Goal: Information Seeking & Learning: Learn about a topic

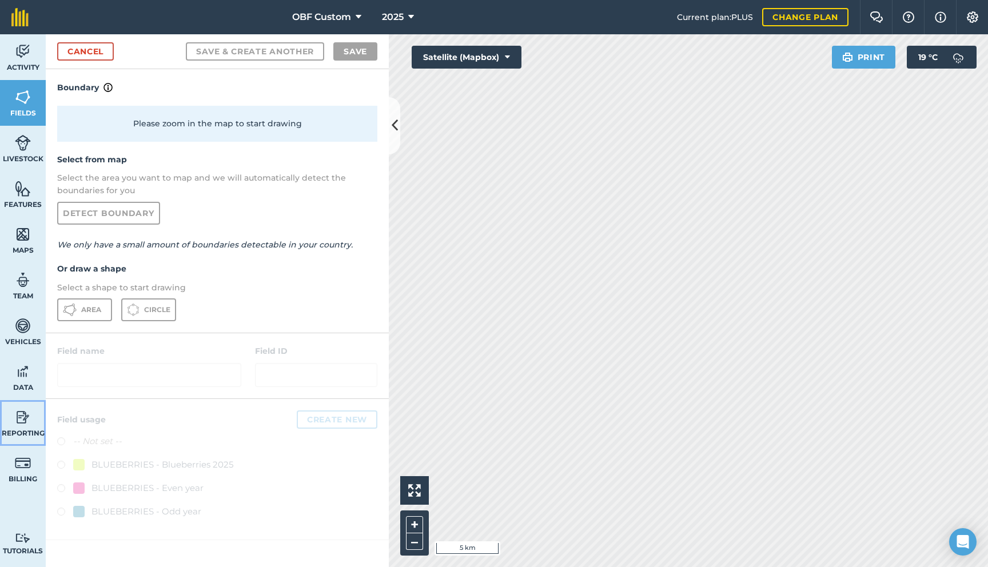
click at [22, 417] on img at bounding box center [23, 417] width 16 height 17
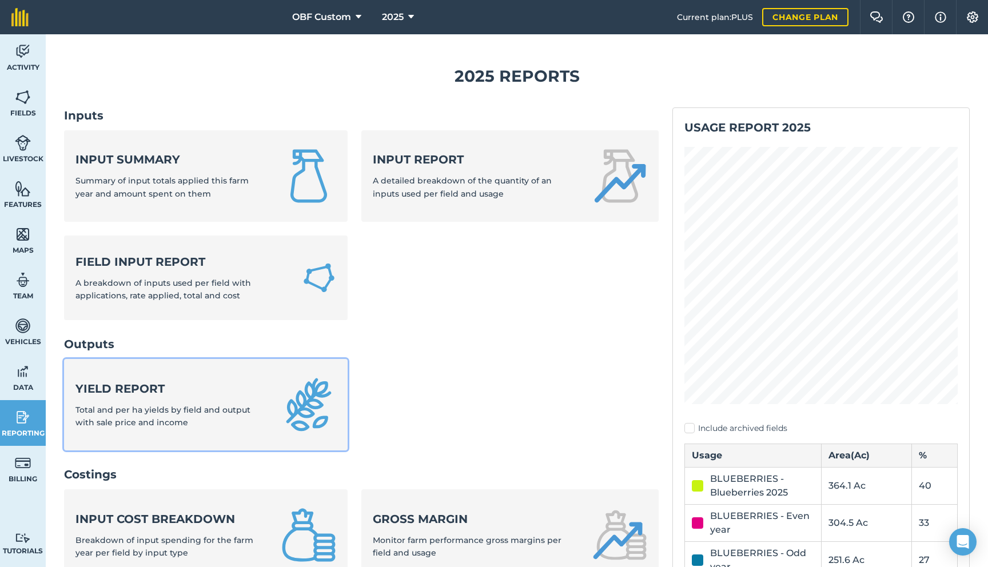
click at [166, 389] on strong "Yield report" at bounding box center [171, 389] width 192 height 16
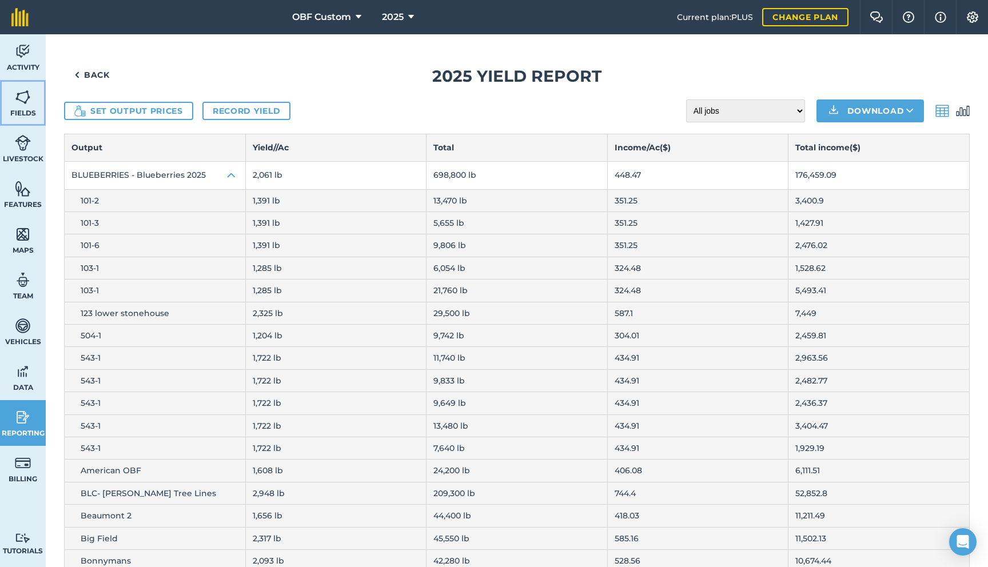
click at [27, 103] on img at bounding box center [23, 97] width 16 height 17
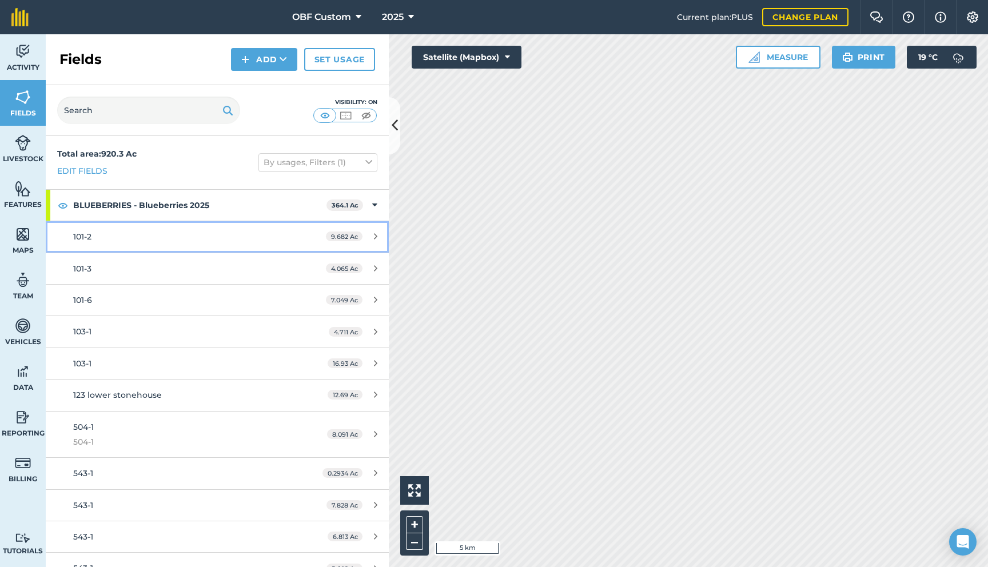
click at [287, 241] on div "101-2" at bounding box center [180, 236] width 215 height 13
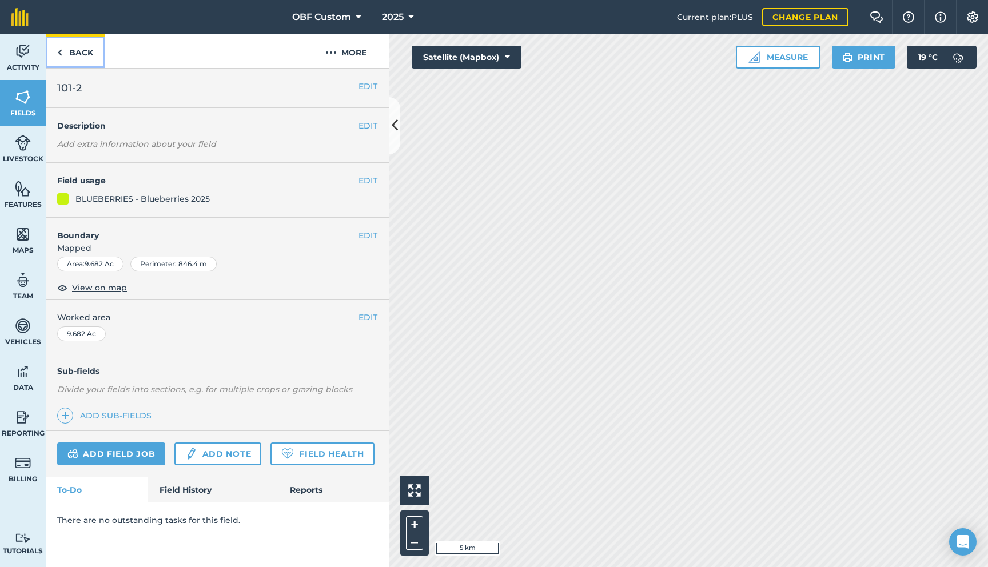
click at [83, 58] on link "Back" at bounding box center [75, 51] width 59 height 34
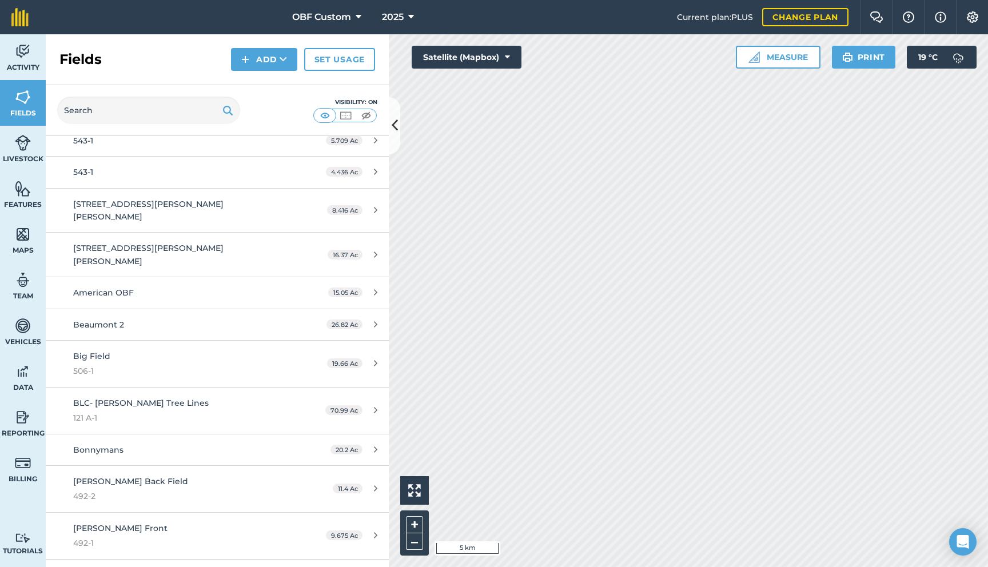
scroll to position [466, 0]
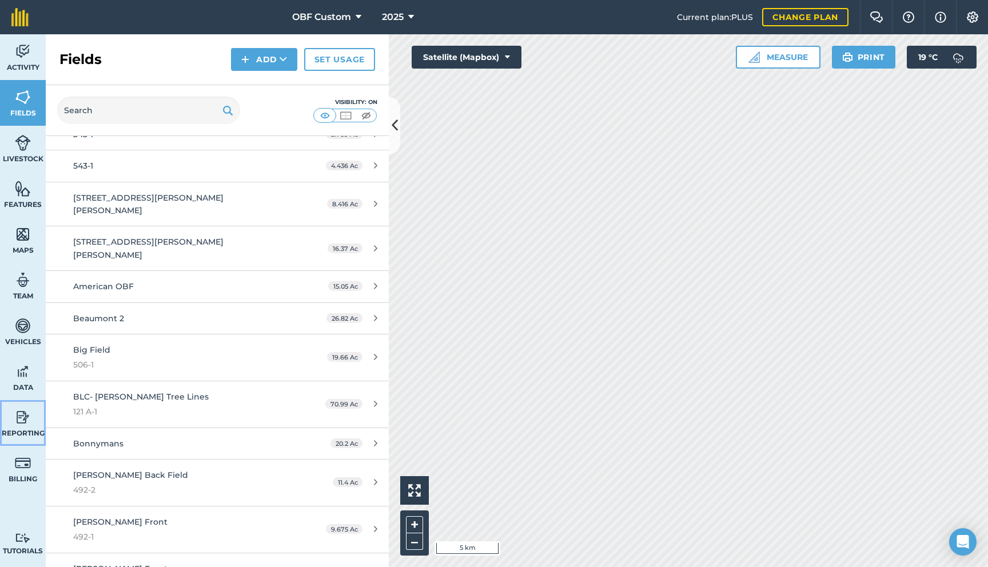
click at [28, 422] on img at bounding box center [23, 417] width 16 height 17
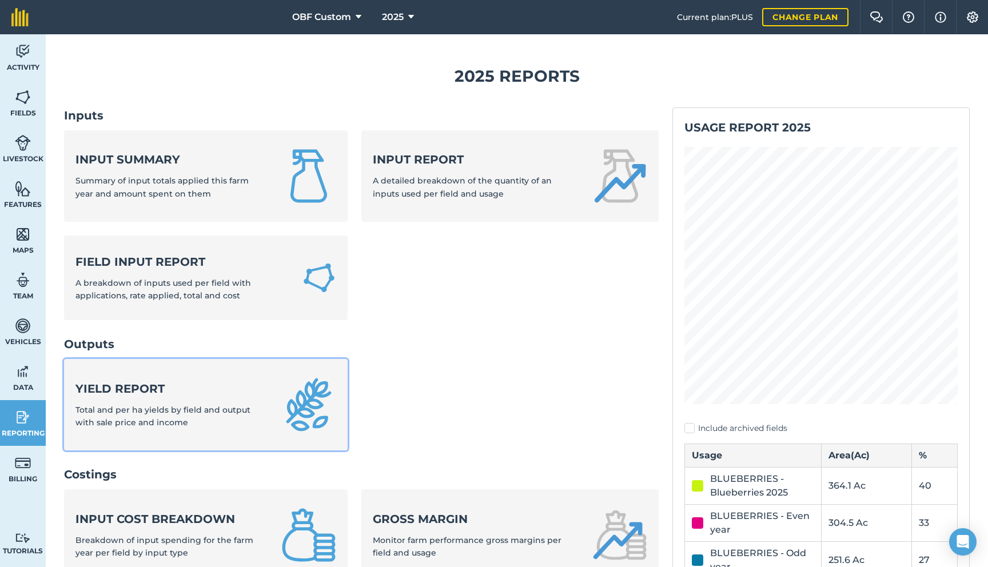
click at [148, 388] on strong "Yield report" at bounding box center [171, 389] width 192 height 16
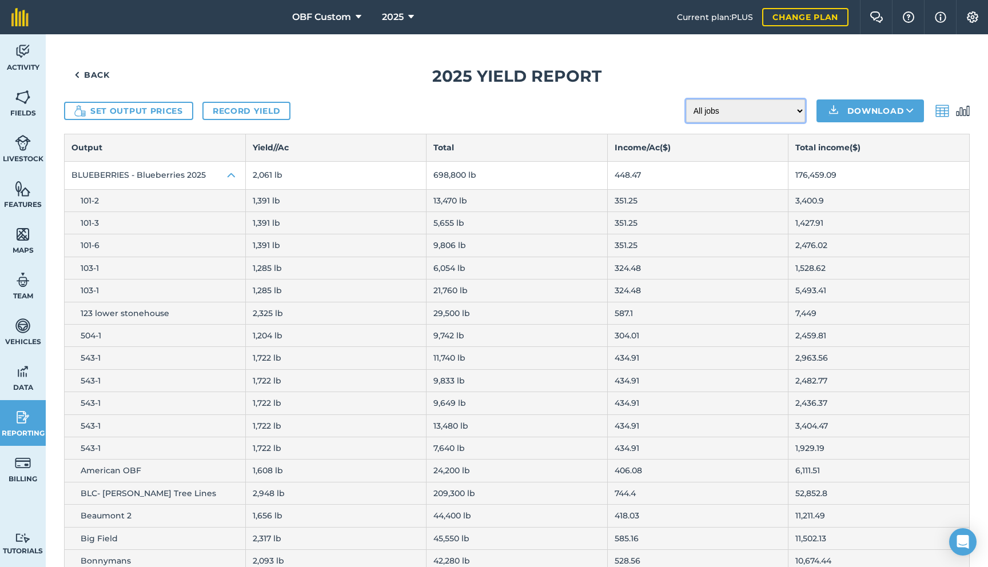
click at [685, 115] on select "All jobs Incomplete jobs Complete jobs" at bounding box center [745, 110] width 119 height 23
click at [231, 178] on img at bounding box center [232, 176] width 14 height 14
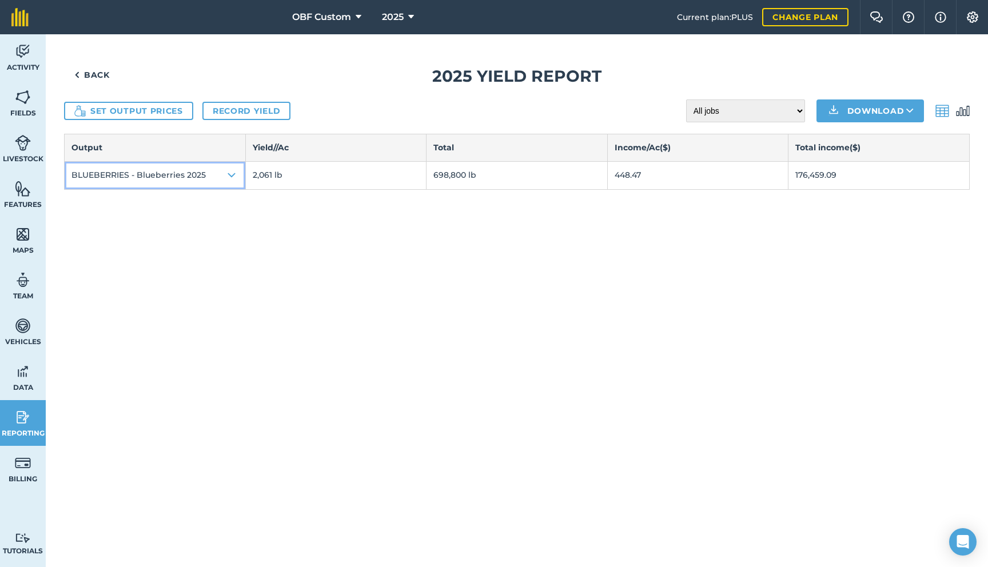
click at [231, 178] on img at bounding box center [232, 176] width 14 height 14
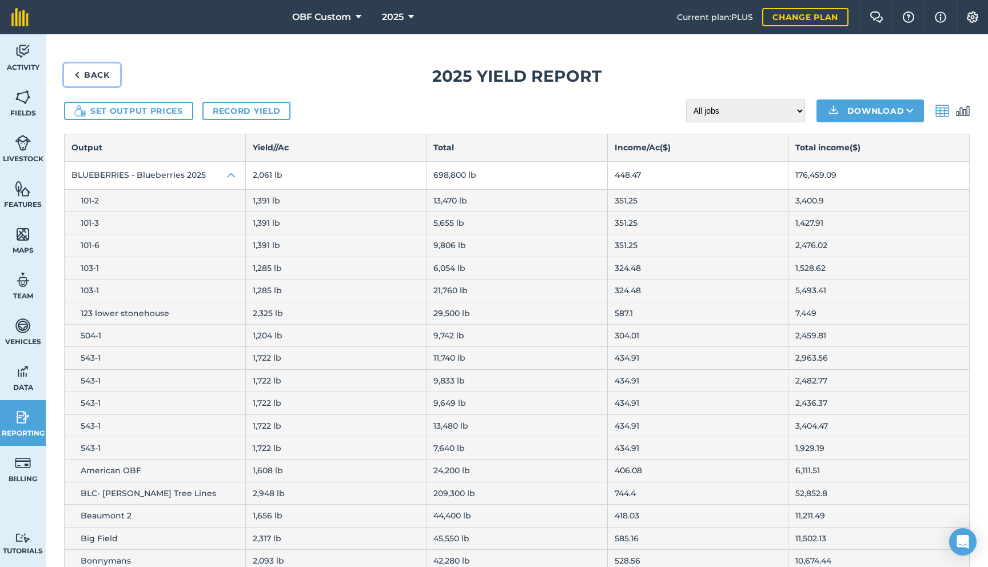
click at [101, 72] on link "Back" at bounding box center [92, 74] width 56 height 23
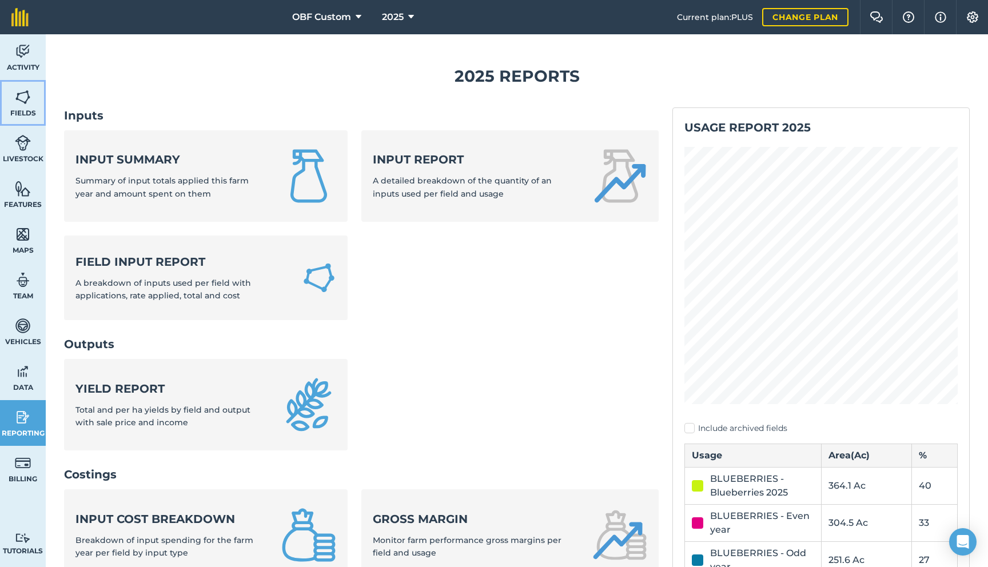
click at [29, 99] on img at bounding box center [23, 97] width 16 height 17
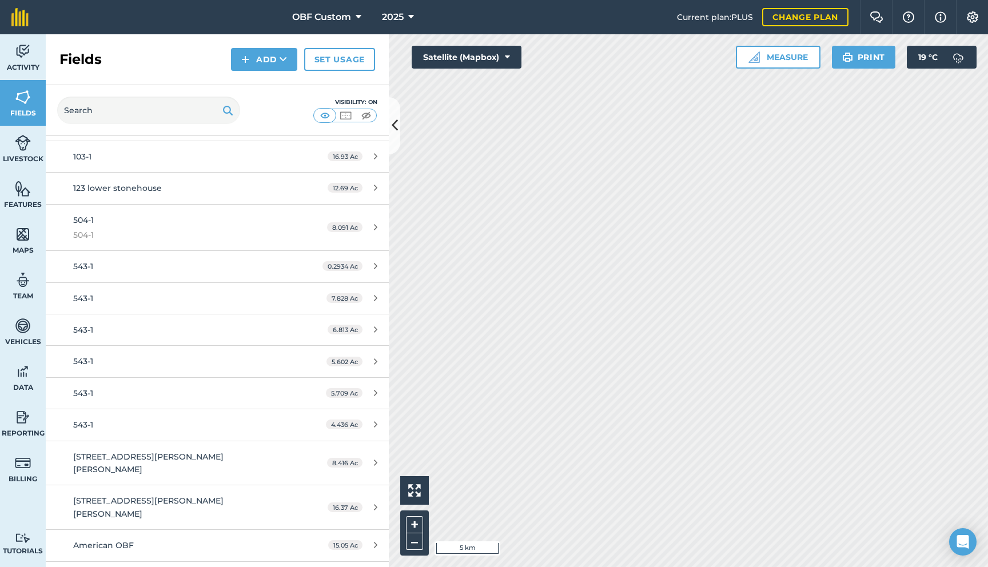
scroll to position [208, 0]
click at [231, 272] on link "543-1 0.2934 Ac" at bounding box center [217, 265] width 343 height 31
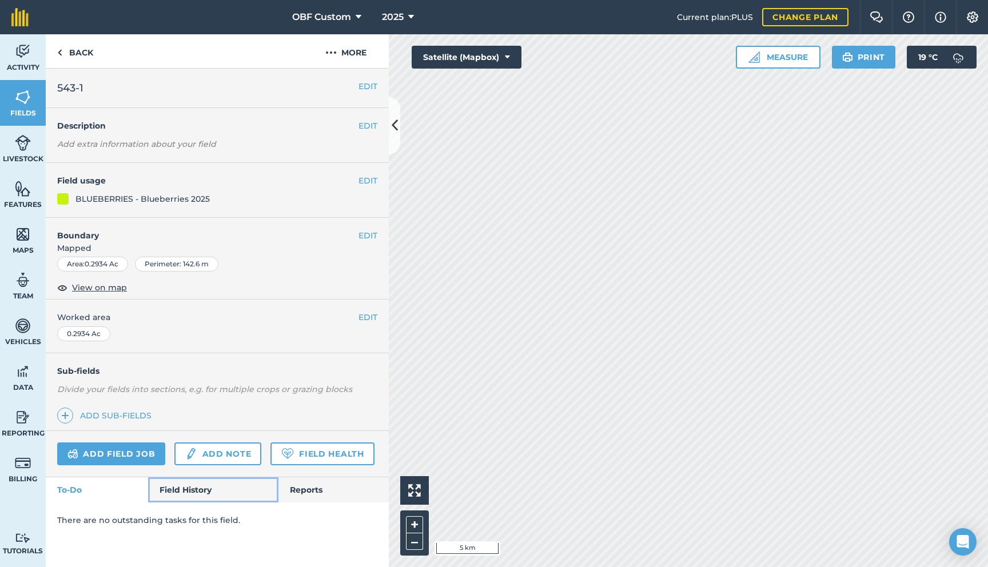
click at [204, 493] on link "Field History" at bounding box center [213, 489] width 130 height 25
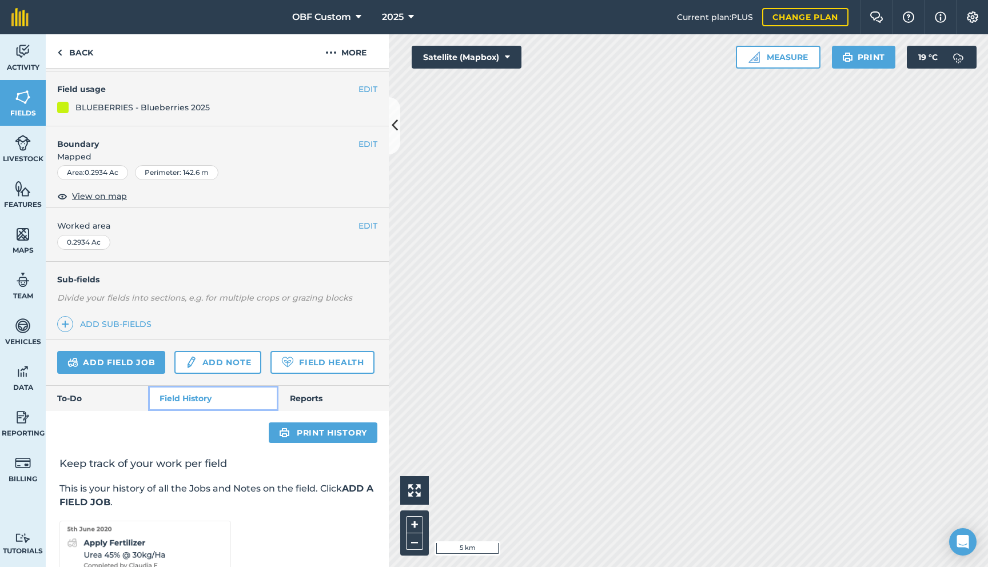
scroll to position [169, 0]
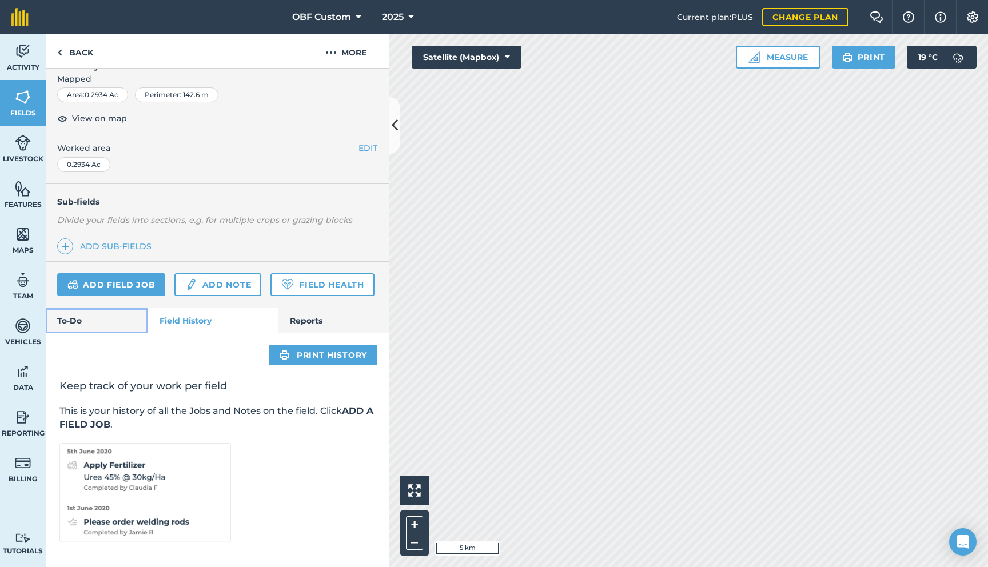
click at [110, 318] on link "To-Do" at bounding box center [97, 320] width 102 height 25
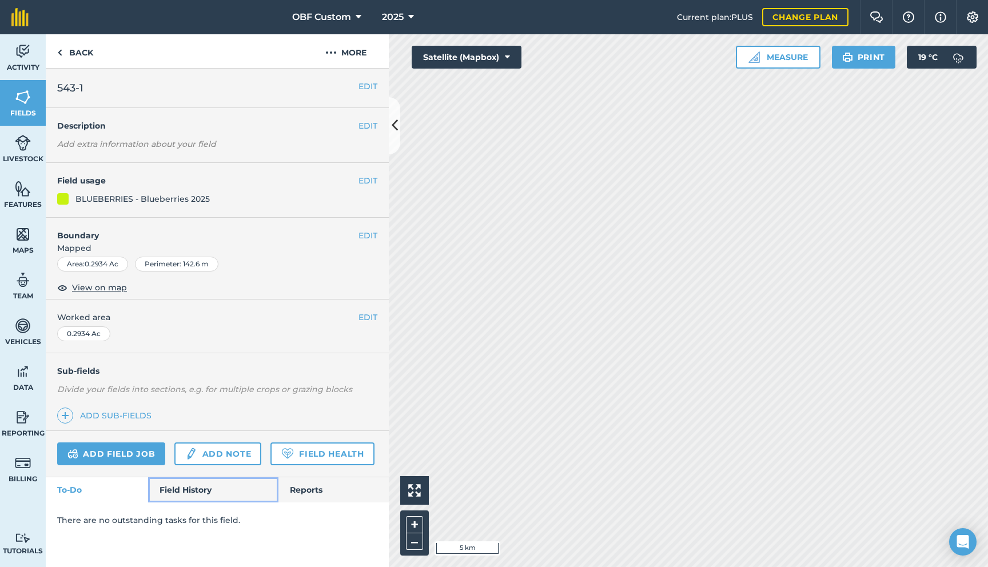
click at [211, 490] on link "Field History" at bounding box center [213, 489] width 130 height 25
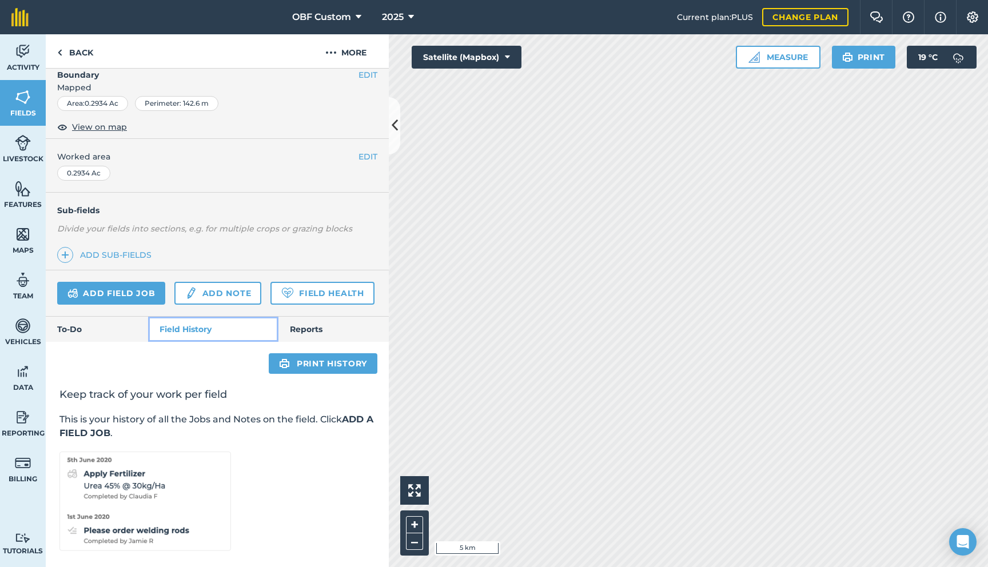
scroll to position [169, 0]
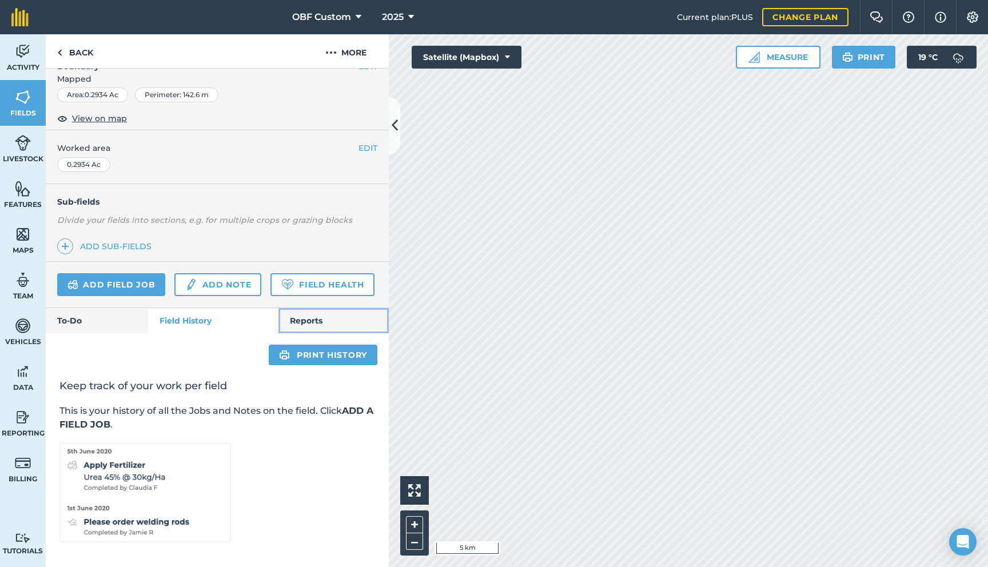
click at [314, 322] on link "Reports" at bounding box center [333, 320] width 110 height 25
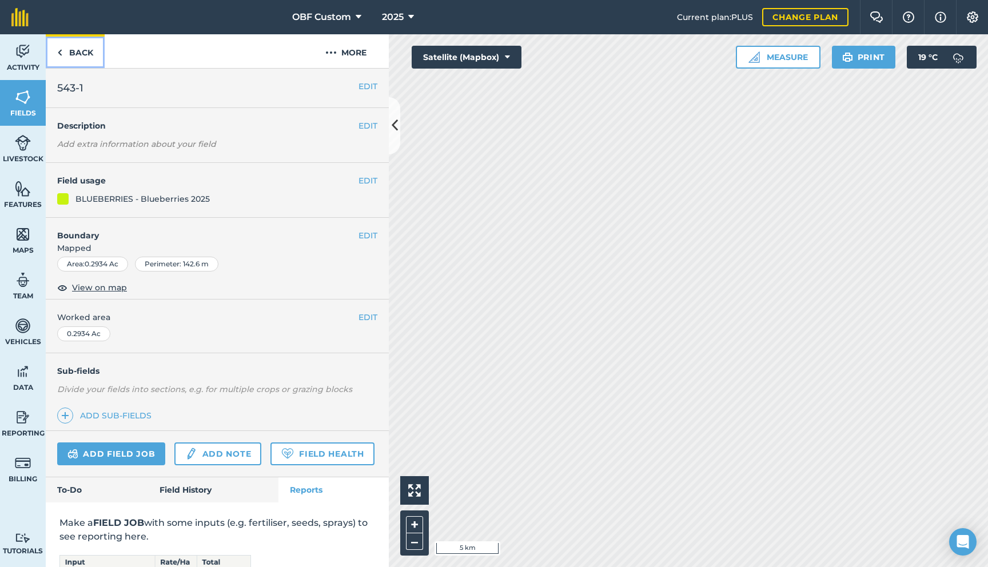
click at [86, 62] on link "Back" at bounding box center [75, 51] width 59 height 34
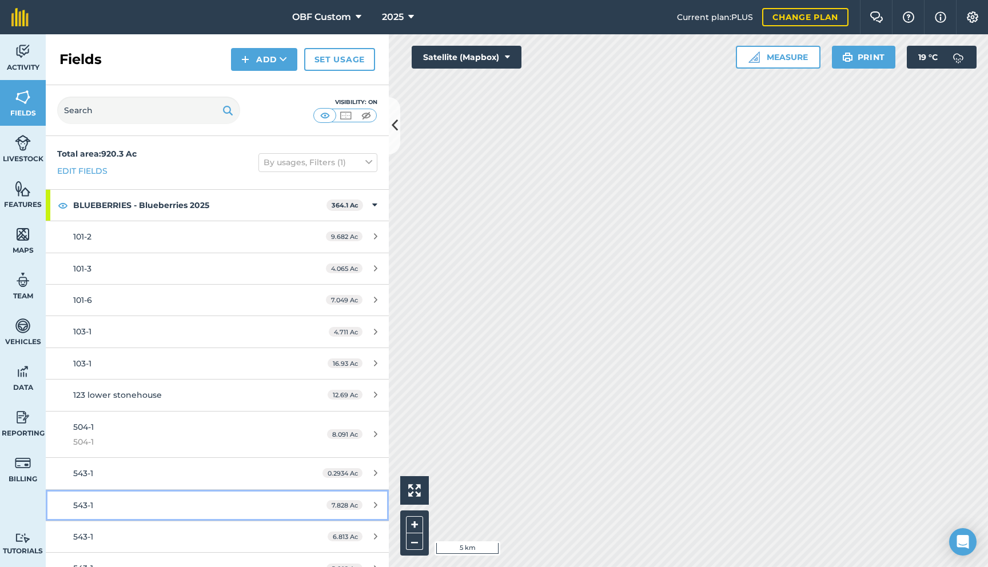
click at [154, 493] on div "543-1" at bounding box center [180, 505] width 215 height 13
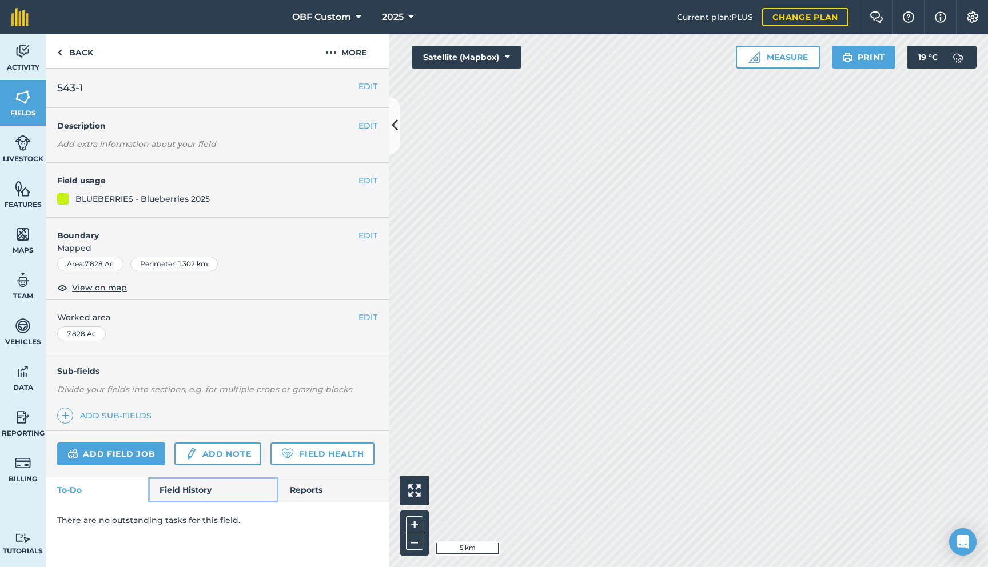
click at [188, 481] on link "Field History" at bounding box center [213, 489] width 130 height 25
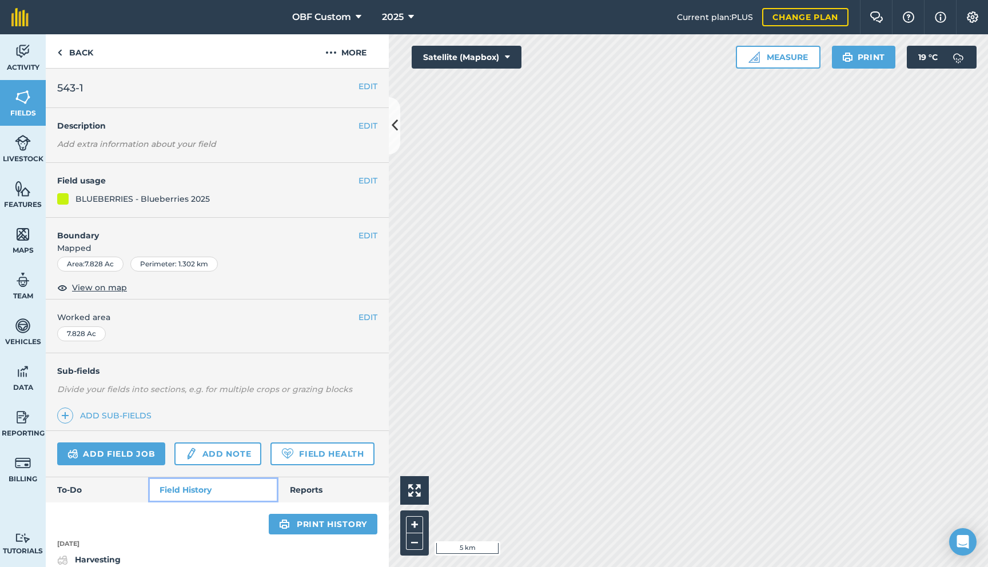
scroll to position [21, 0]
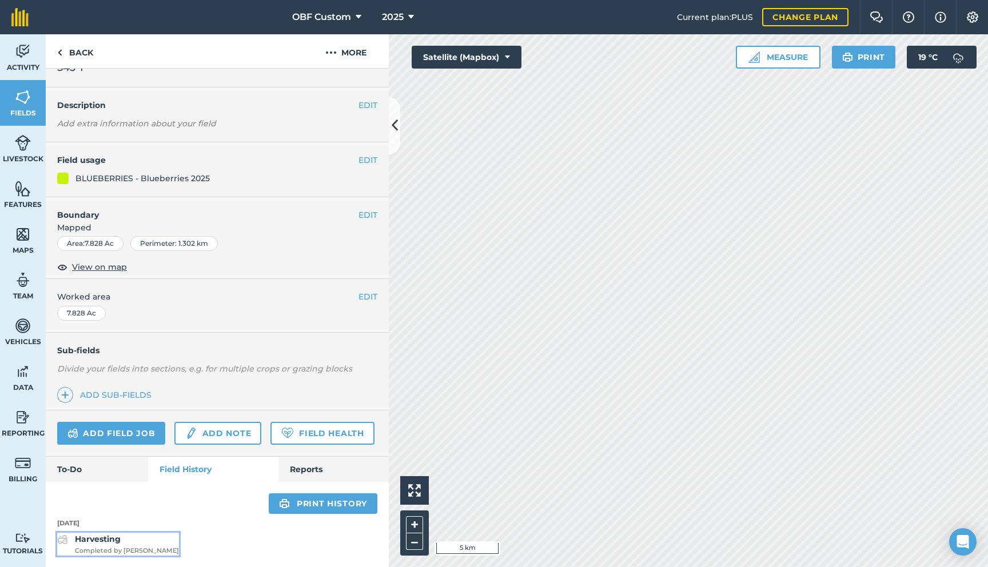
click at [114, 493] on strong "Harvesting" at bounding box center [98, 539] width 46 height 10
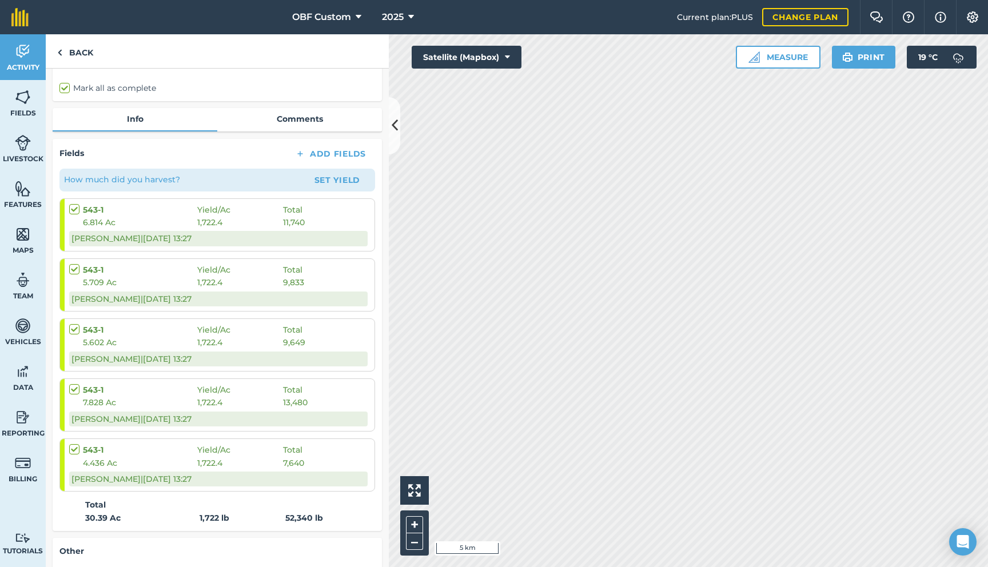
scroll to position [119, 0]
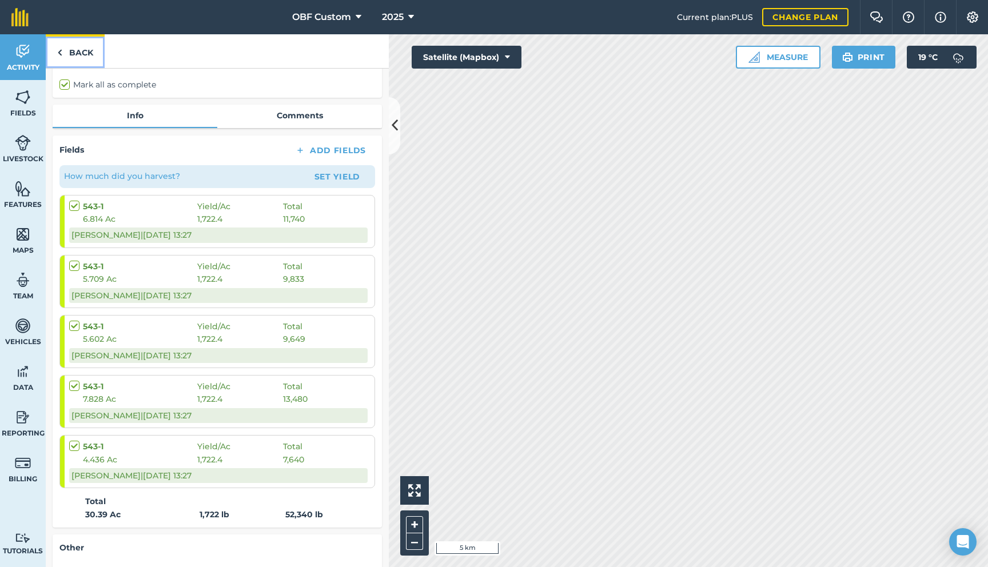
click at [73, 47] on link "Back" at bounding box center [75, 51] width 59 height 34
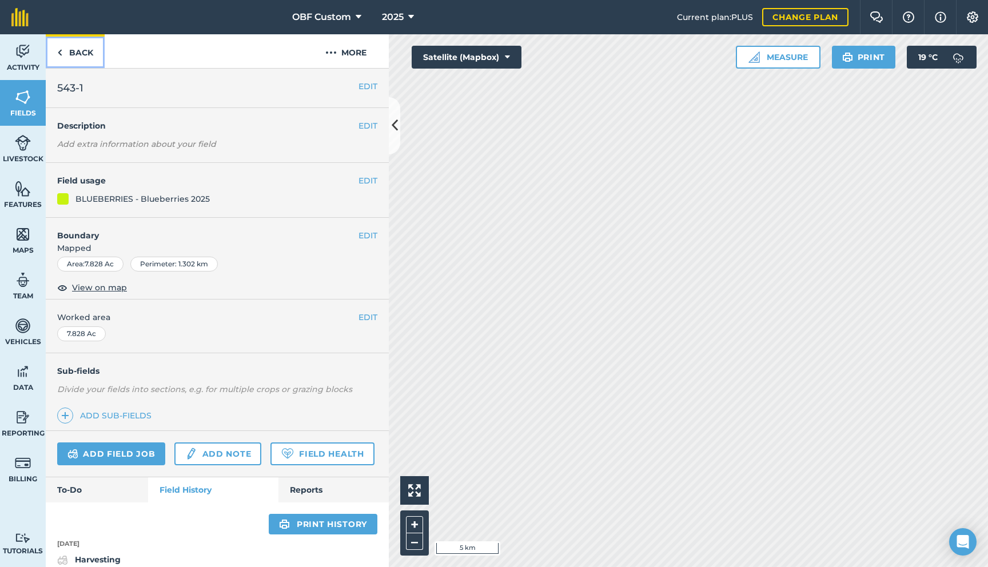
click at [87, 50] on link "Back" at bounding box center [75, 51] width 59 height 34
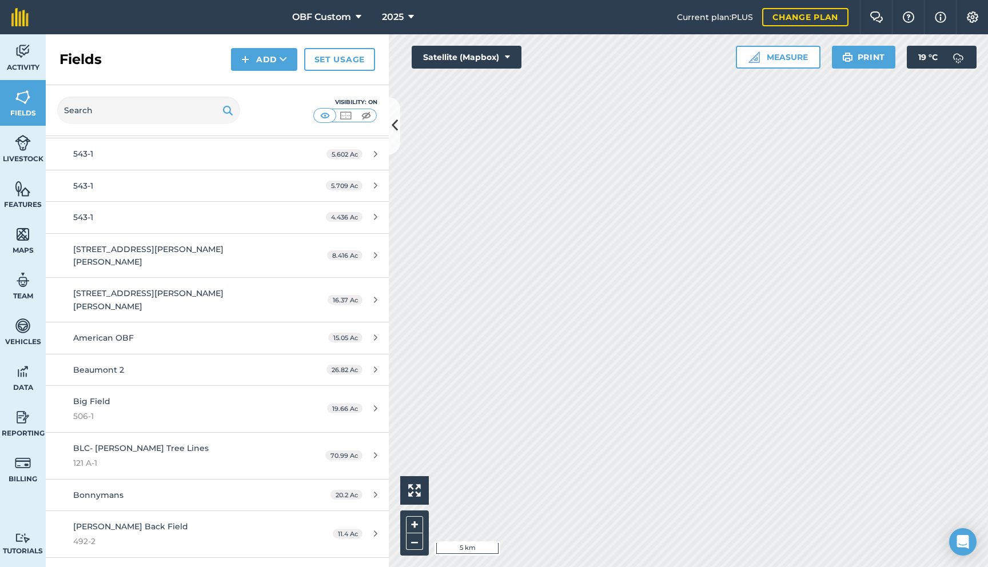
scroll to position [417, 0]
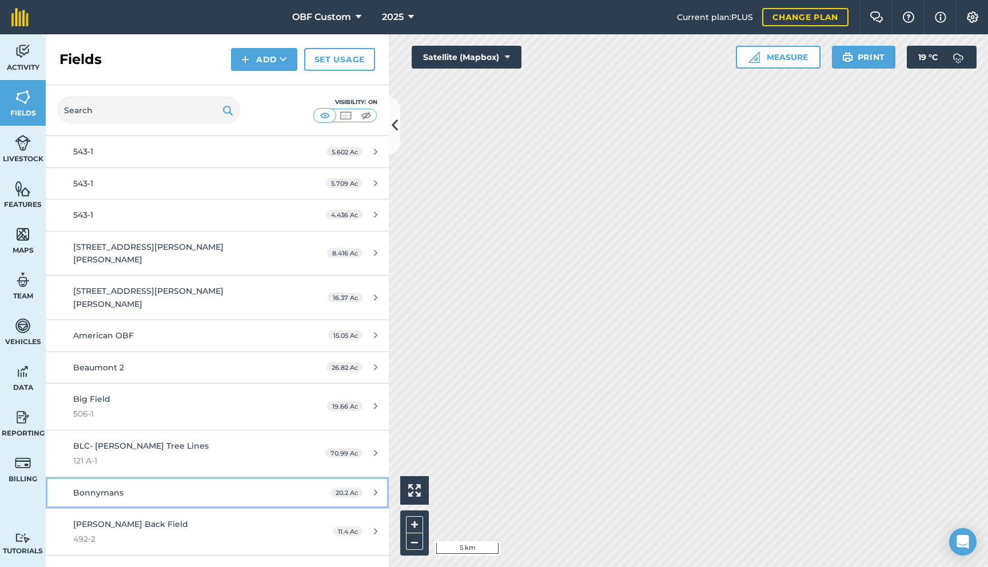
click at [125, 486] on div "Bonnymans" at bounding box center [180, 492] width 215 height 13
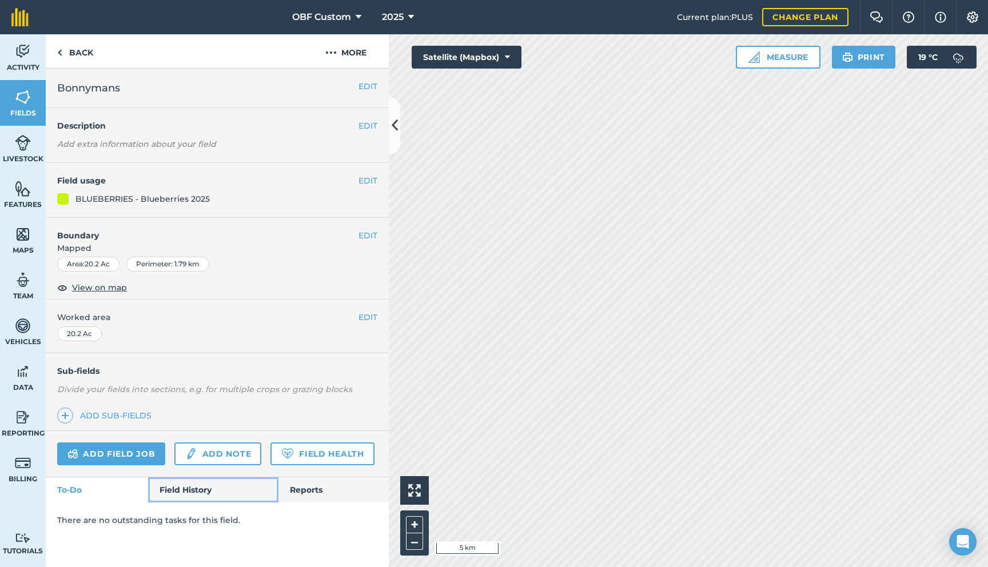
click at [195, 491] on link "Field History" at bounding box center [213, 489] width 130 height 25
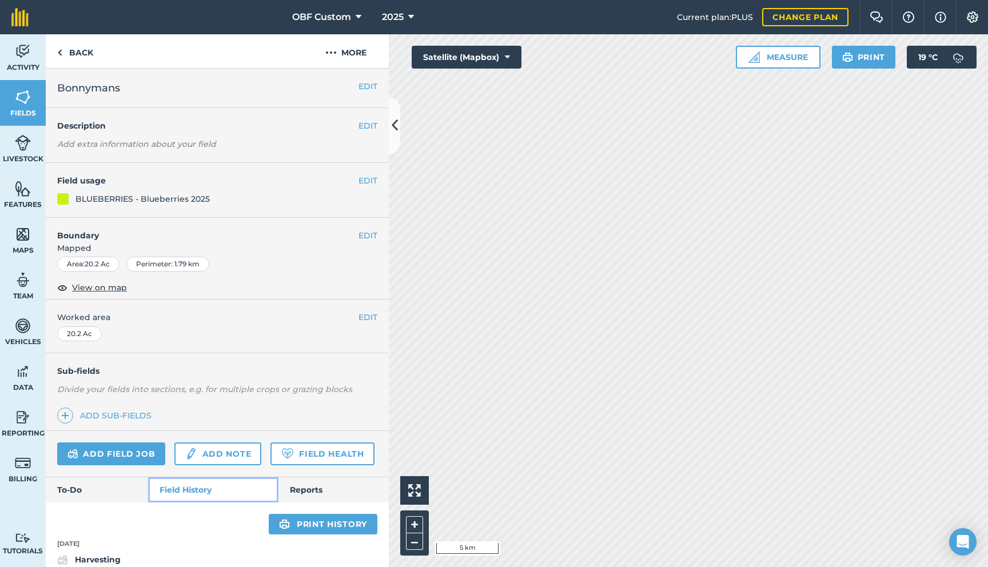
scroll to position [21, 0]
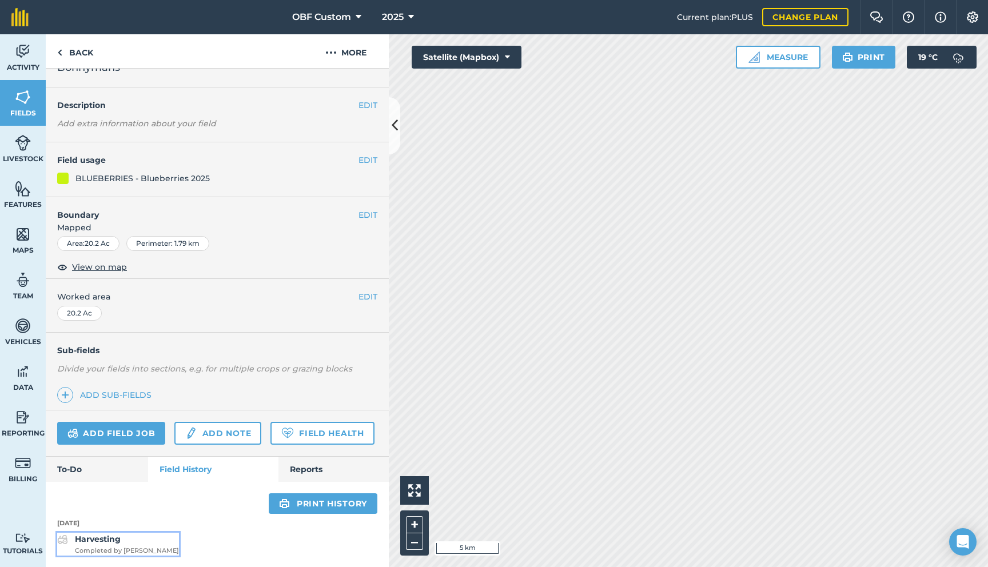
click at [105, 493] on strong "Harvesting" at bounding box center [98, 539] width 46 height 10
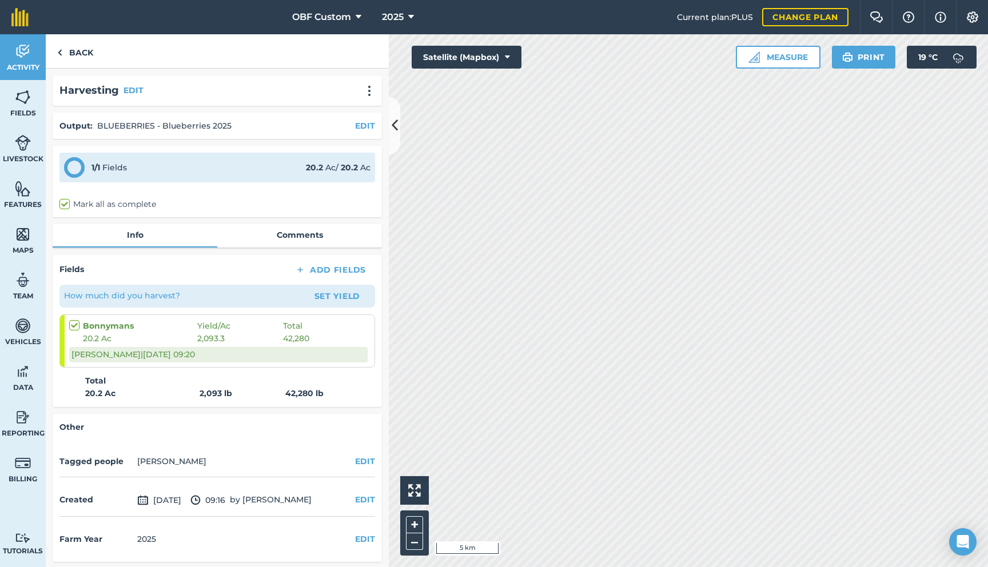
scroll to position [2, 0]
click at [81, 60] on link "Back" at bounding box center [75, 51] width 59 height 34
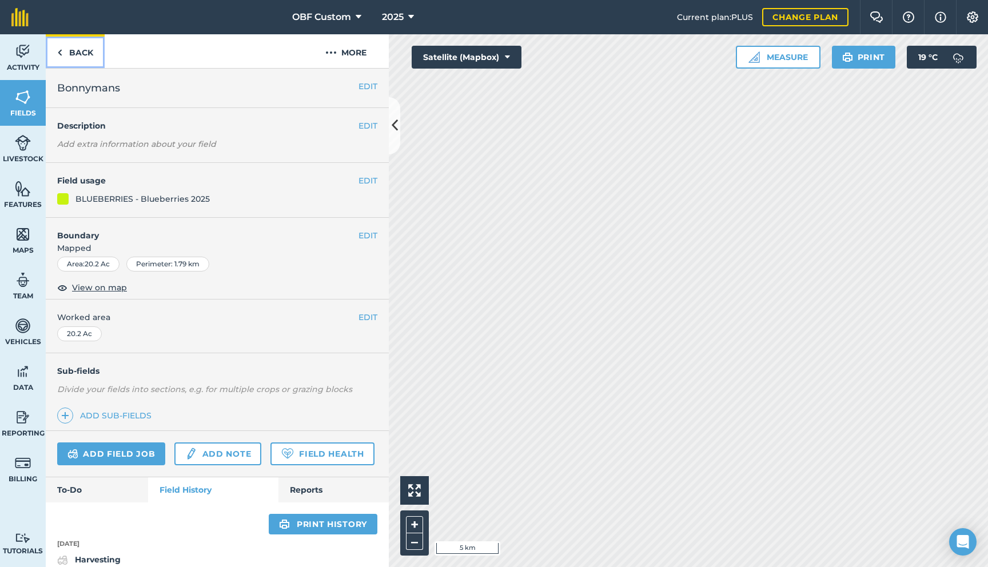
click at [87, 54] on link "Back" at bounding box center [75, 51] width 59 height 34
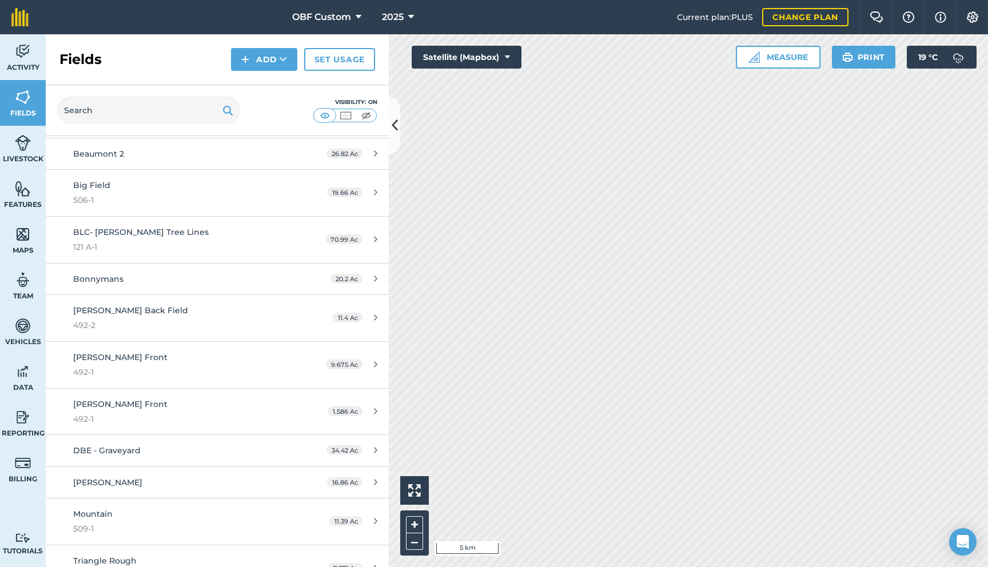
scroll to position [693, 0]
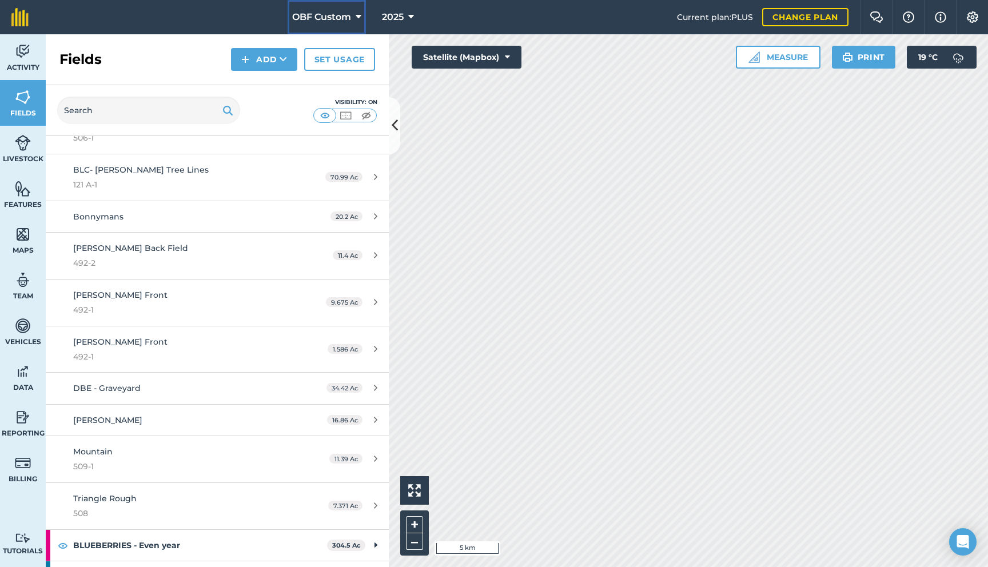
click at [318, 13] on span "OBF Custom" at bounding box center [321, 17] width 59 height 14
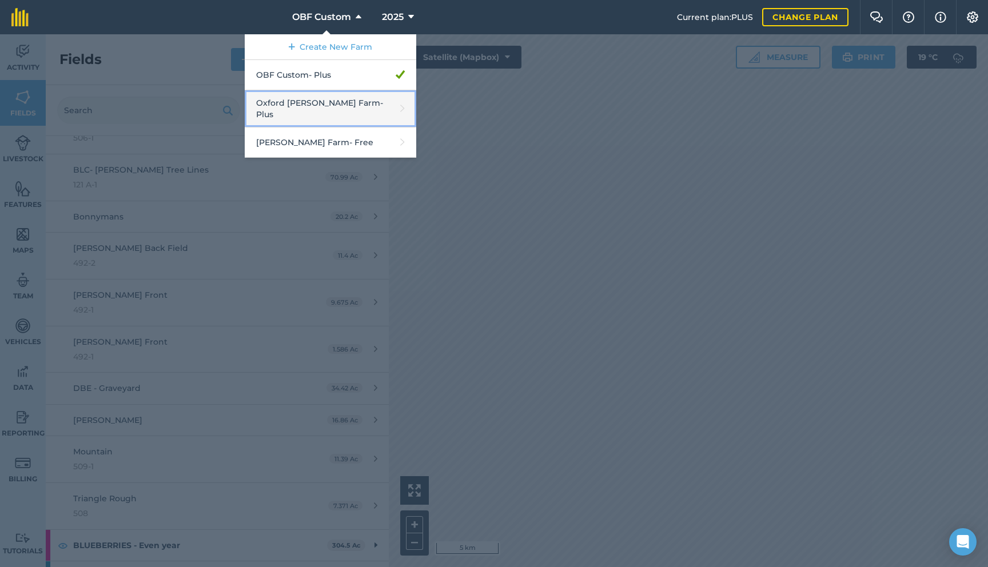
click at [322, 105] on link "Oxford [PERSON_NAME] Farm - Plus" at bounding box center [330, 108] width 171 height 37
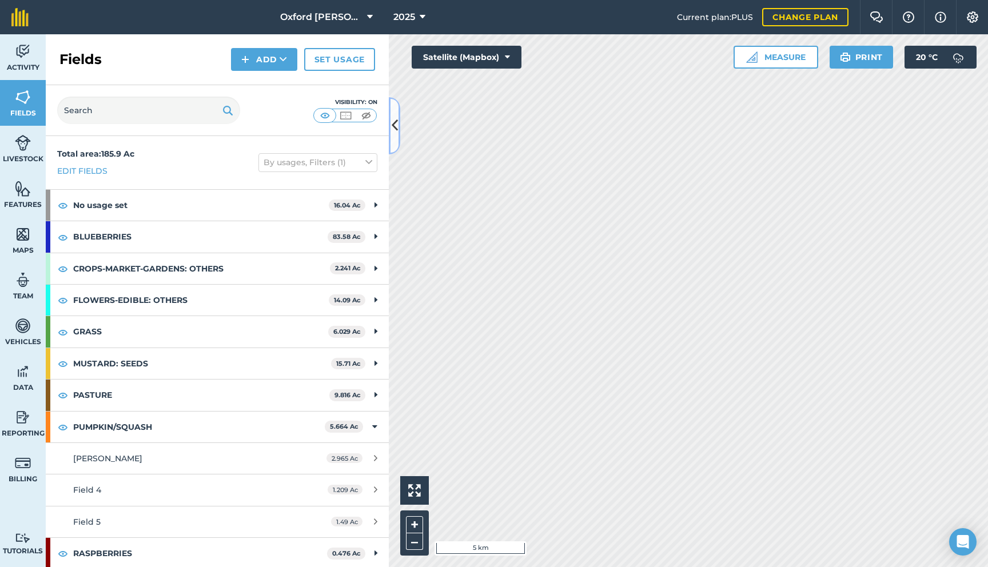
click at [391, 128] on icon at bounding box center [394, 125] width 6 height 20
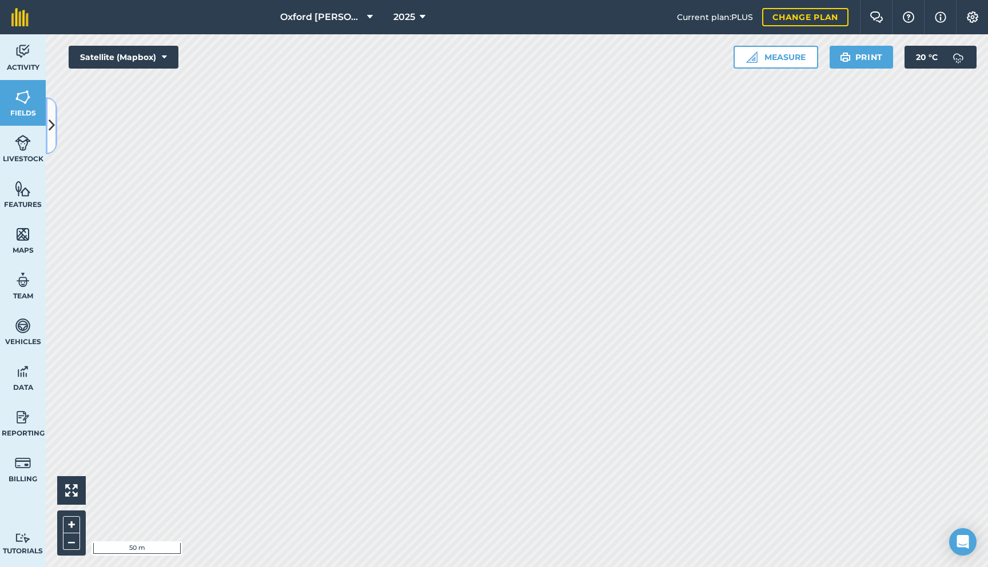
click at [51, 122] on icon at bounding box center [52, 125] width 6 height 20
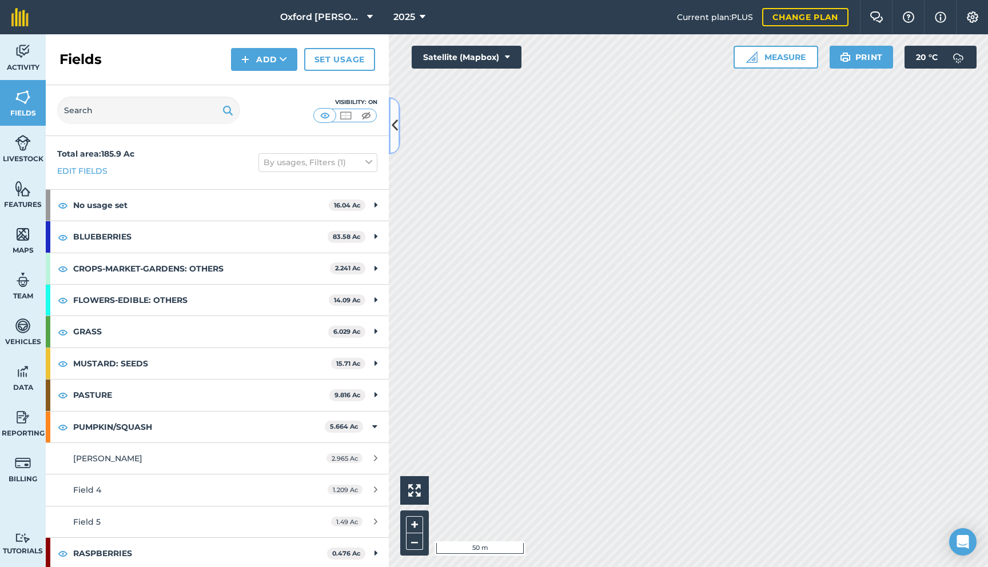
click at [395, 129] on icon at bounding box center [394, 125] width 6 height 20
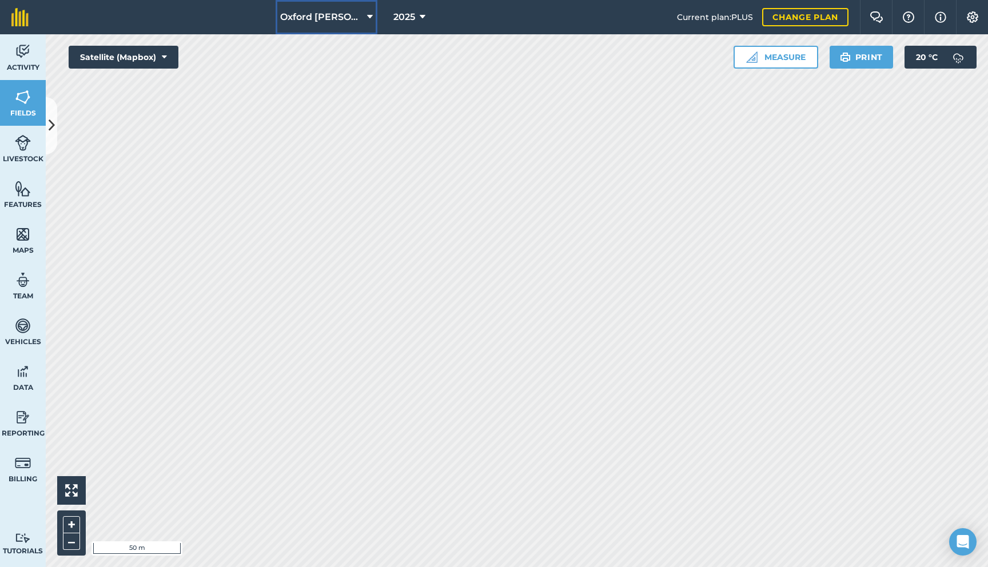
click at [349, 26] on button "Oxford [PERSON_NAME] Farm" at bounding box center [326, 17] width 102 height 34
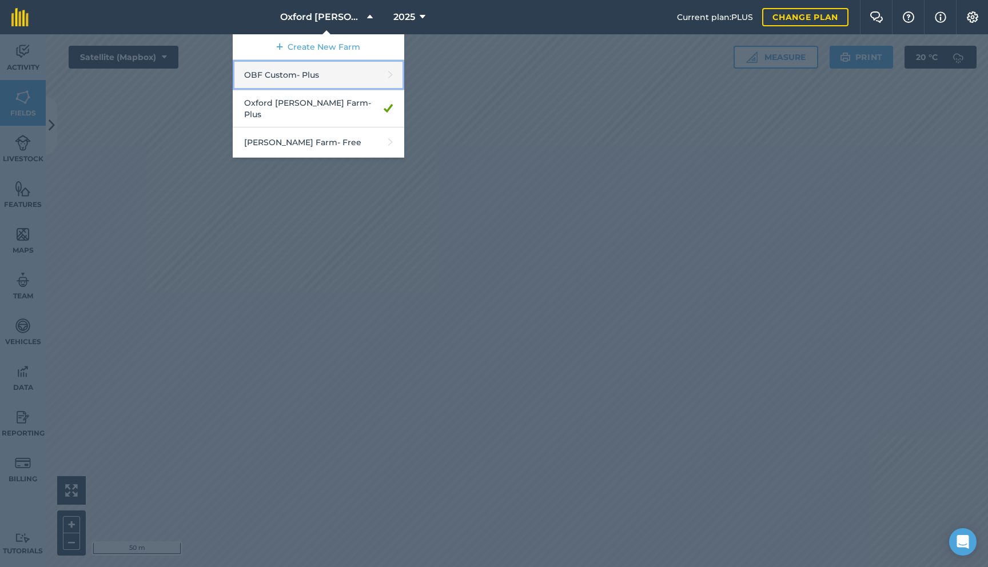
click at [347, 85] on link "OBF Custom - Plus" at bounding box center [318, 75] width 171 height 30
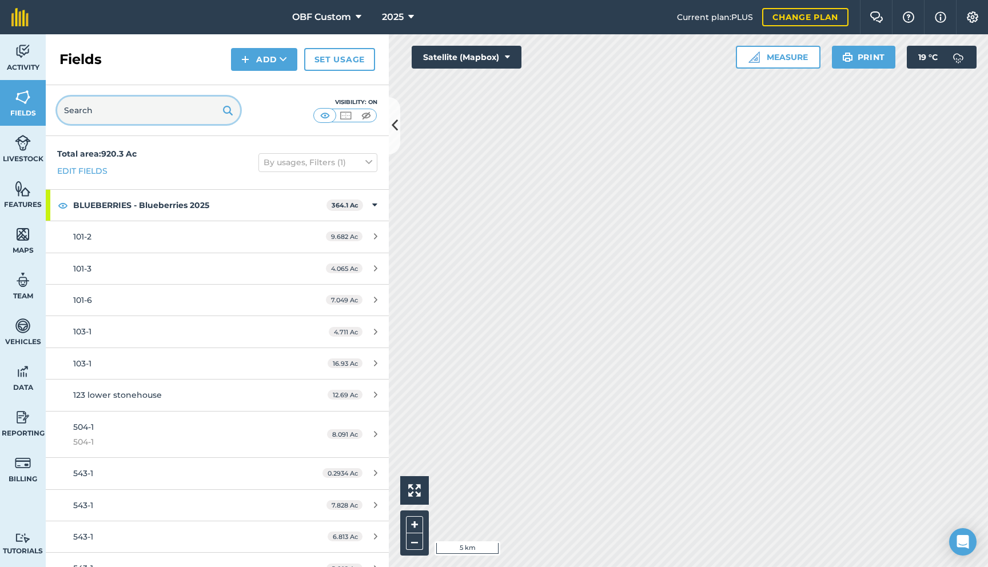
click at [185, 114] on input "text" at bounding box center [148, 110] width 183 height 27
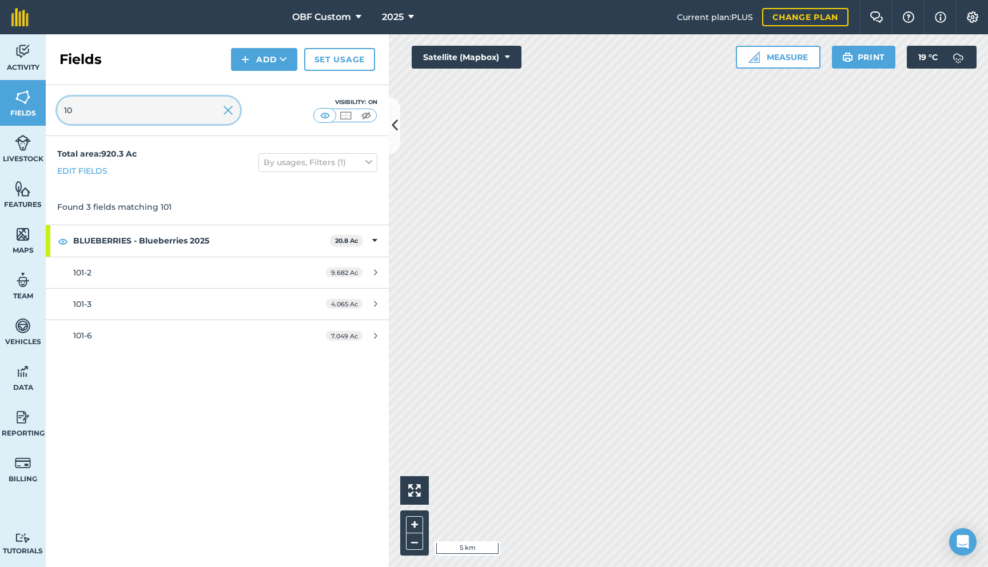
type input "1"
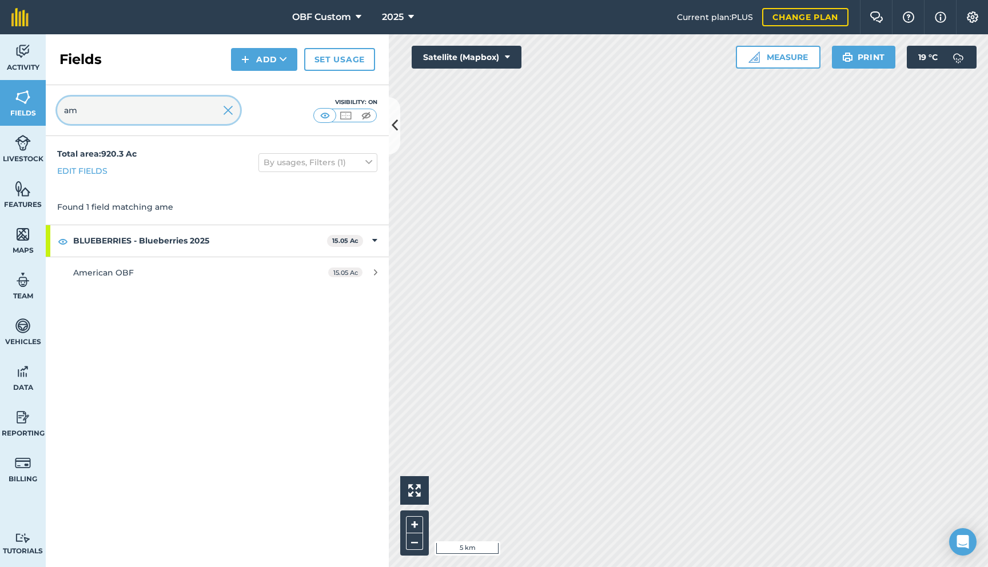
type input "a"
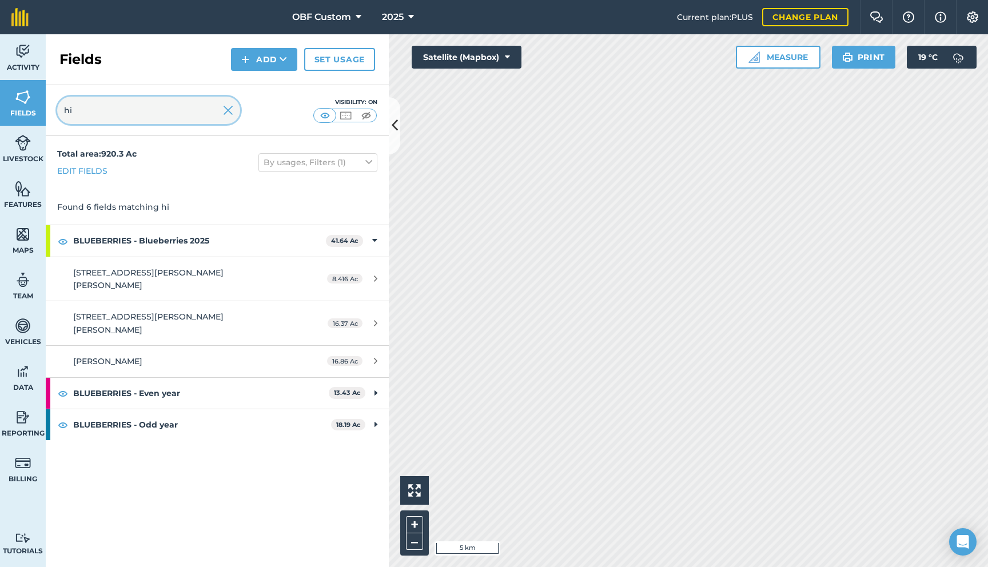
type input "h"
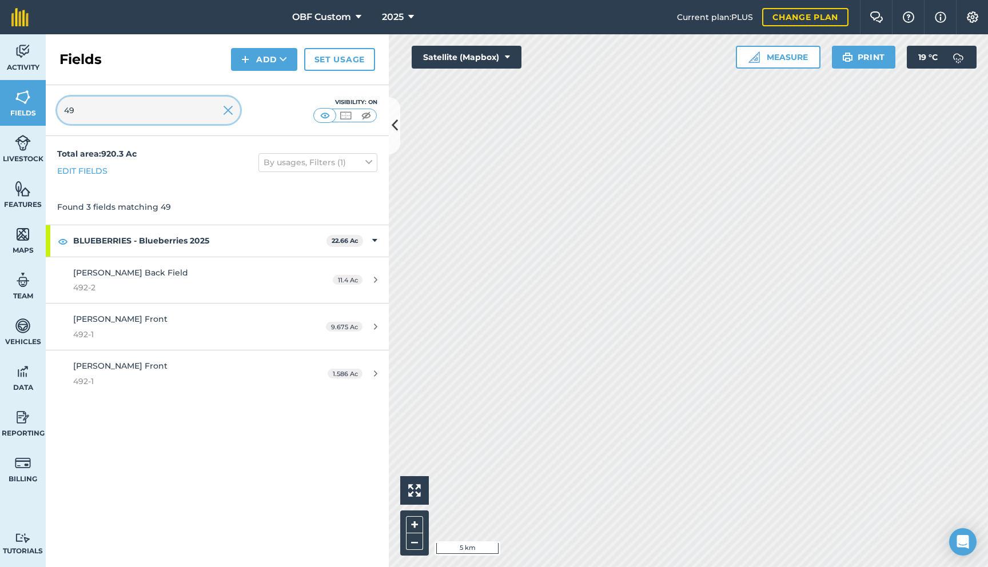
type input "4"
type input "5"
type input "t"
type input "5"
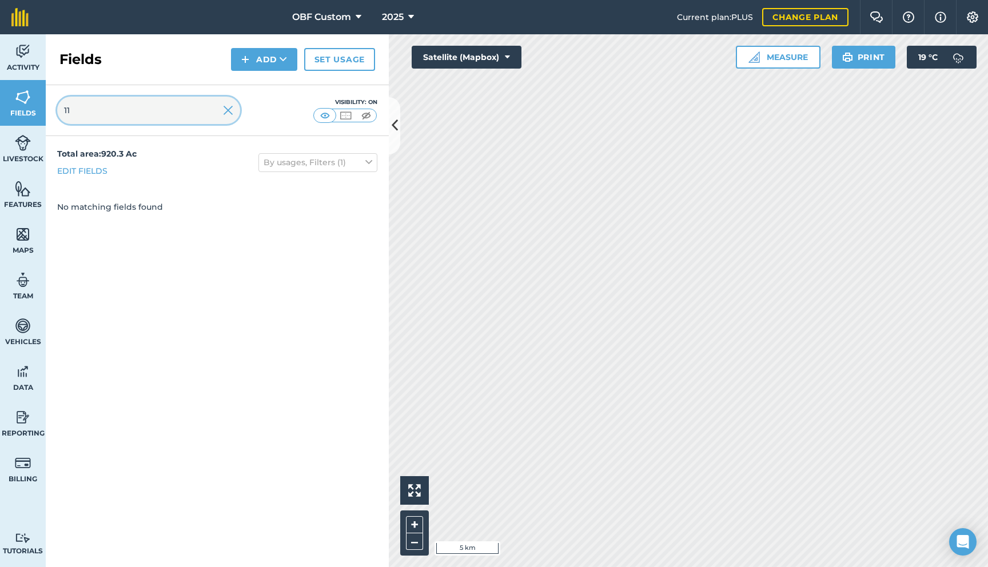
type input "1"
type input "5"
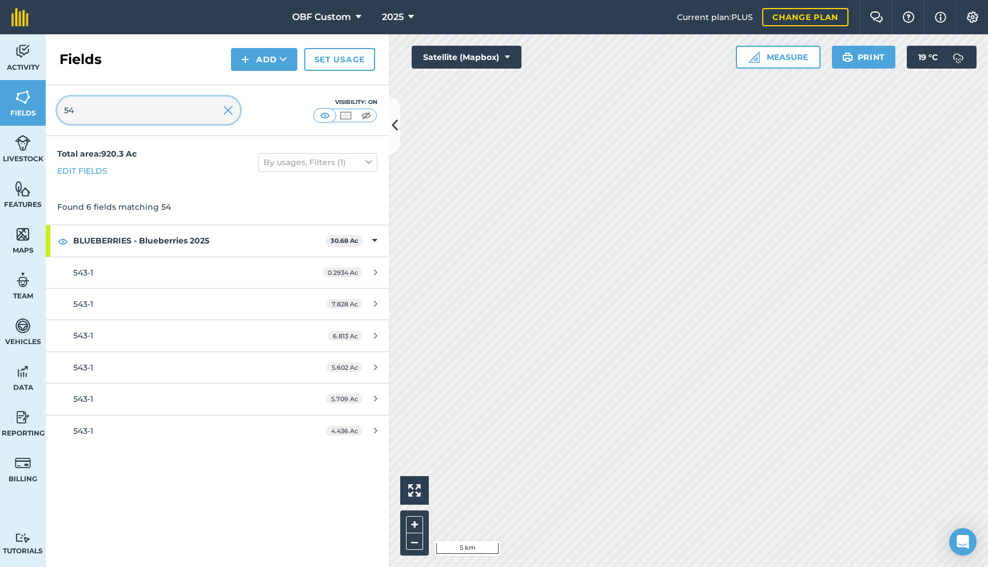
type input "5"
type input "b"
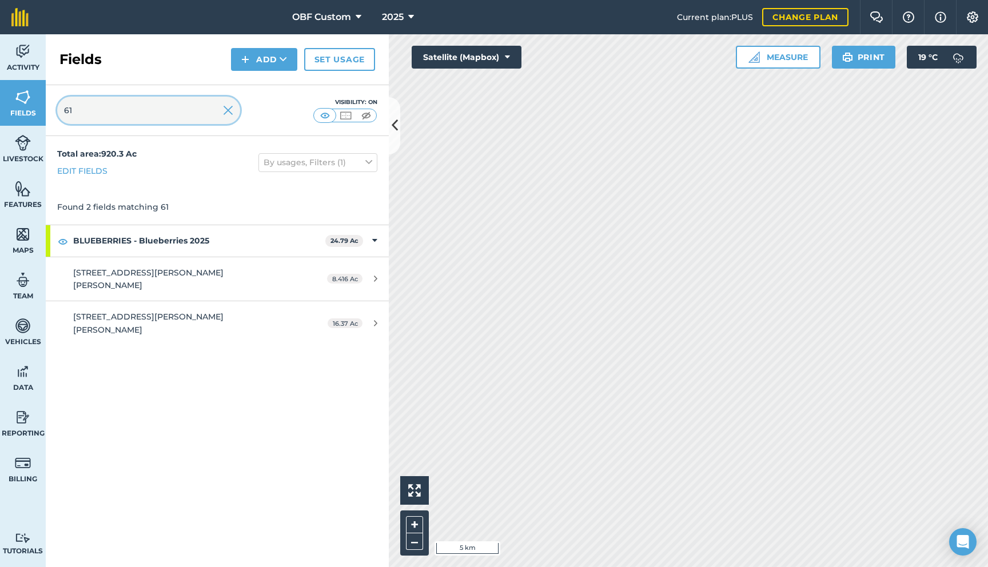
type input "6"
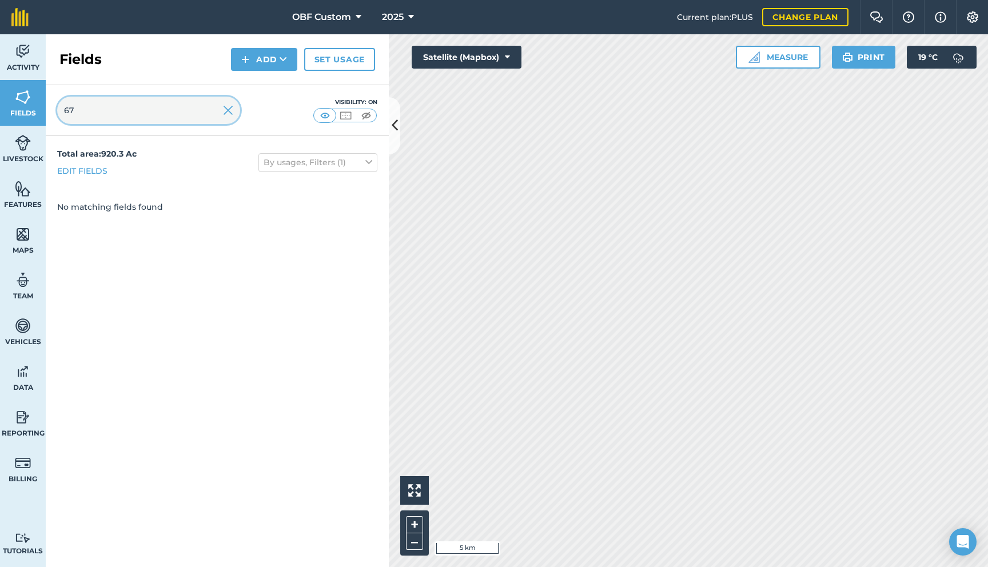
type input "6"
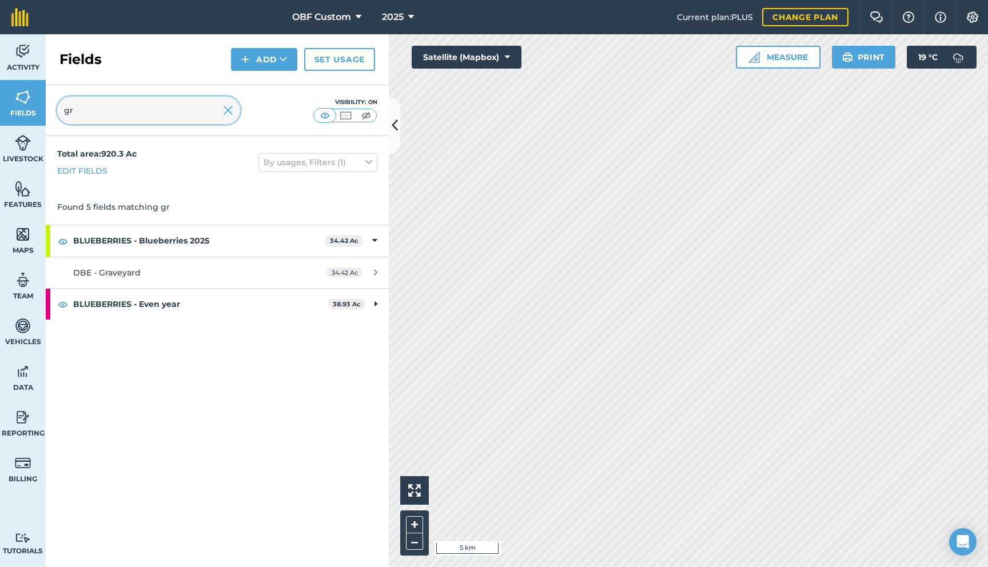
type input "g"
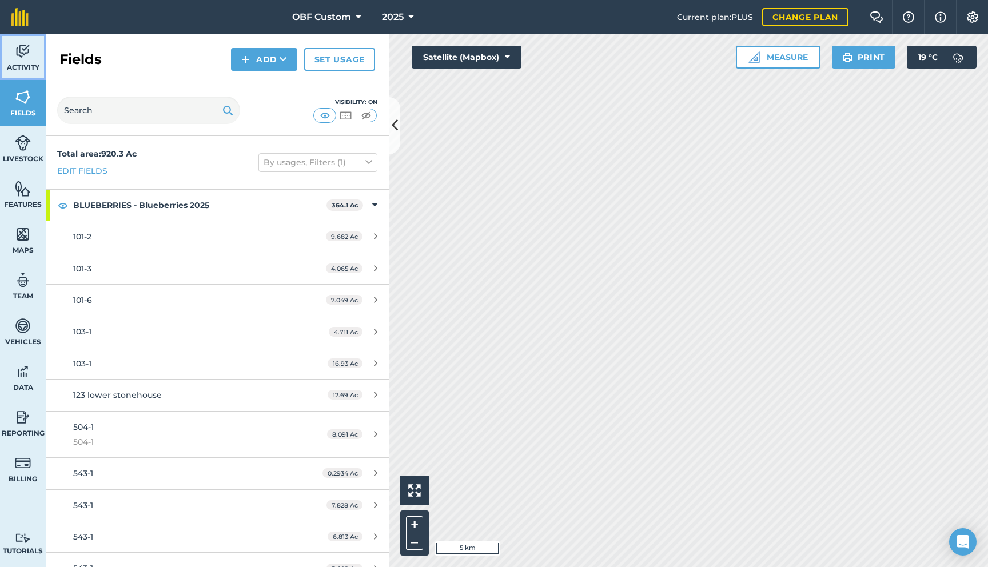
click at [25, 73] on link "Activity" at bounding box center [23, 57] width 46 height 46
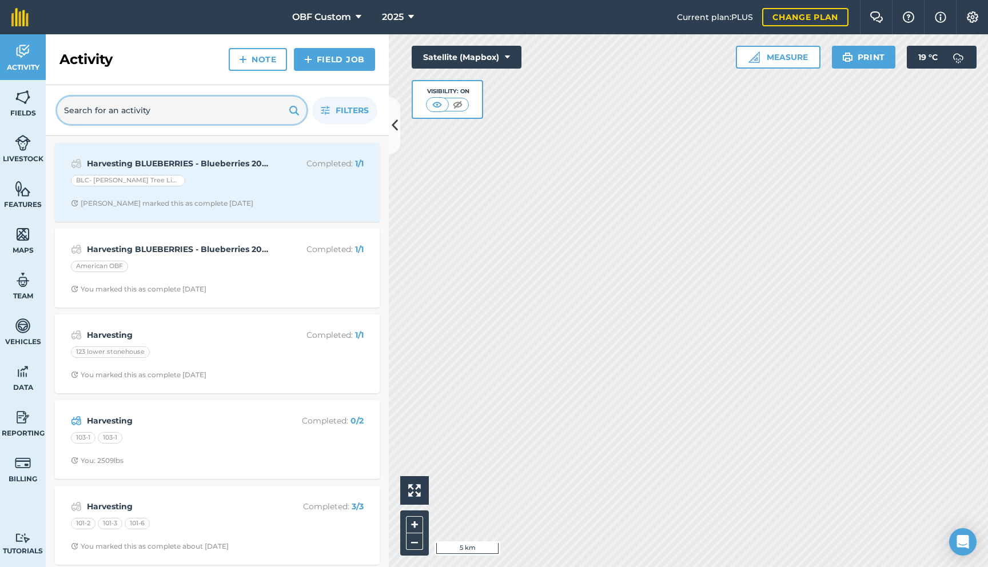
click at [100, 114] on input "text" at bounding box center [181, 110] width 249 height 27
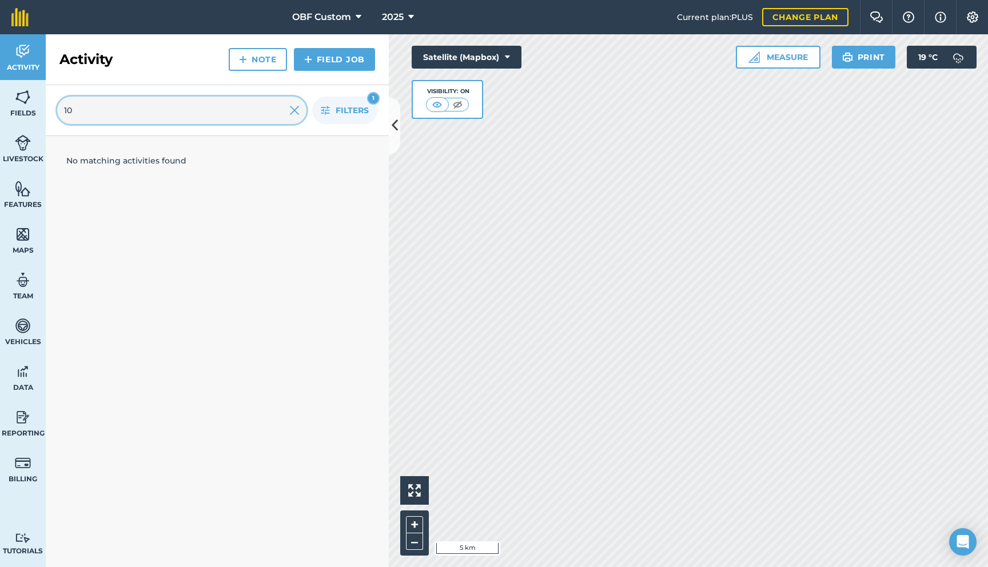
type input "1"
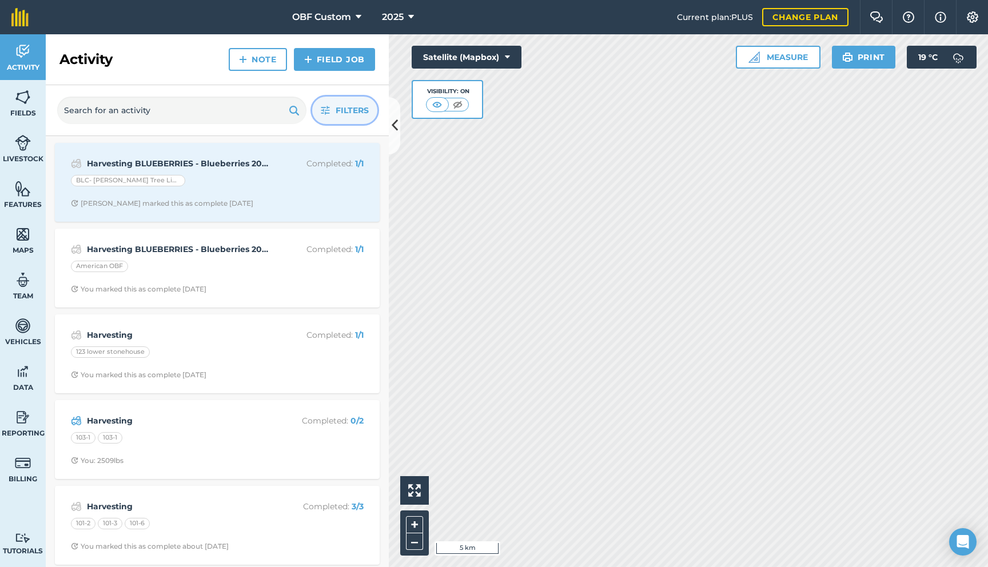
click at [325, 115] on button "Filters" at bounding box center [344, 110] width 65 height 27
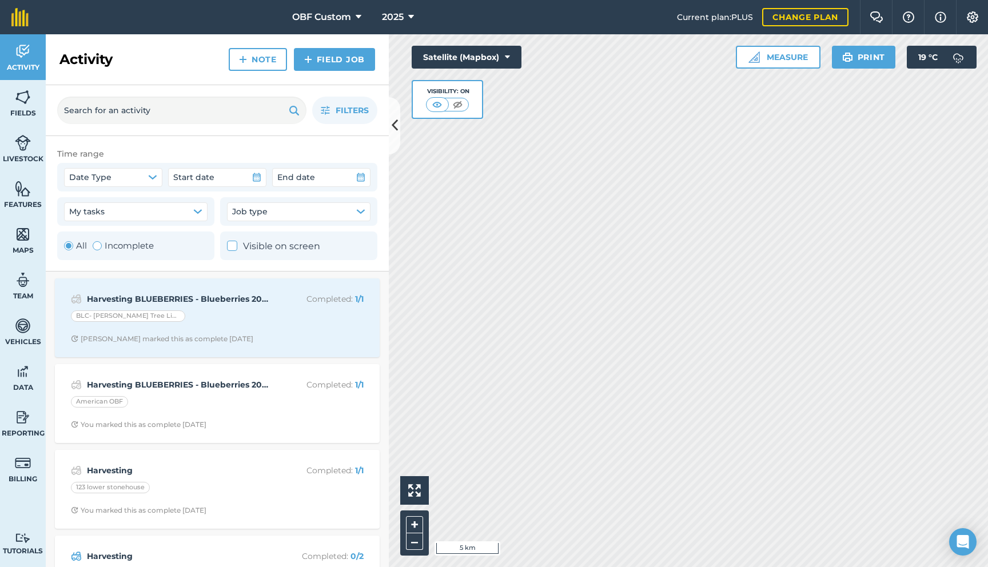
click at [216, 142] on div "Time range Date Type Start date End date My tasks Job type All Incomplete Visib…" at bounding box center [217, 203] width 343 height 135
click at [333, 118] on button "Filters" at bounding box center [344, 110] width 65 height 27
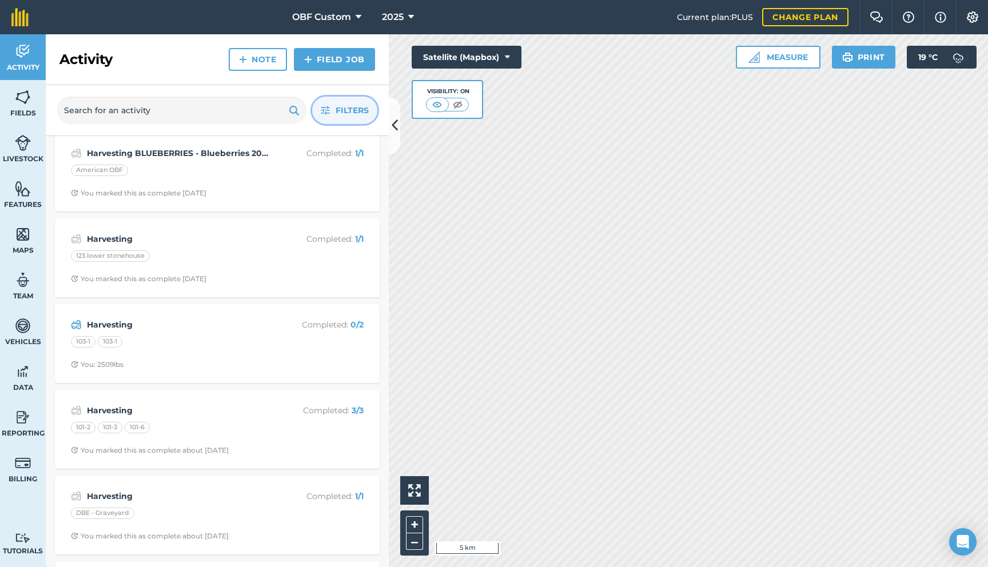
scroll to position [98, 0]
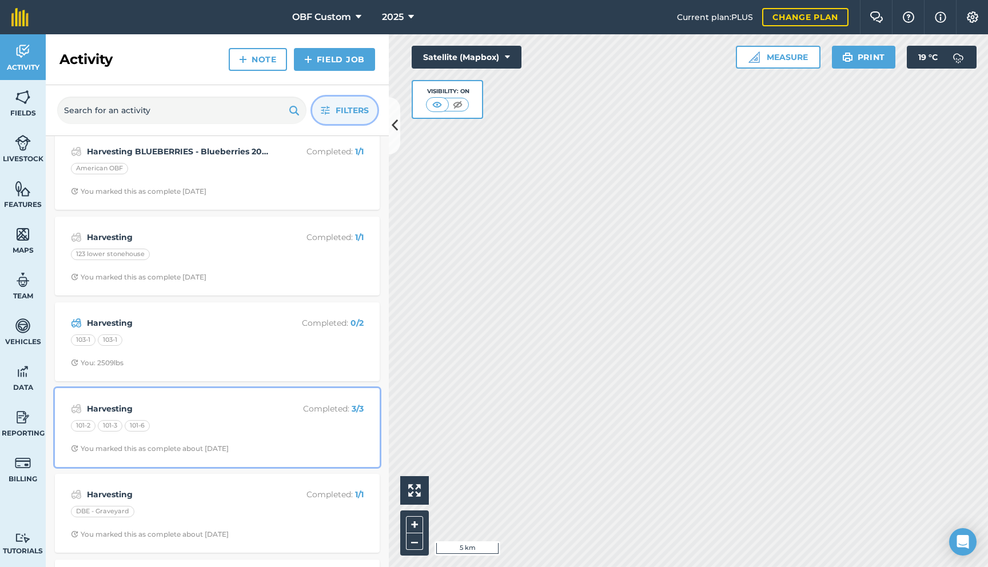
click at [173, 421] on div "101-2 101-3 101-6" at bounding box center [217, 427] width 293 height 15
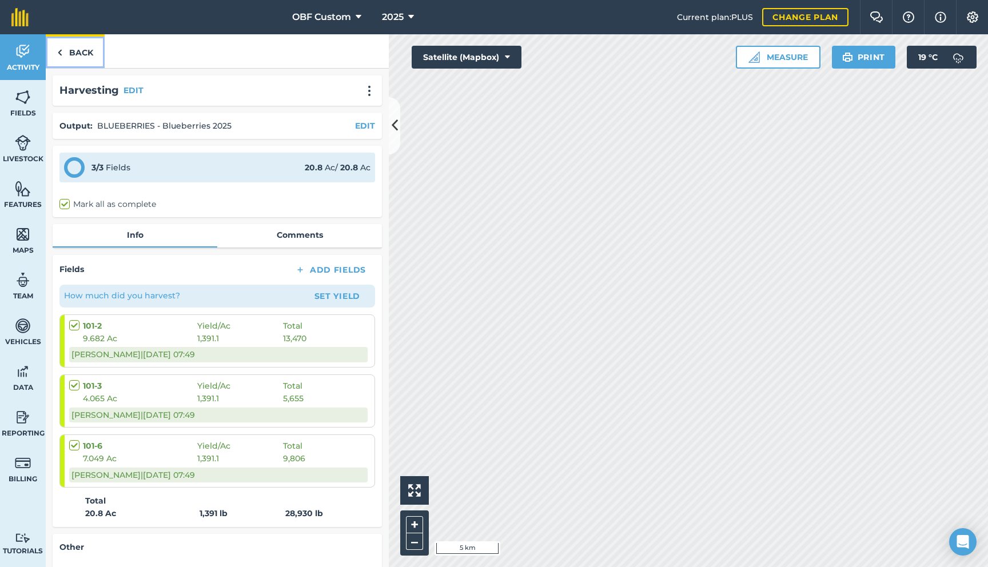
click at [66, 54] on link "Back" at bounding box center [75, 51] width 59 height 34
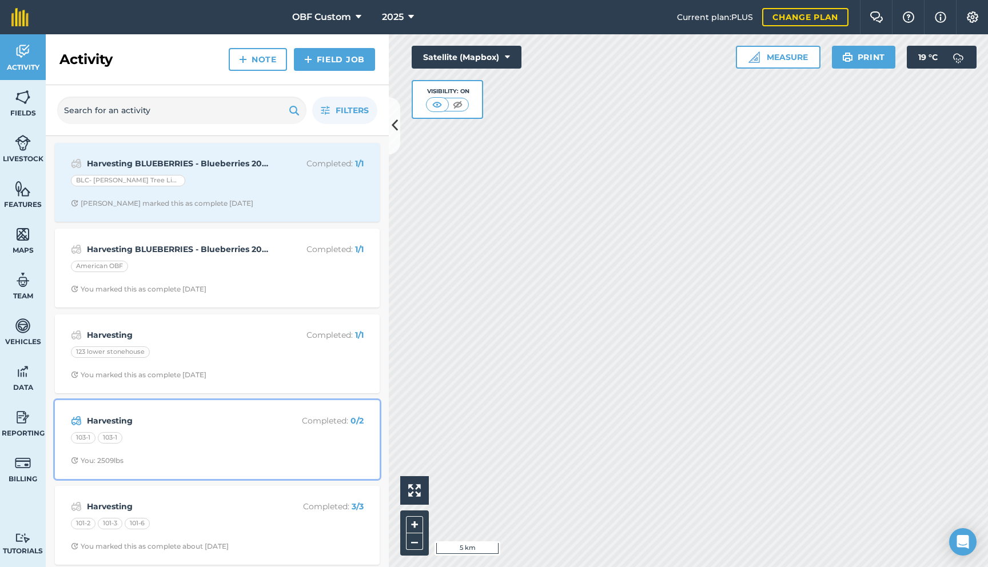
click at [142, 433] on div "103-1 103-1" at bounding box center [217, 439] width 293 height 15
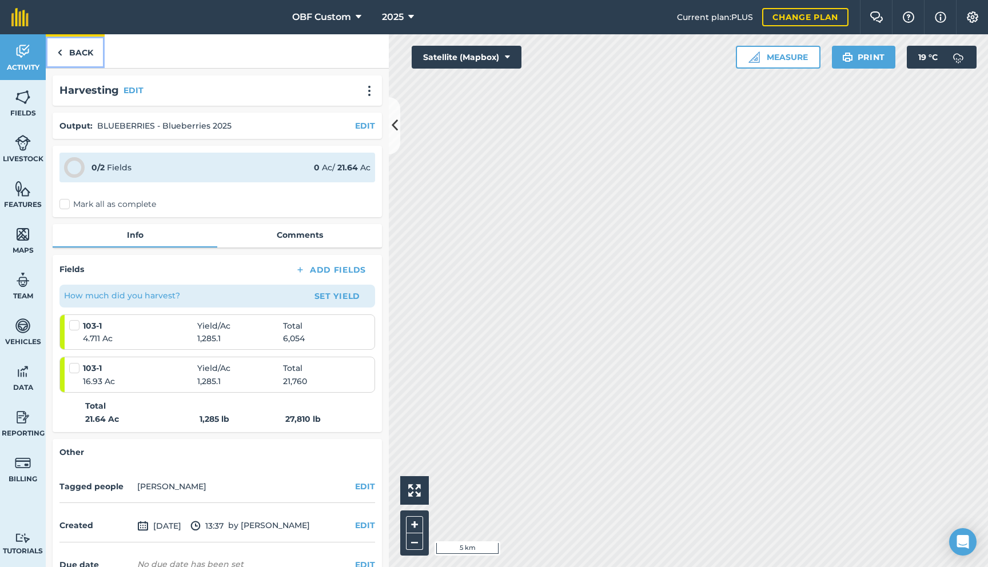
click at [86, 59] on link "Back" at bounding box center [75, 51] width 59 height 34
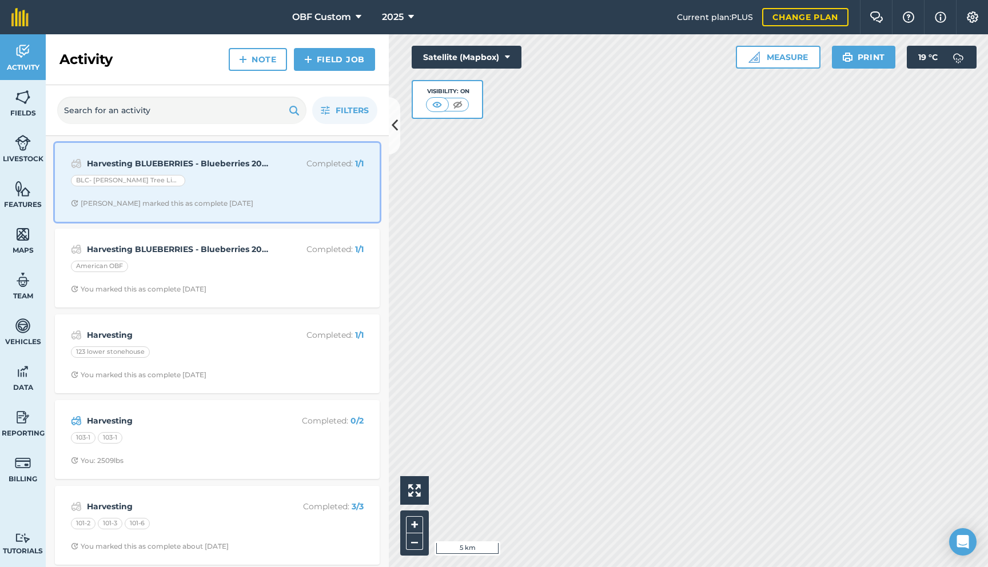
click at [148, 203] on div "[PERSON_NAME] marked this as complete [DATE]" at bounding box center [162, 203] width 182 height 9
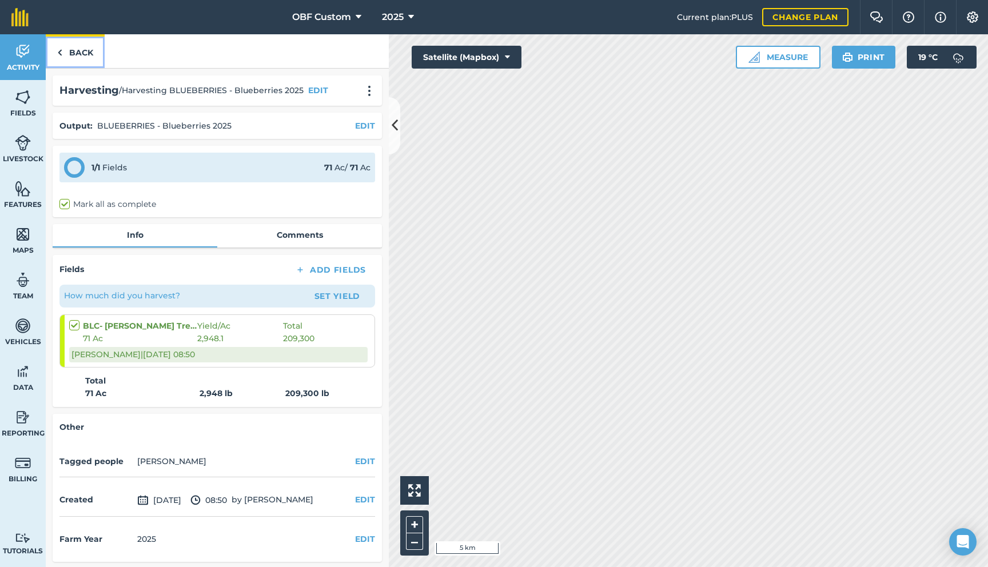
click at [89, 59] on link "Back" at bounding box center [75, 51] width 59 height 34
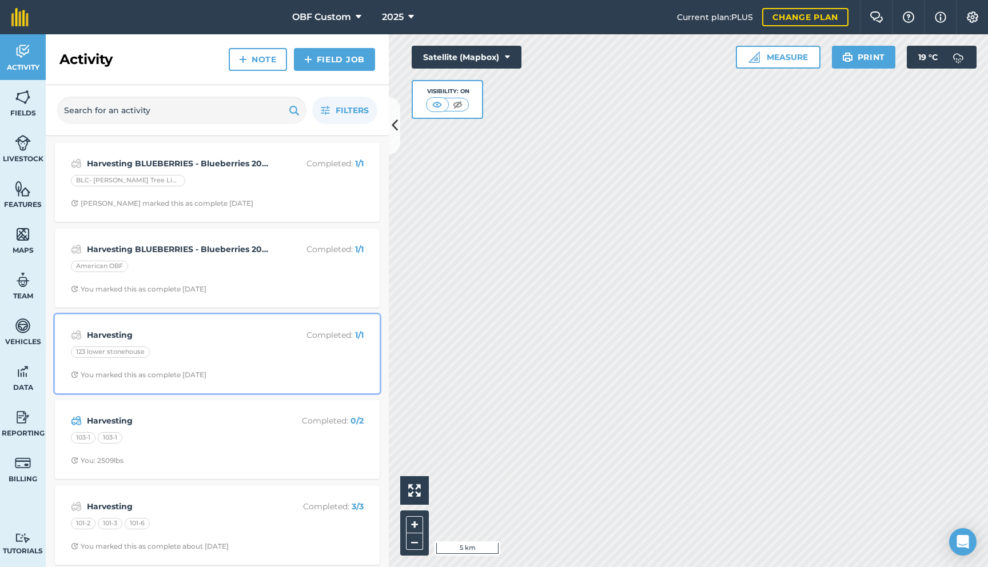
click at [152, 350] on div "123 lower stonehouse" at bounding box center [217, 353] width 293 height 15
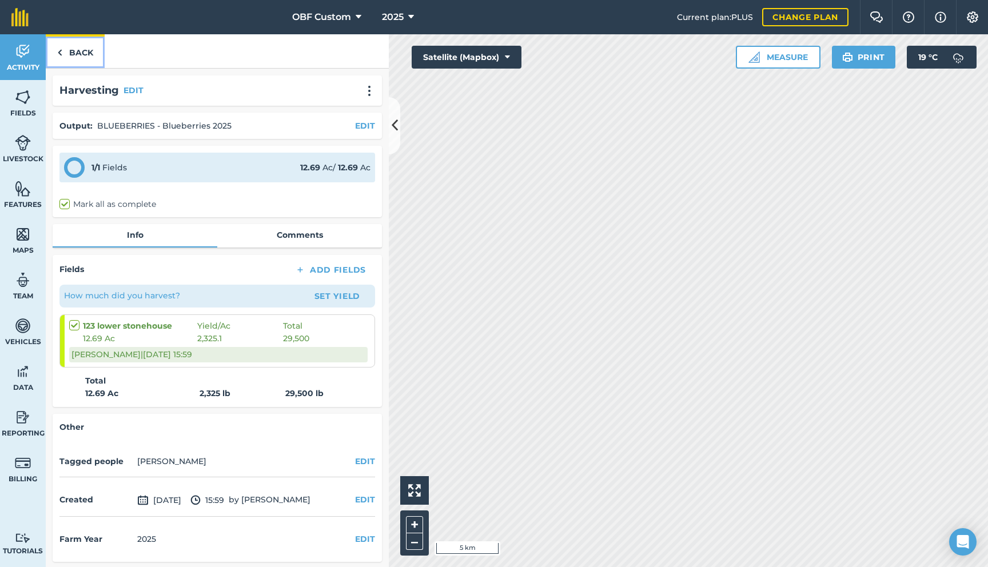
click at [69, 59] on link "Back" at bounding box center [75, 51] width 59 height 34
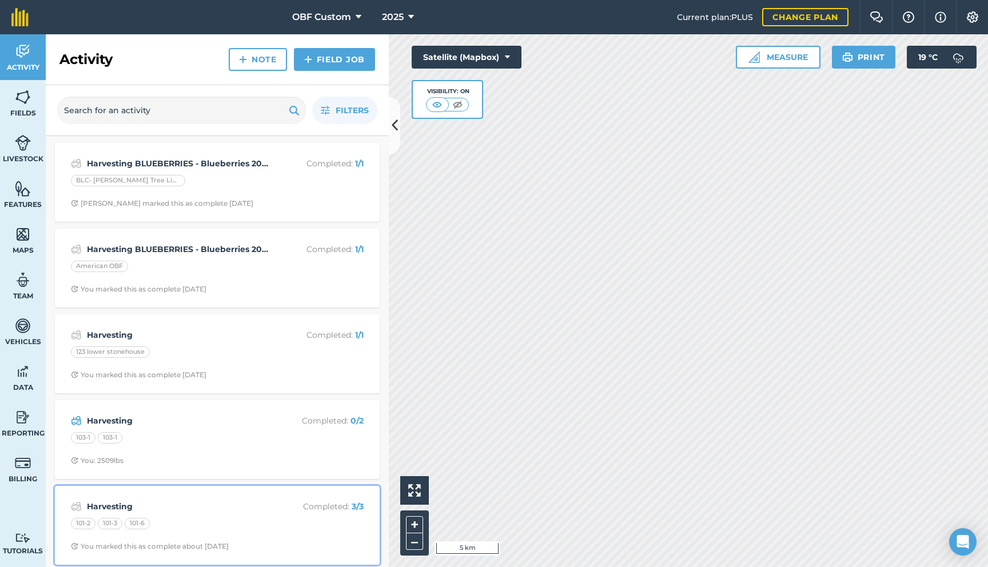
click at [142, 493] on div "101-6" at bounding box center [137, 523] width 25 height 11
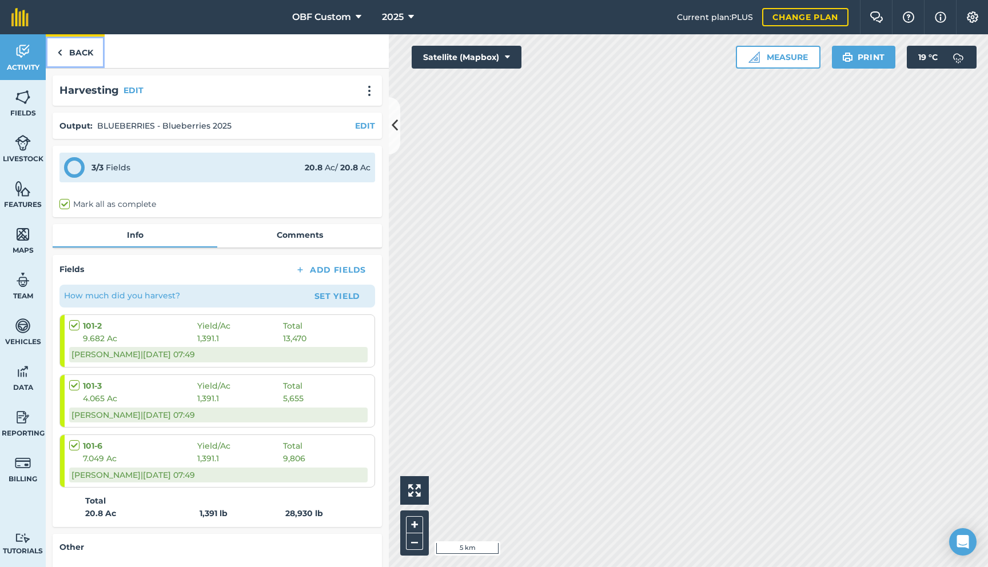
click at [54, 58] on link "Back" at bounding box center [75, 51] width 59 height 34
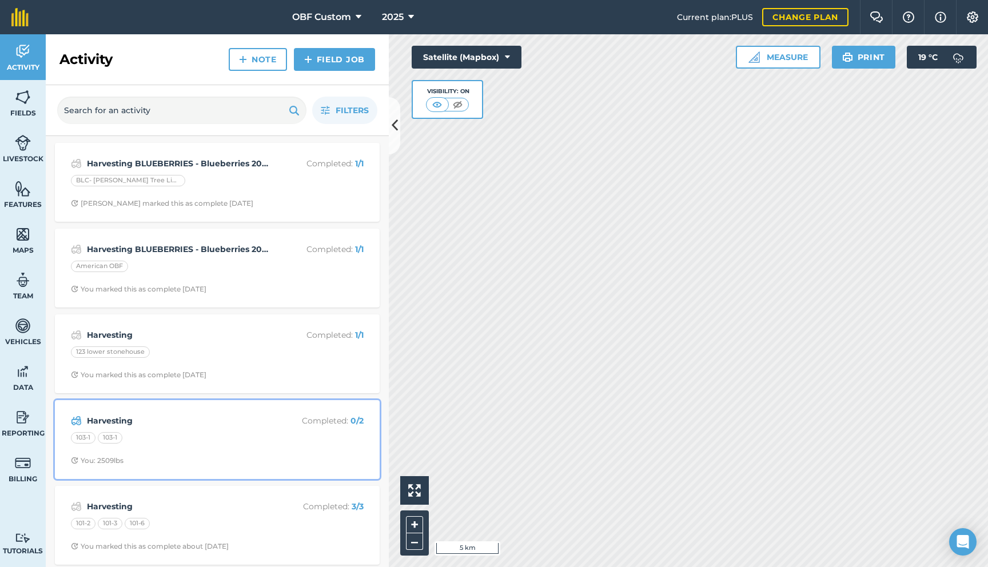
click at [149, 442] on div "103-1 103-1" at bounding box center [217, 439] width 293 height 15
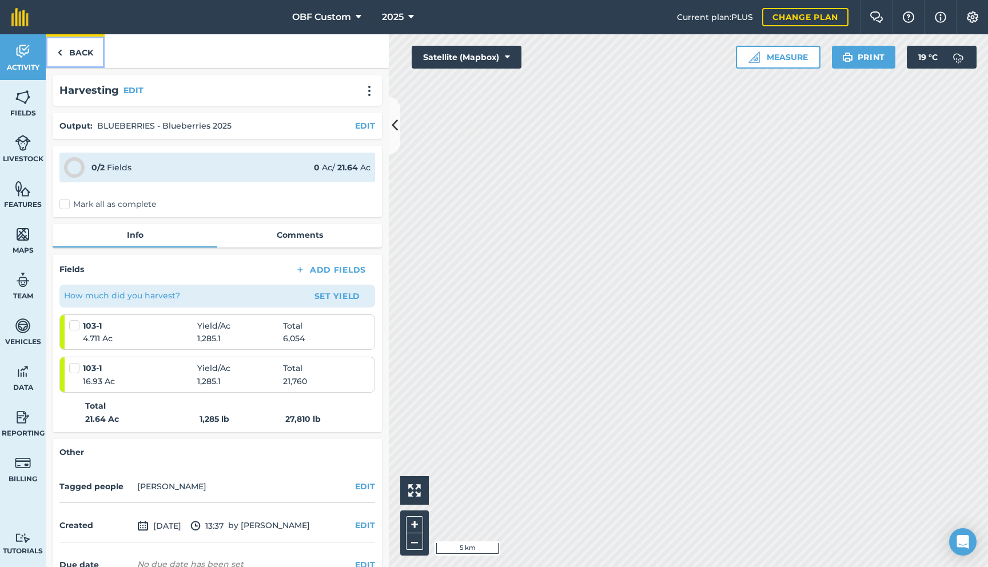
click at [73, 63] on link "Back" at bounding box center [75, 51] width 59 height 34
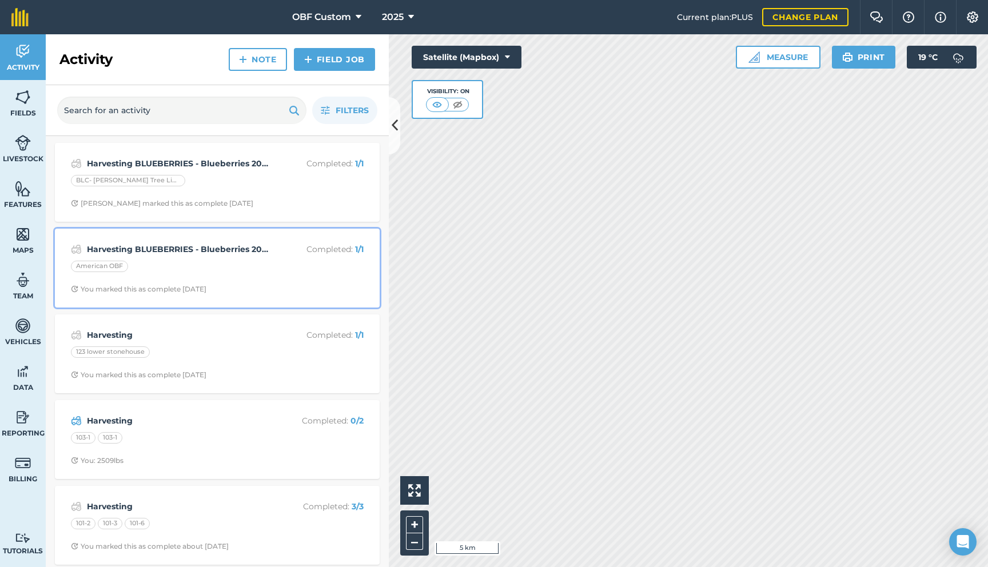
click at [134, 267] on div "American OBF" at bounding box center [217, 268] width 293 height 15
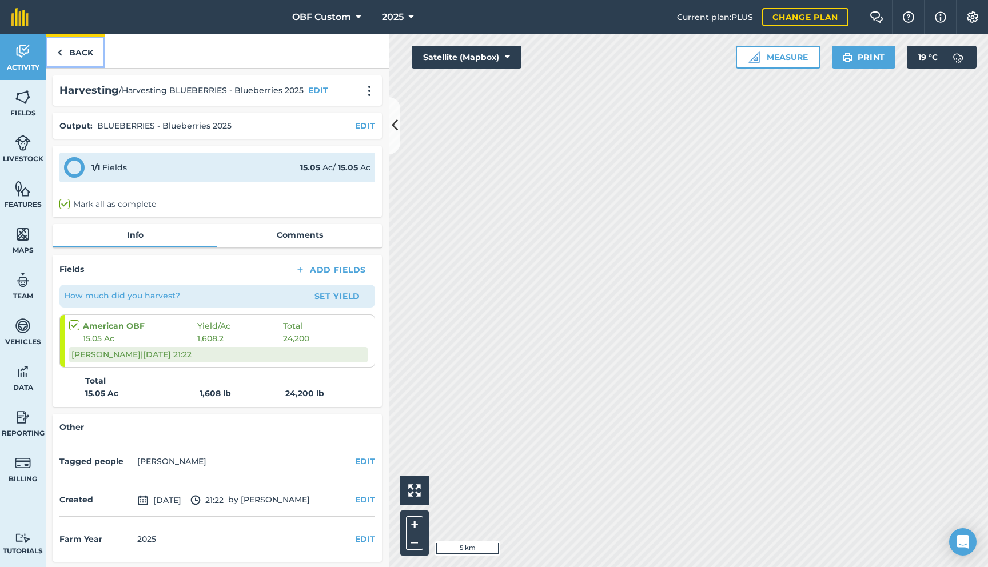
click at [82, 60] on link "Back" at bounding box center [75, 51] width 59 height 34
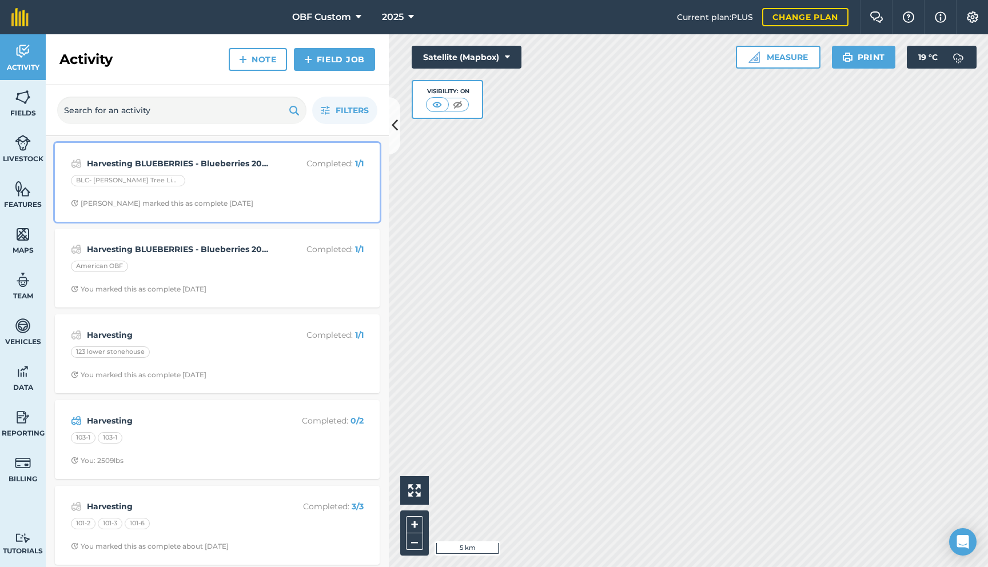
click at [120, 198] on div "Harvesting BLUEBERRIES - Blueberries 2025 Completed : 1 / 1 BLC- [PERSON_NAME] …" at bounding box center [217, 182] width 311 height 65
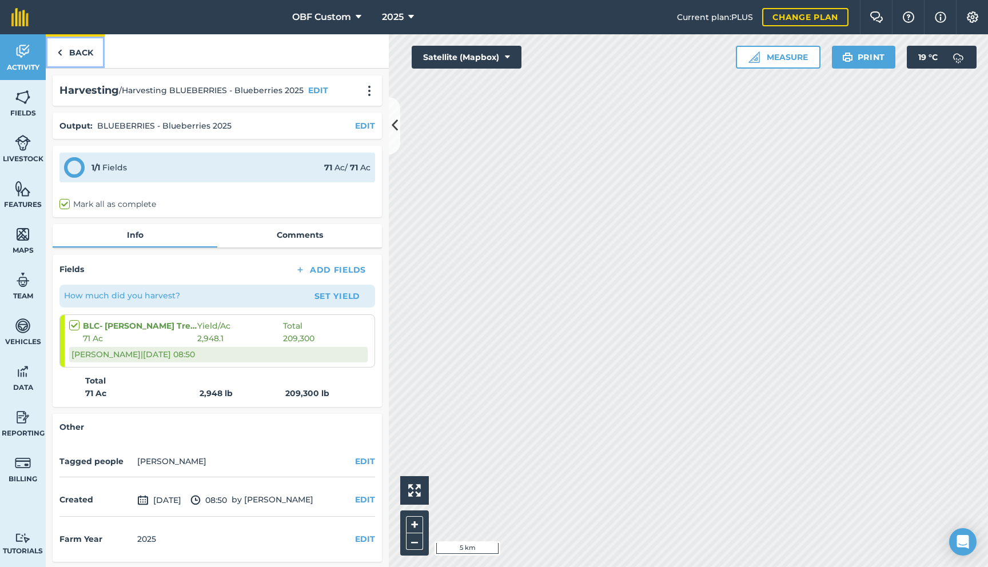
click at [77, 47] on link "Back" at bounding box center [75, 51] width 59 height 34
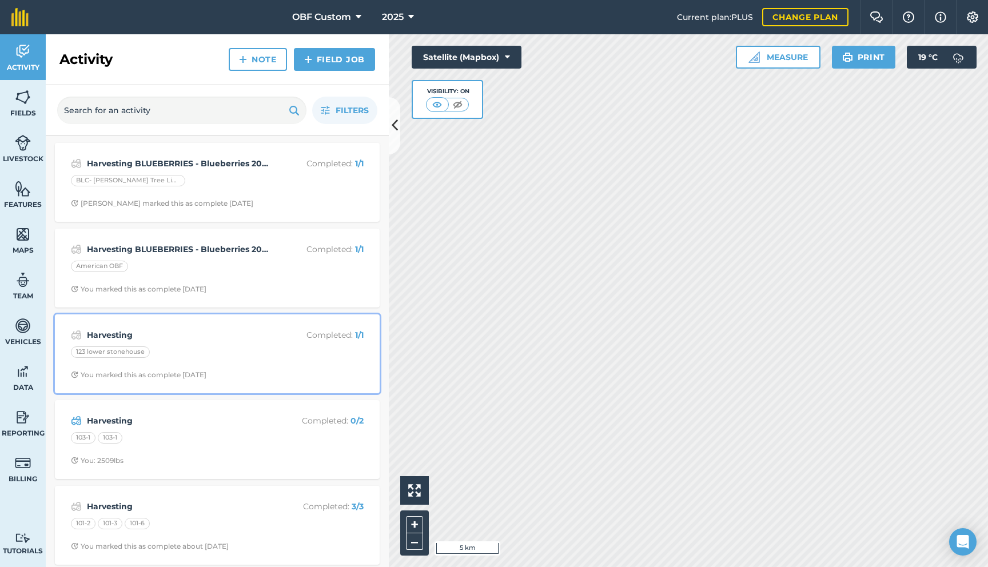
click at [168, 344] on div "Harvesting Completed : 1 / 1 123 lower stonehouse You marked this as complete […" at bounding box center [217, 353] width 311 height 65
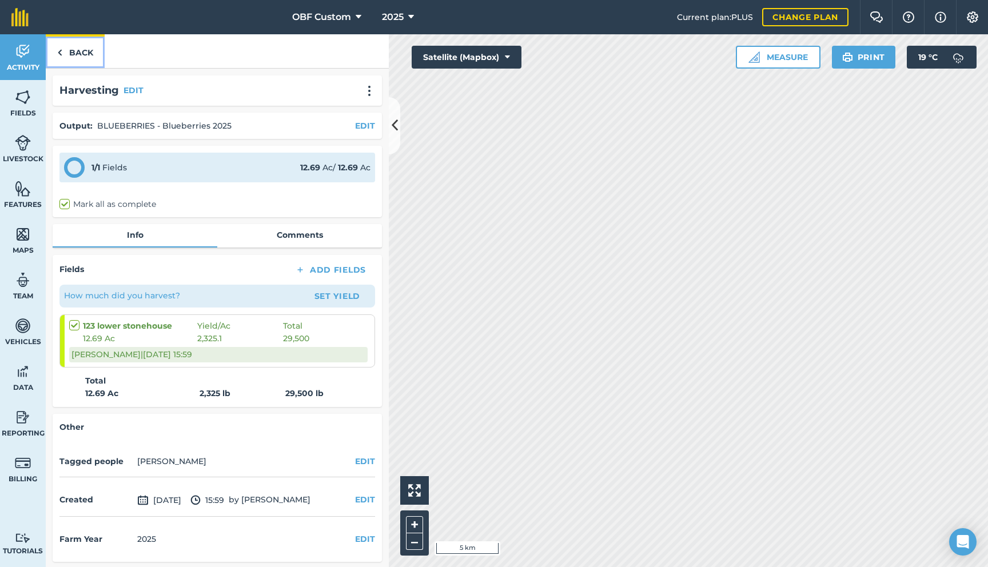
click at [90, 58] on link "Back" at bounding box center [75, 51] width 59 height 34
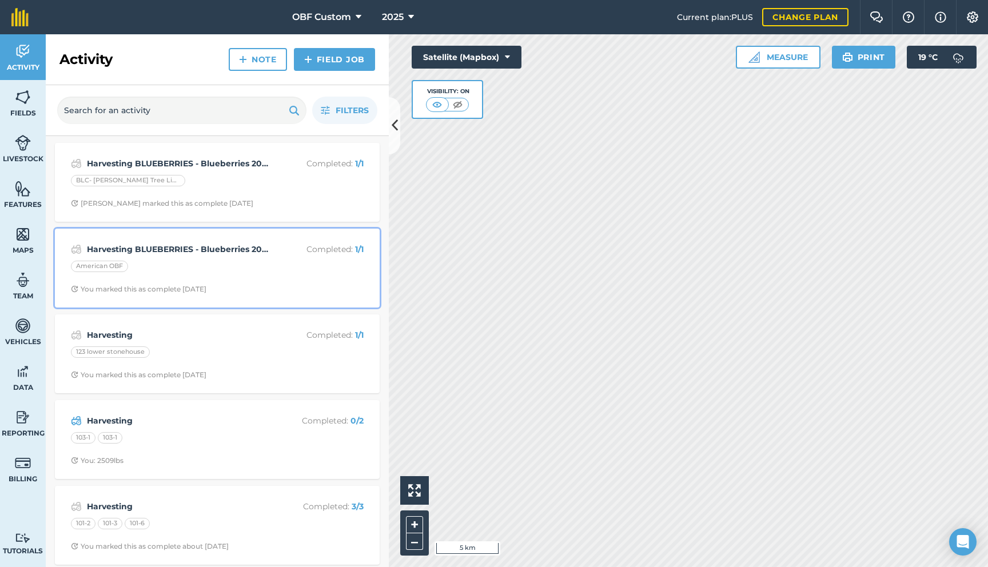
click at [146, 280] on div "Harvesting BLUEBERRIES - Blueberries 2025 Completed : 1 / 1 American OBF You ma…" at bounding box center [217, 267] width 311 height 65
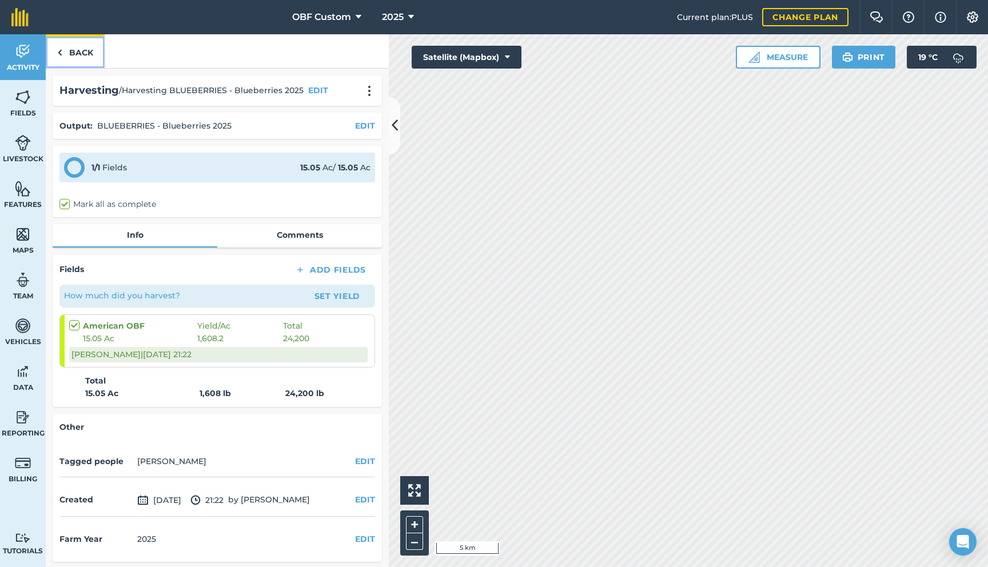
click at [82, 63] on link "Back" at bounding box center [75, 51] width 59 height 34
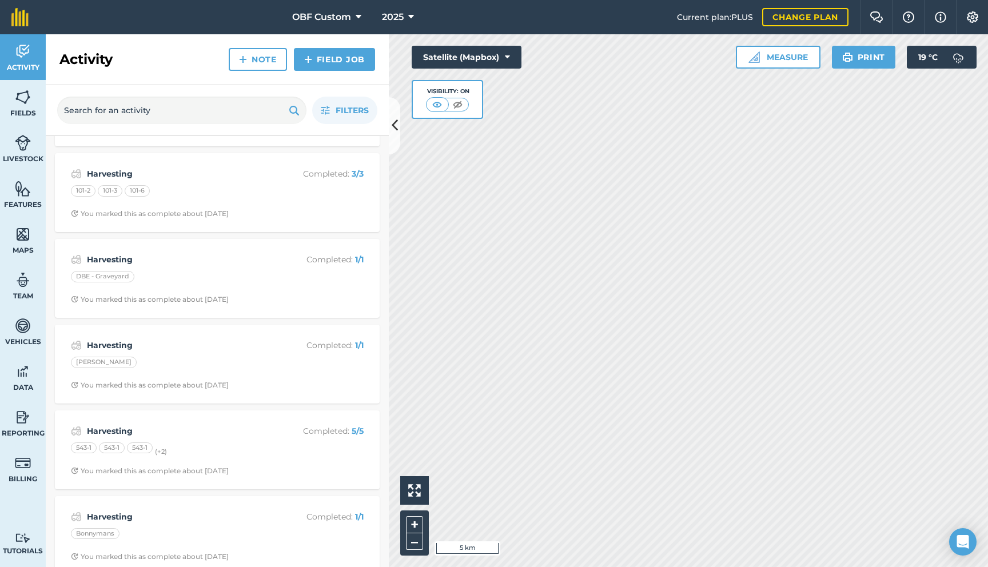
scroll to position [351, 0]
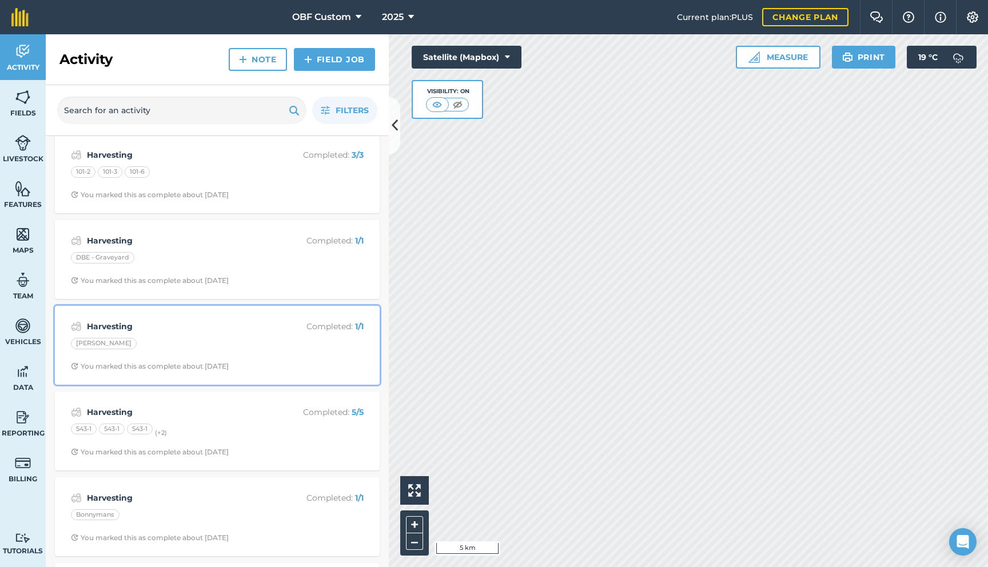
click at [143, 349] on div "[PERSON_NAME]" at bounding box center [217, 345] width 293 height 15
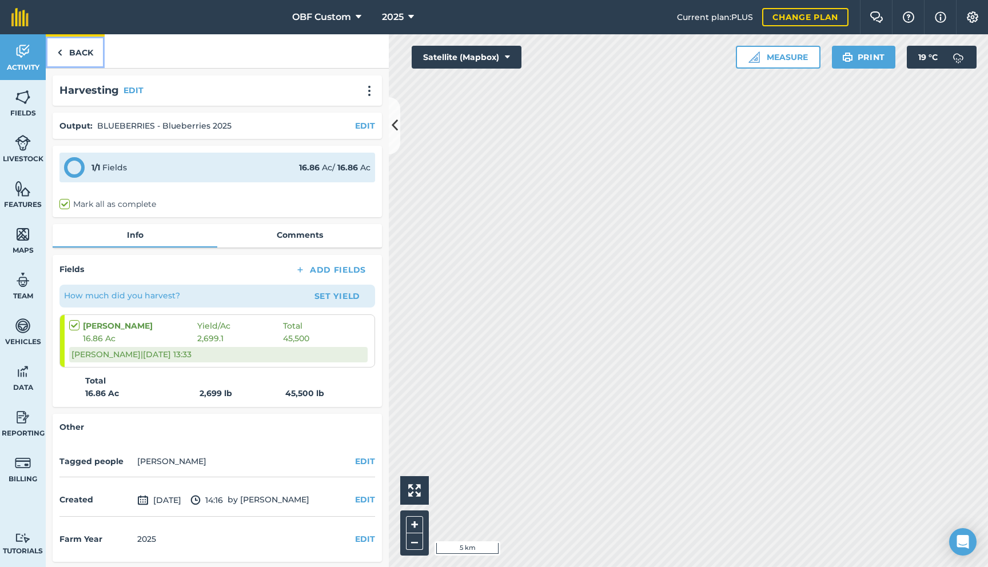
click at [81, 57] on link "Back" at bounding box center [75, 51] width 59 height 34
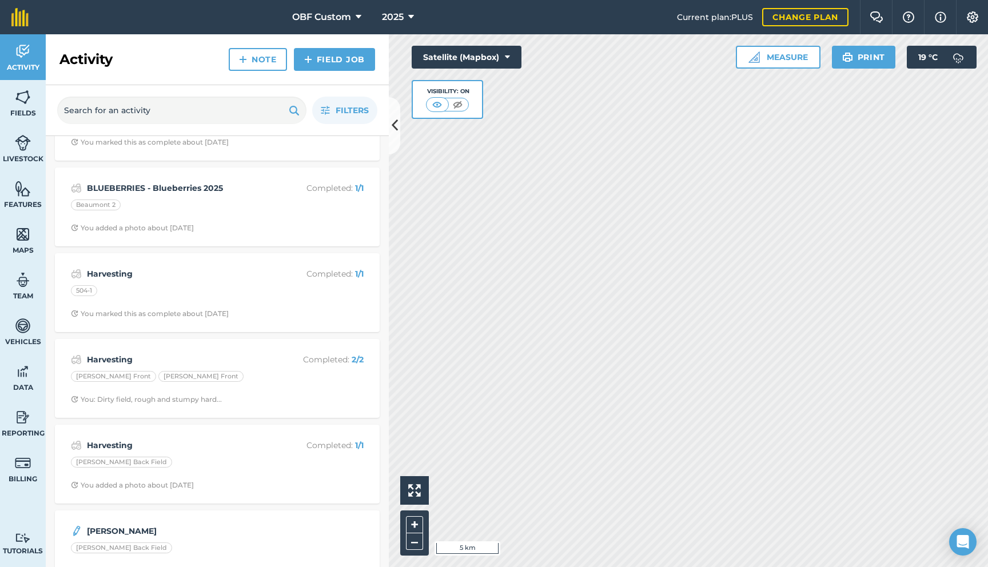
scroll to position [1033, 0]
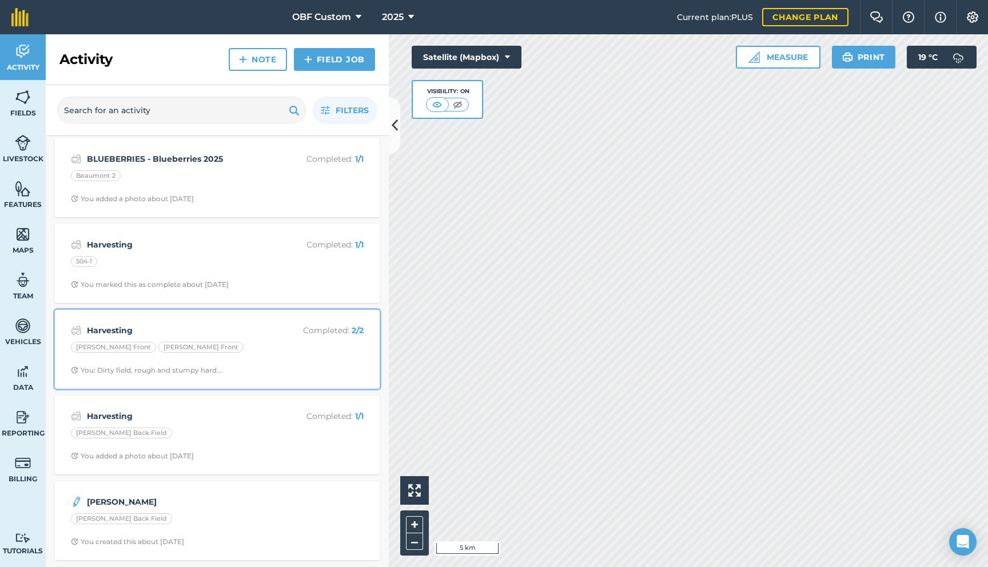
click at [208, 362] on div "Harvesting Completed : 2 / 2 [PERSON_NAME] Front [PERSON_NAME] Front You: Dirty…" at bounding box center [217, 349] width 311 height 65
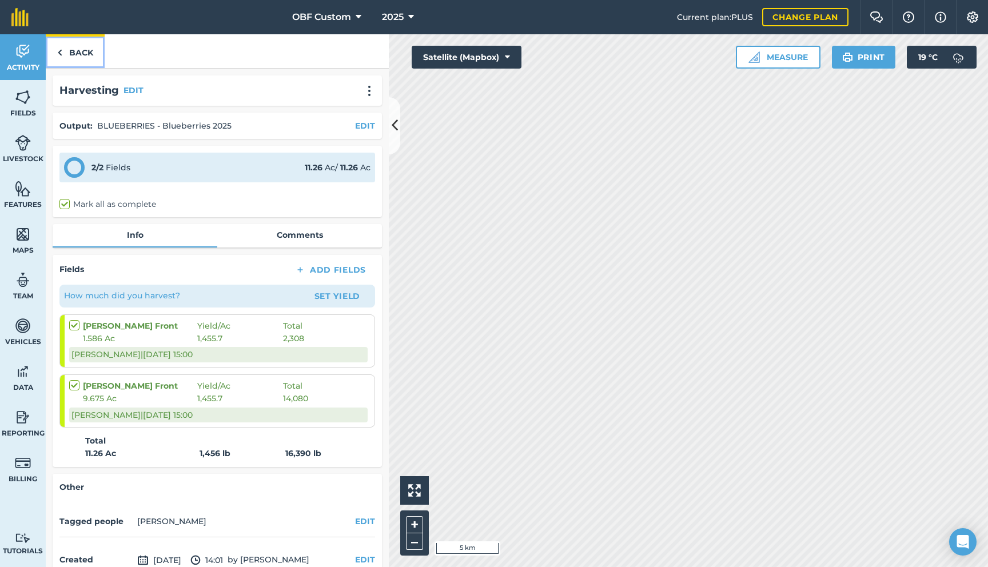
click at [89, 56] on link "Back" at bounding box center [75, 51] width 59 height 34
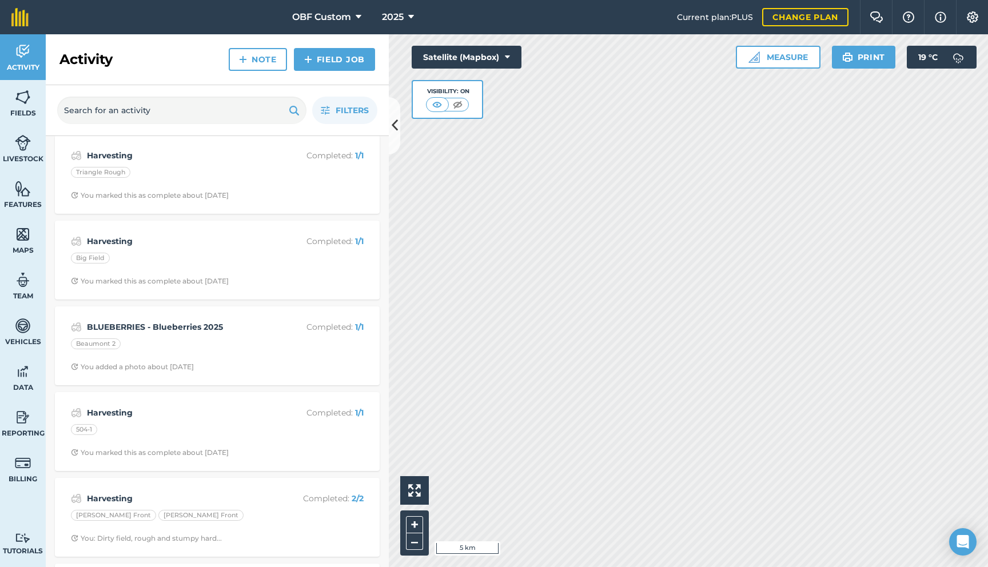
scroll to position [1033, 0]
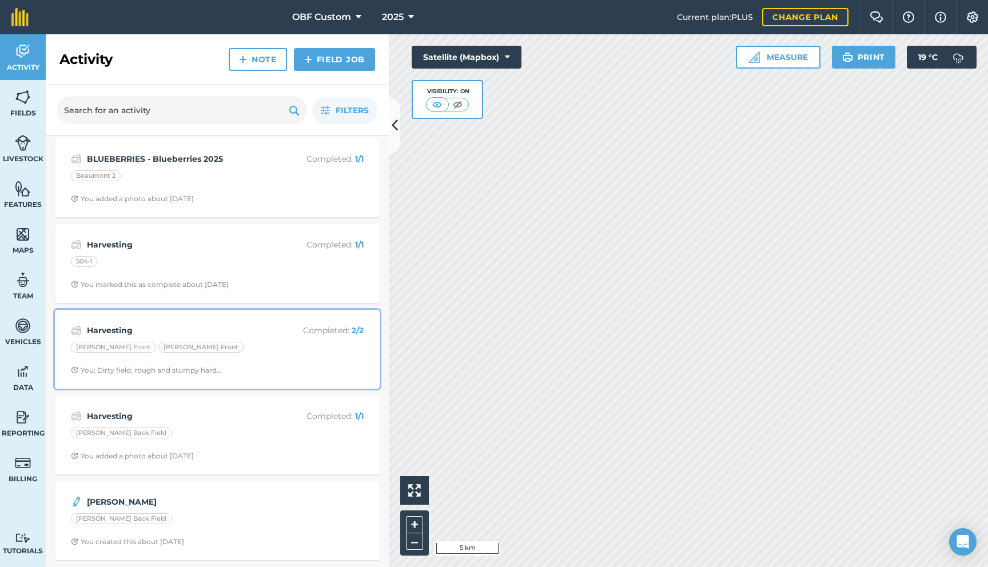
click at [211, 357] on div "Harvesting Completed : 2 / 2 [PERSON_NAME] Front [PERSON_NAME] Front You: Dirty…" at bounding box center [217, 349] width 311 height 65
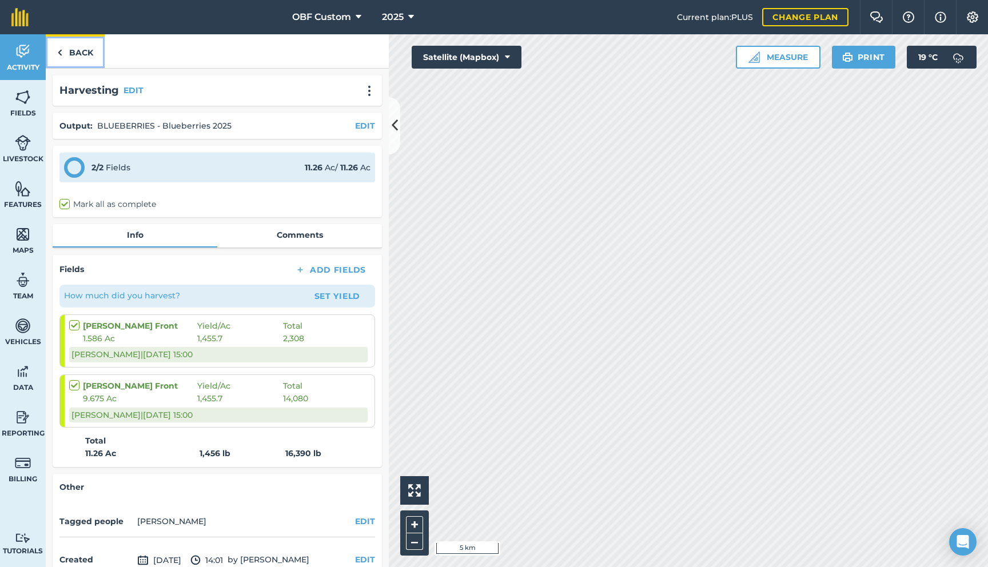
click at [90, 53] on link "Back" at bounding box center [75, 51] width 59 height 34
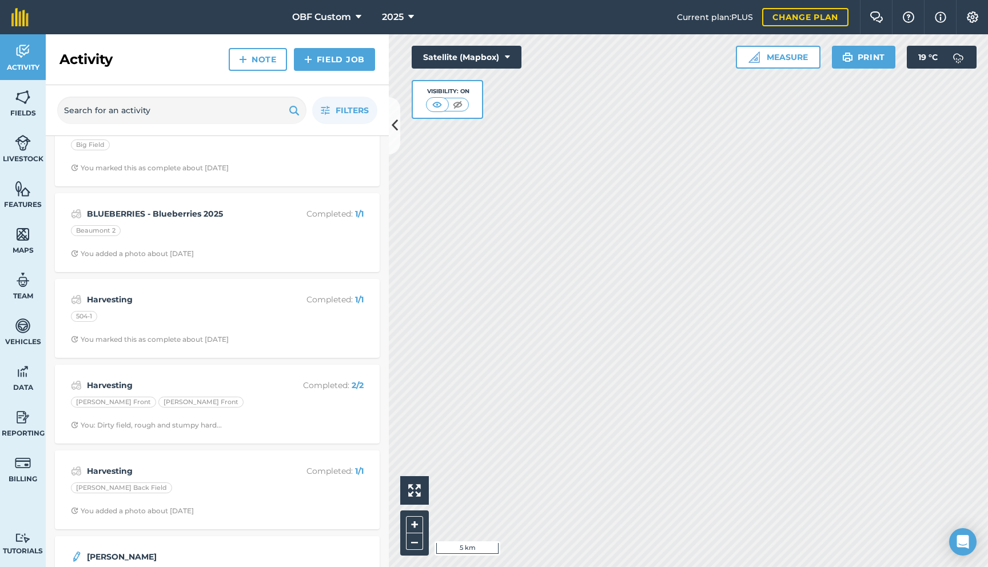
scroll to position [1033, 0]
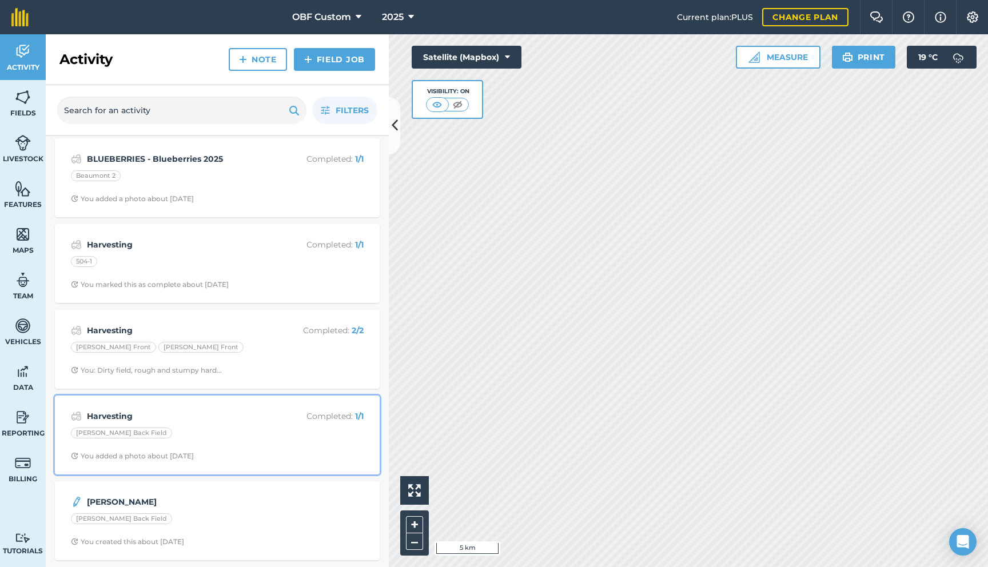
click at [180, 437] on div "[PERSON_NAME] Back Field" at bounding box center [217, 434] width 293 height 15
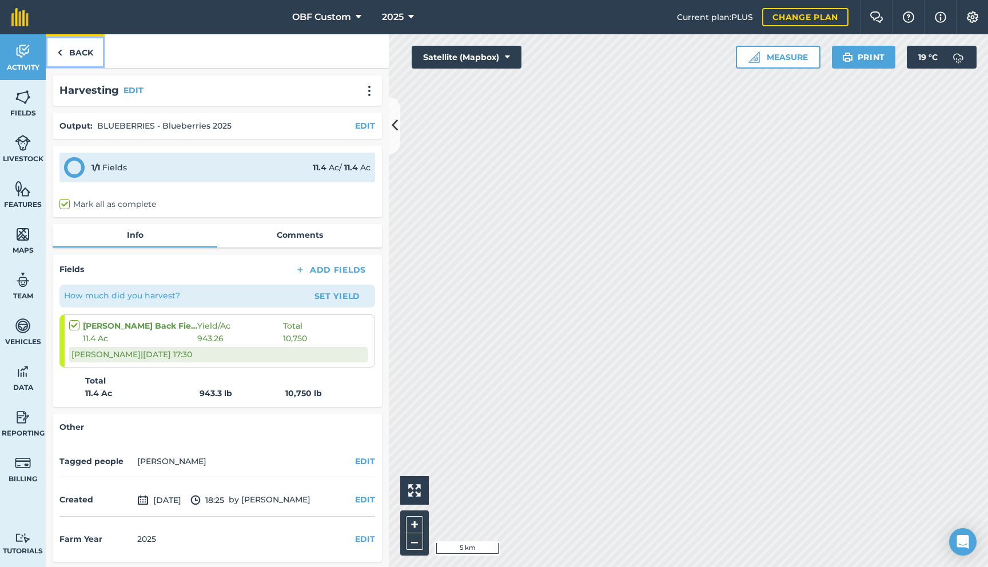
click at [66, 54] on link "Back" at bounding box center [75, 51] width 59 height 34
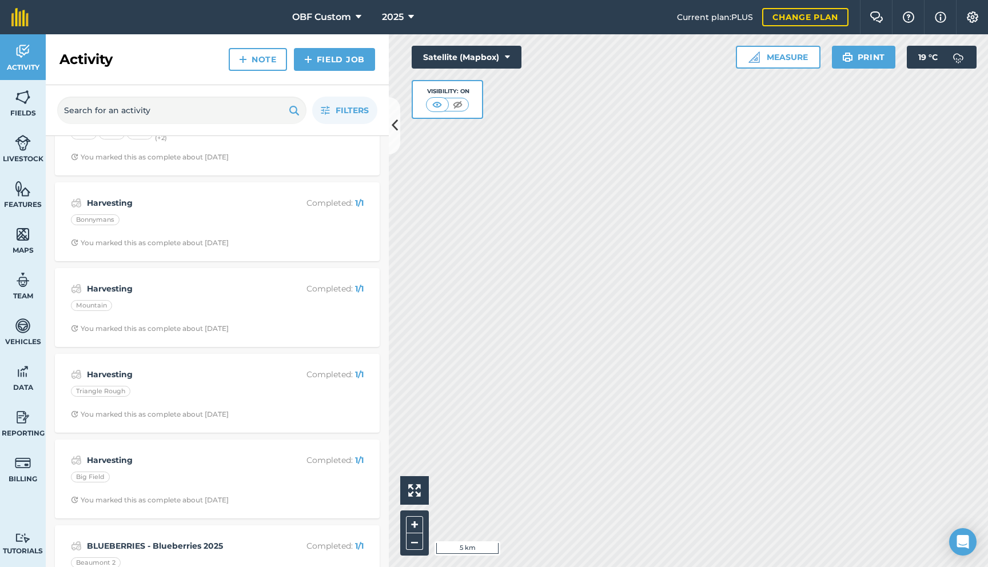
scroll to position [647, 0]
click at [167, 404] on div "Harvesting Completed : 1 / 1 Triangle Rough You marked this as complete about […" at bounding box center [217, 392] width 311 height 65
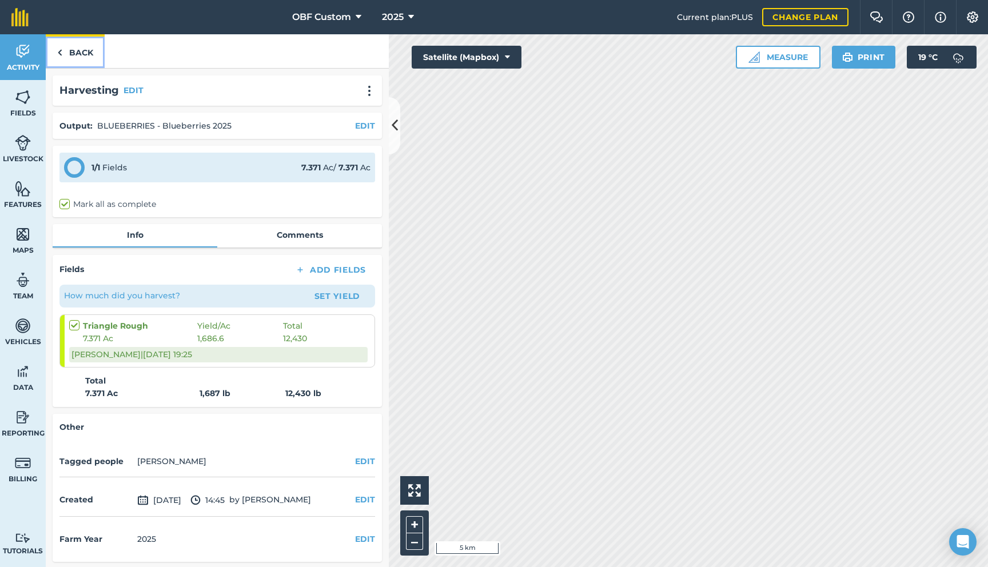
click at [89, 64] on link "Back" at bounding box center [75, 51] width 59 height 34
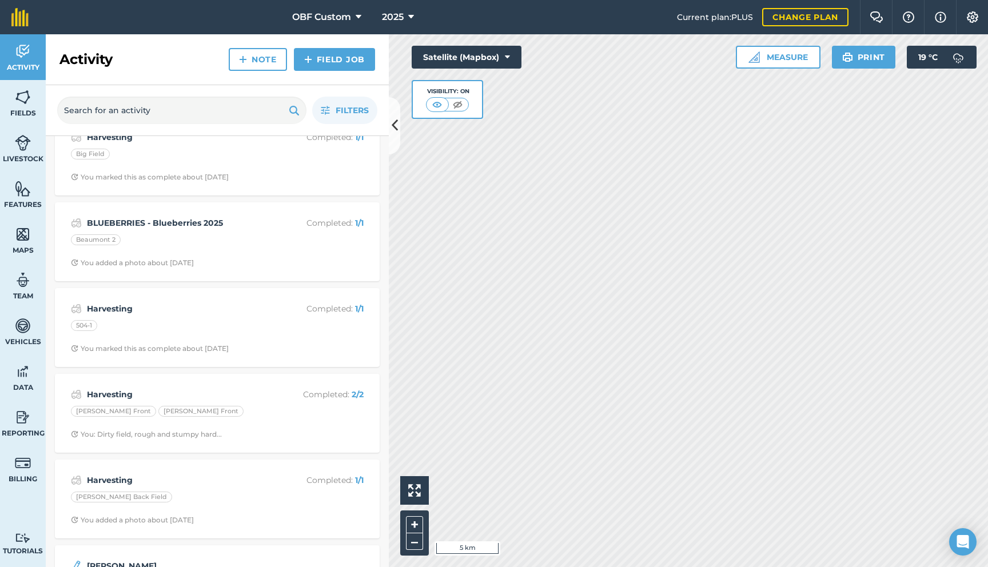
scroll to position [968, 0]
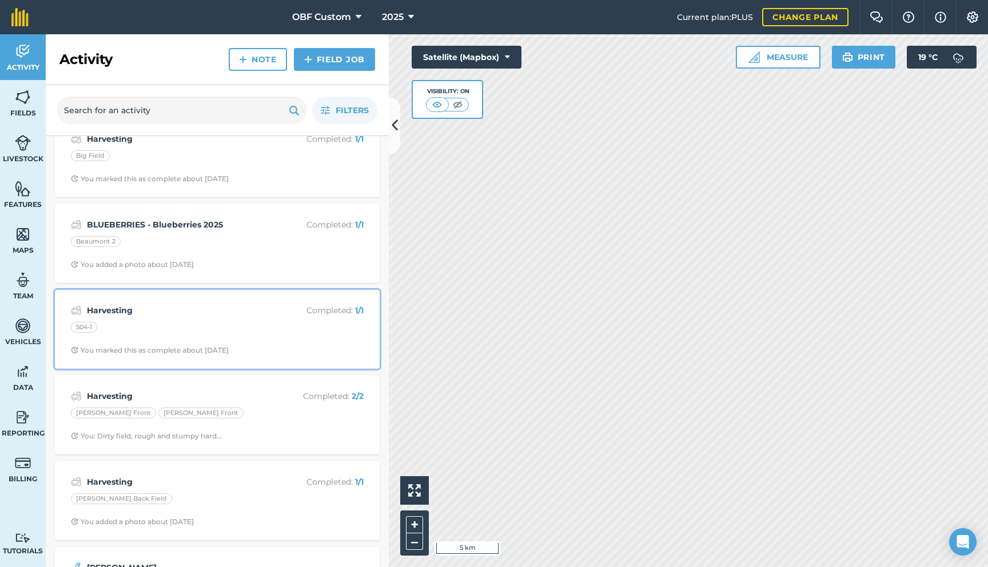
click at [138, 337] on div "Harvesting Completed : 1 / 1 504-1 You marked this as complete about [DATE]" at bounding box center [217, 329] width 311 height 65
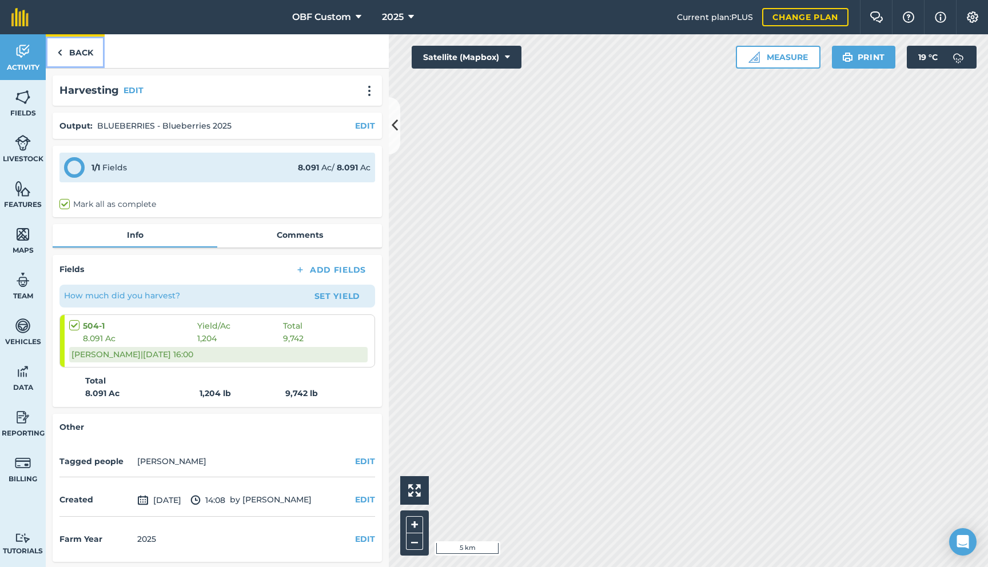
click at [85, 48] on link "Back" at bounding box center [75, 51] width 59 height 34
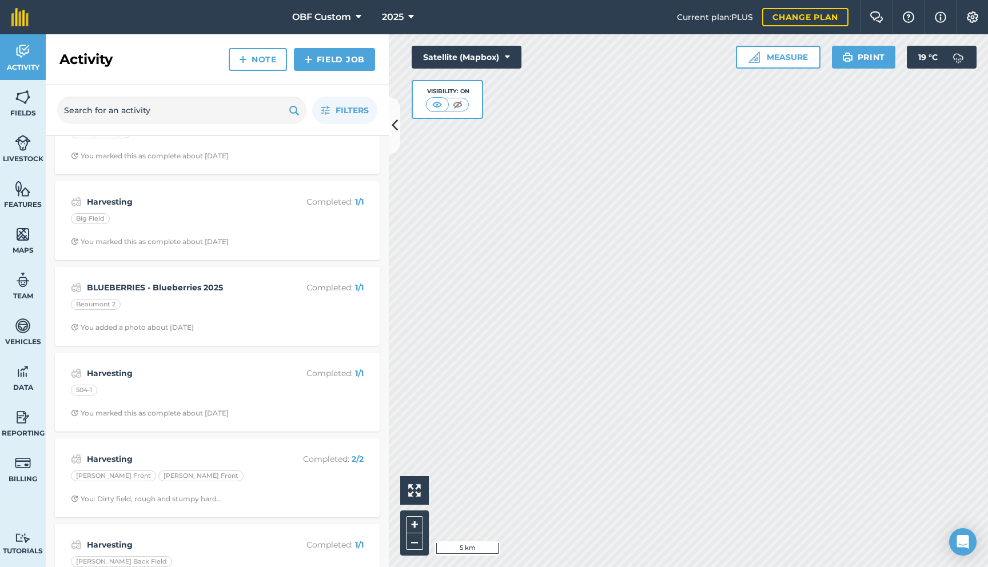
scroll to position [899, 0]
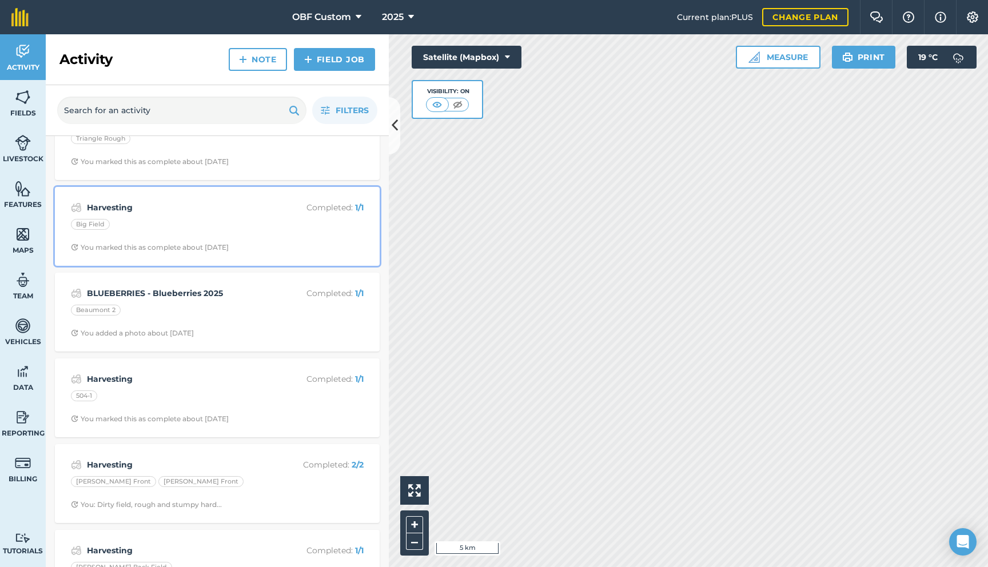
click at [143, 219] on div "Big Field" at bounding box center [217, 226] width 293 height 15
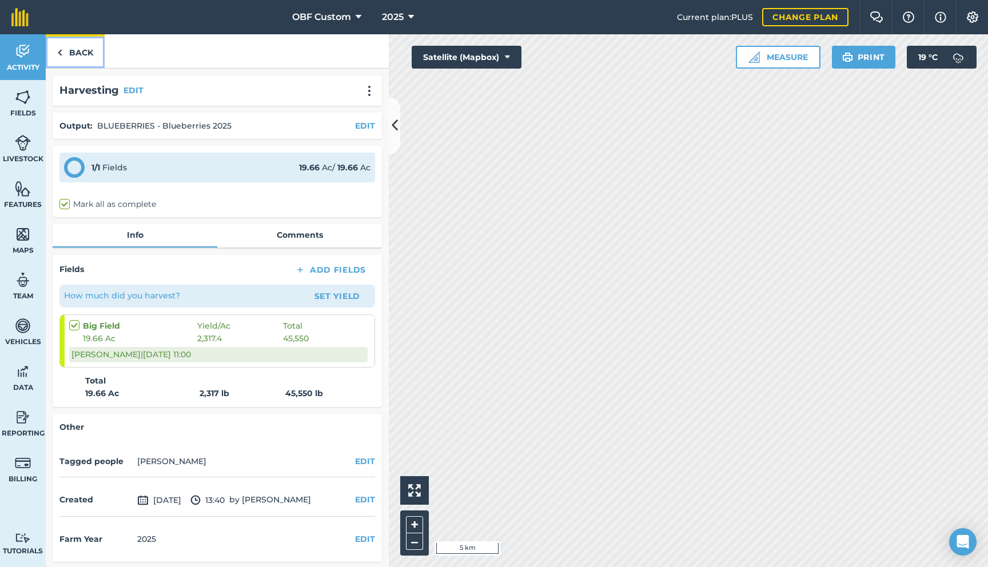
click at [87, 60] on link "Back" at bounding box center [75, 51] width 59 height 34
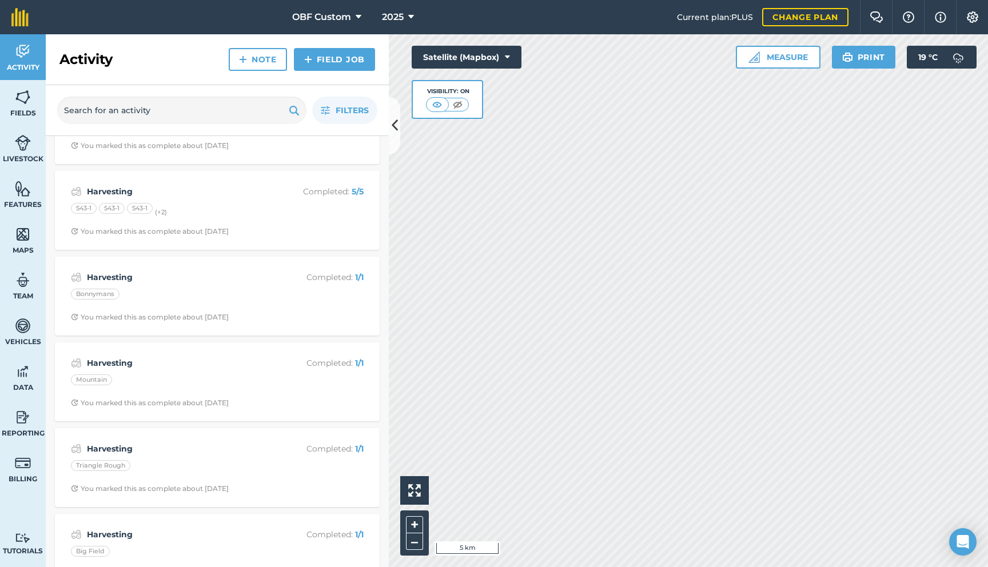
scroll to position [573, 0]
click at [137, 405] on div "You marked this as complete about [DATE]" at bounding box center [150, 401] width 158 height 9
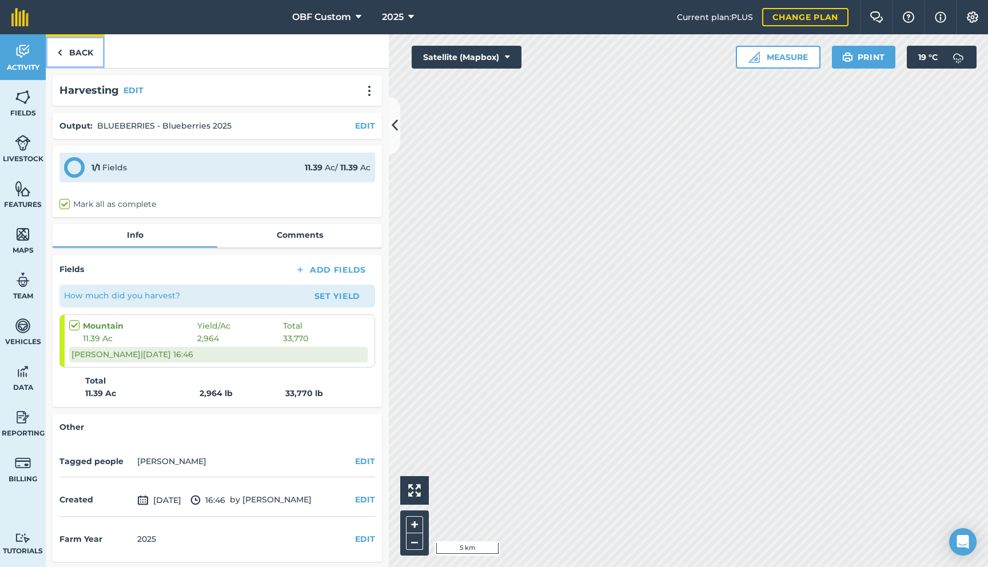
click at [74, 54] on link "Back" at bounding box center [75, 51] width 59 height 34
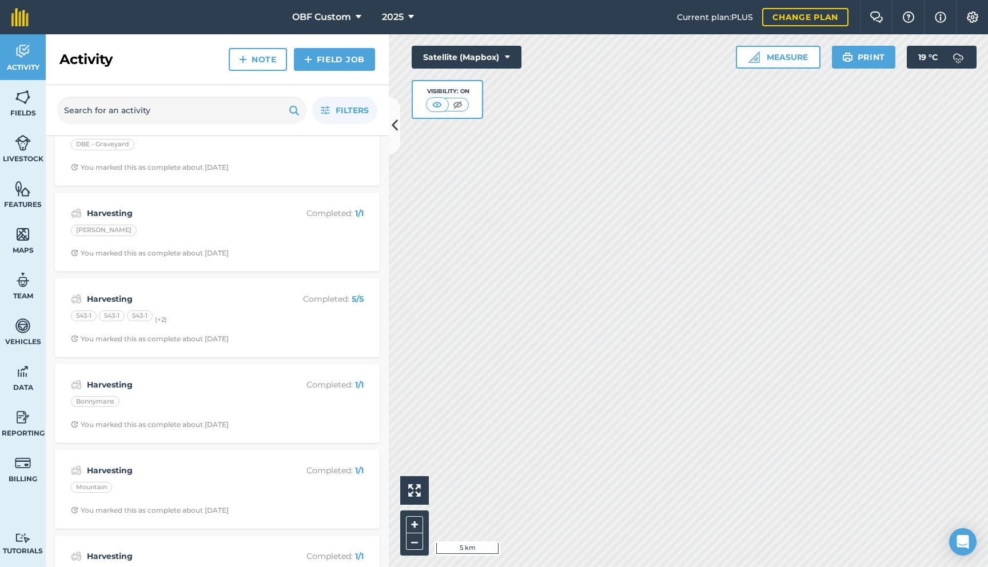
scroll to position [467, 0]
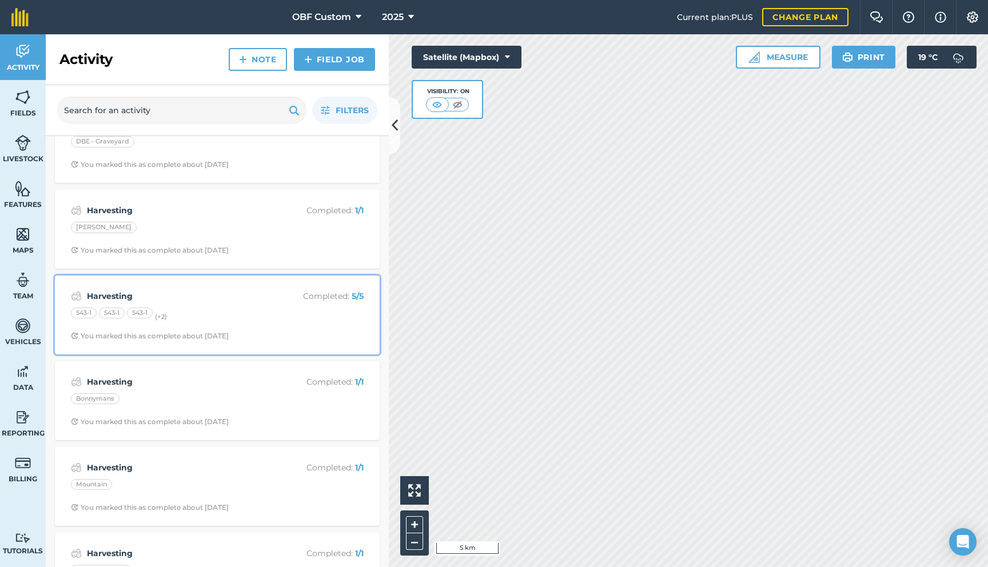
click at [126, 305] on div "Harvesting Completed : 5 / 5 543-1 543-1 543-1 (+ 2 ) You marked this as comple…" at bounding box center [217, 314] width 311 height 65
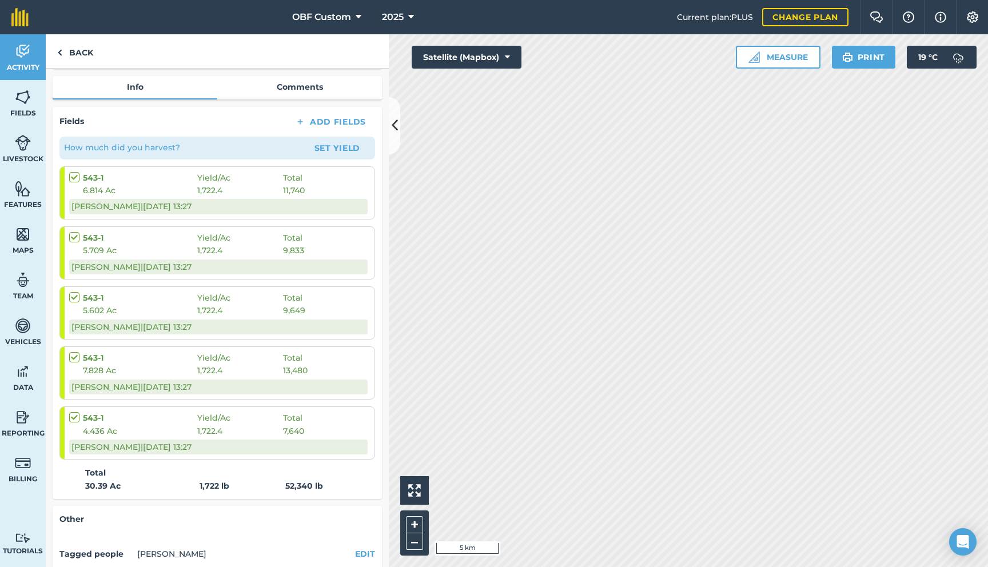
scroll to position [147, 0]
click at [73, 59] on link "Back" at bounding box center [75, 51] width 59 height 34
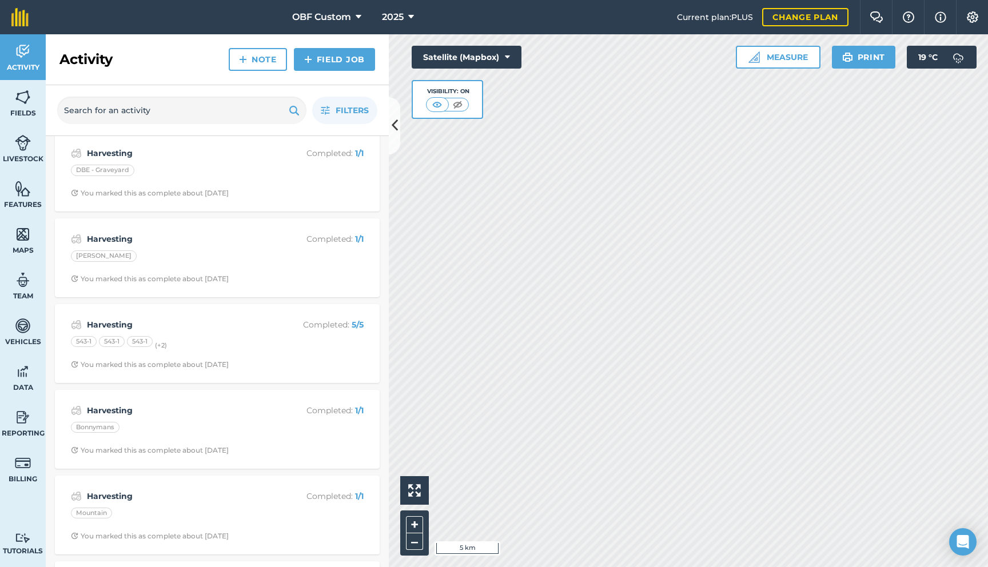
scroll to position [442, 0]
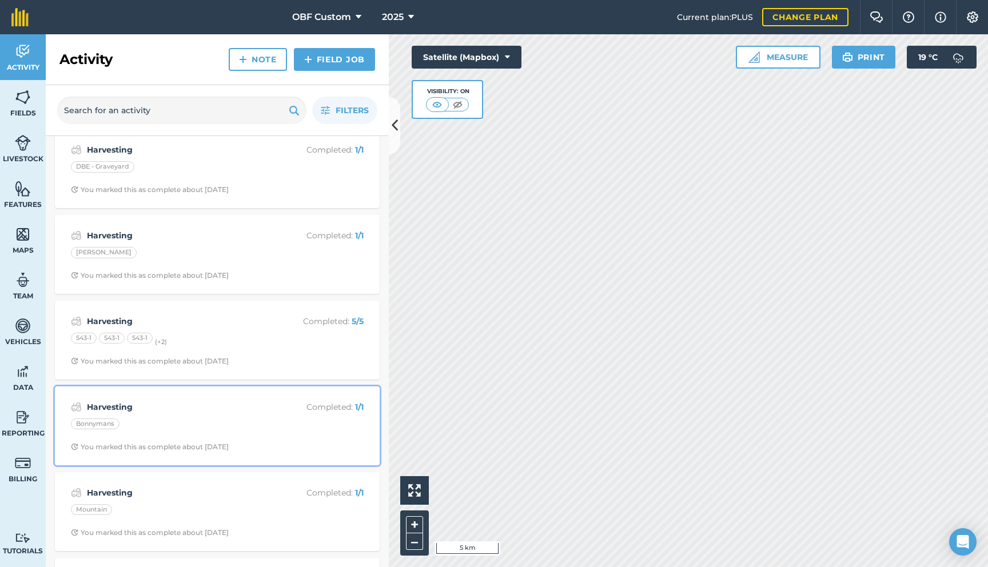
click at [122, 407] on strong "Harvesting" at bounding box center [177, 407] width 181 height 13
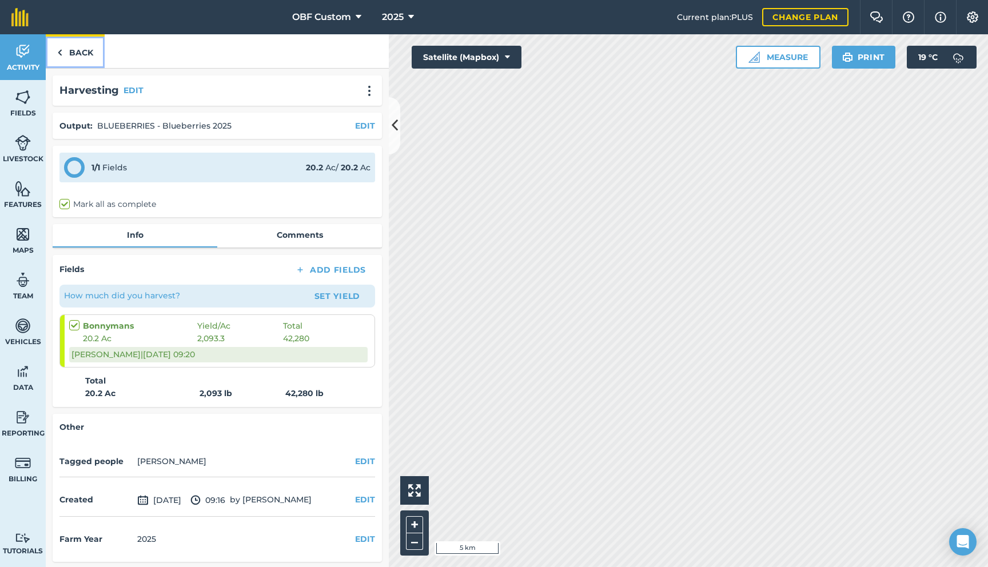
click at [85, 53] on link "Back" at bounding box center [75, 51] width 59 height 34
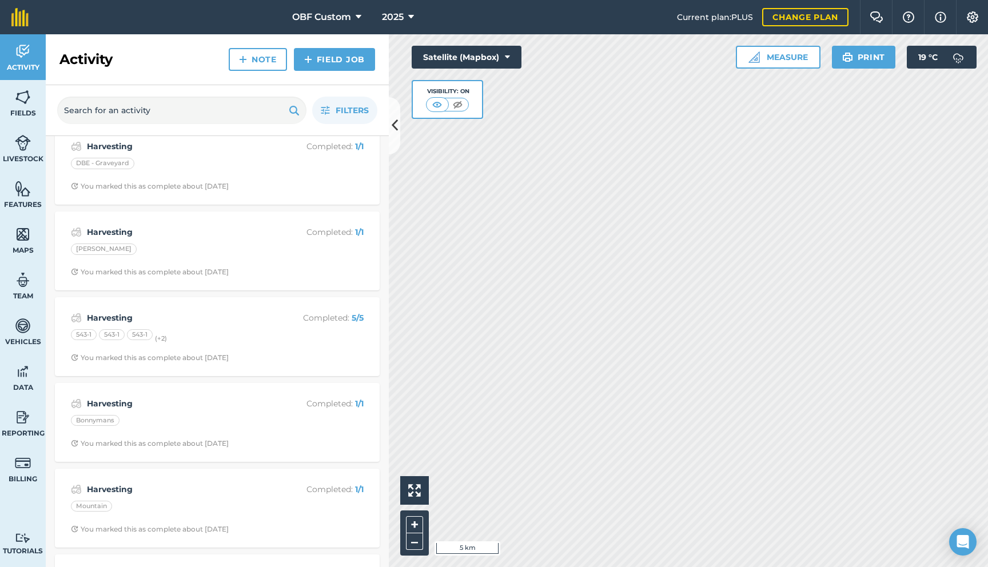
scroll to position [446, 0]
click at [147, 493] on div "Mountain" at bounding box center [217, 507] width 293 height 15
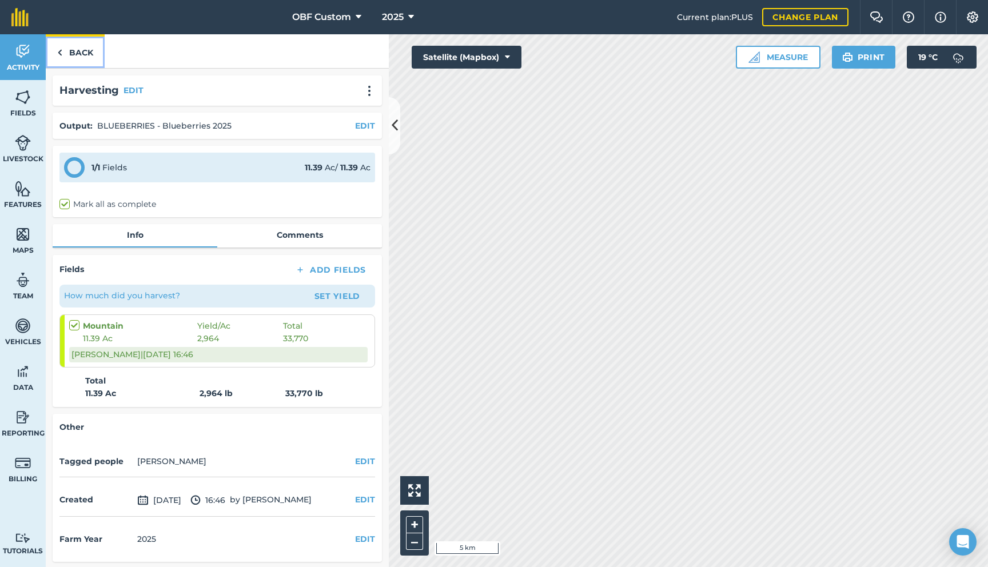
click at [86, 54] on link "Back" at bounding box center [75, 51] width 59 height 34
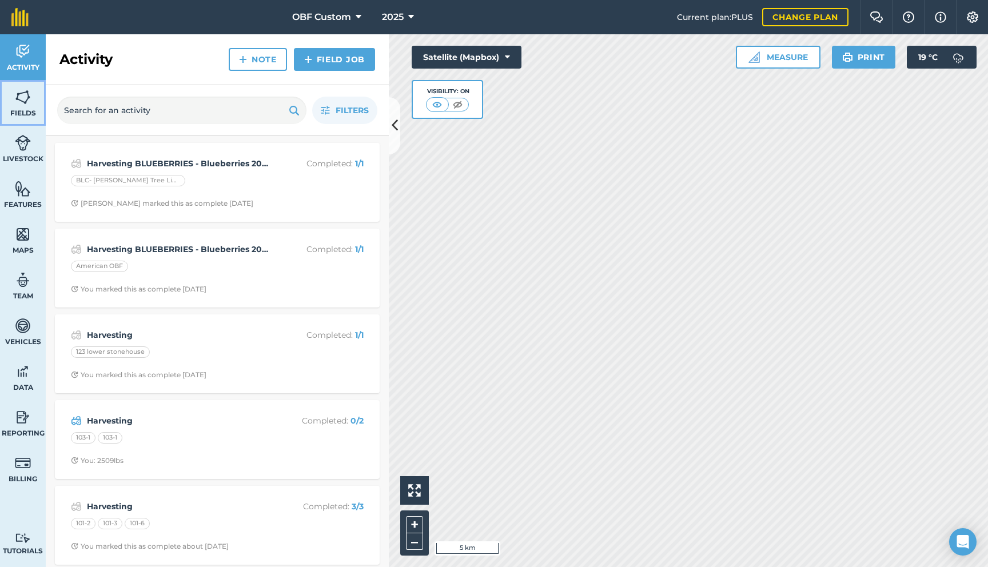
click at [31, 119] on link "Fields" at bounding box center [23, 103] width 46 height 46
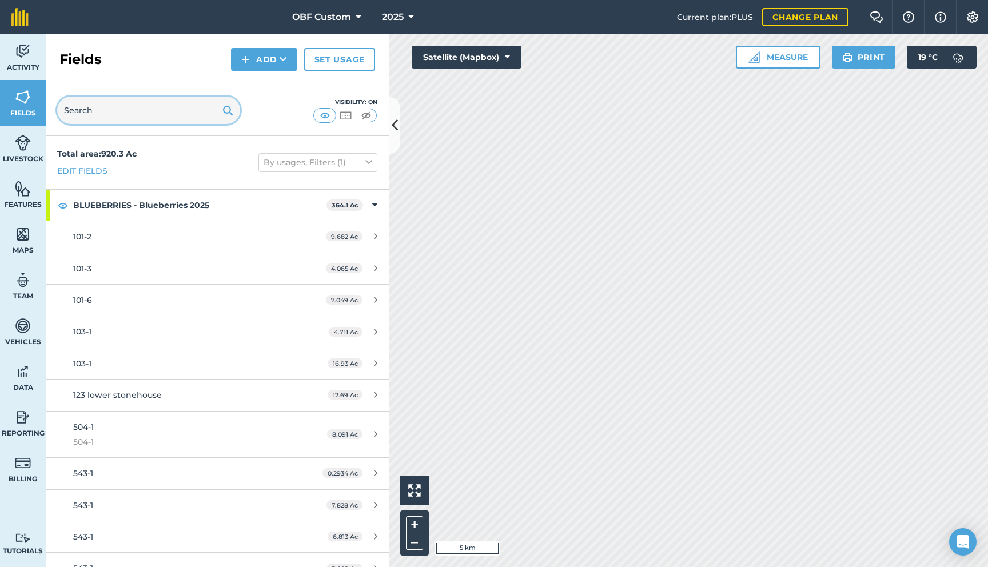
click at [125, 117] on input "text" at bounding box center [148, 110] width 183 height 27
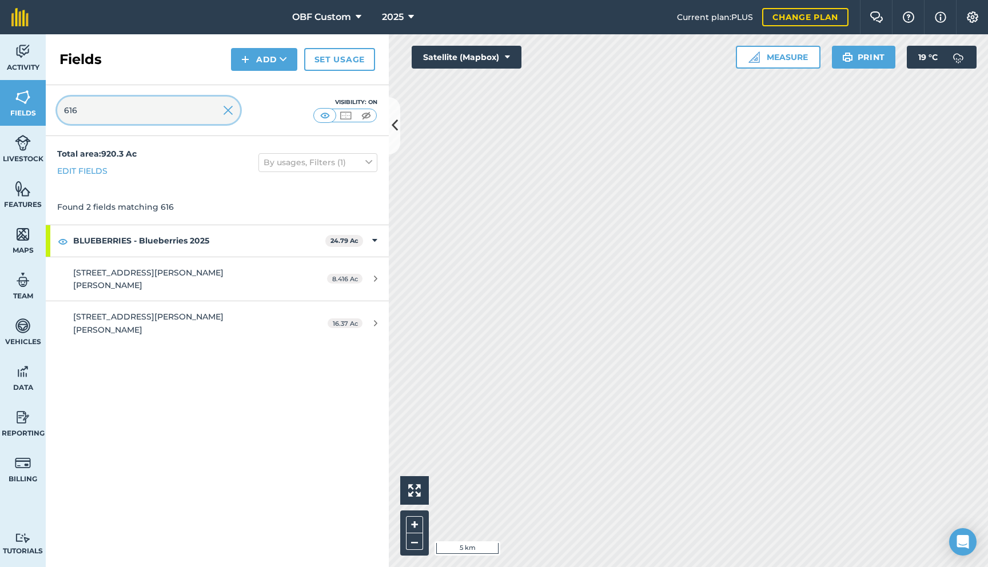
type input "616"
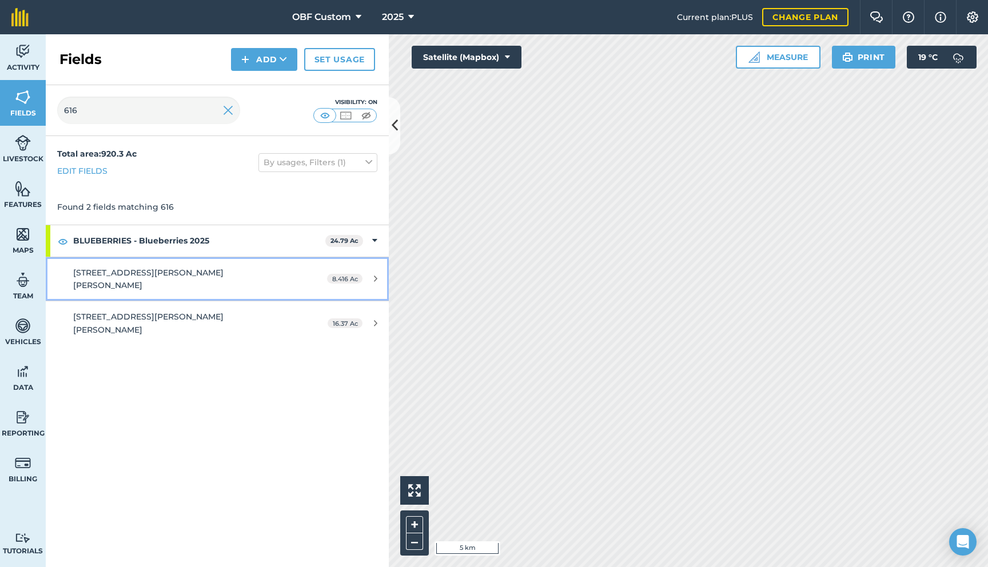
click at [163, 275] on div "[STREET_ADDRESS][PERSON_NAME][PERSON_NAME]" at bounding box center [180, 279] width 215 height 26
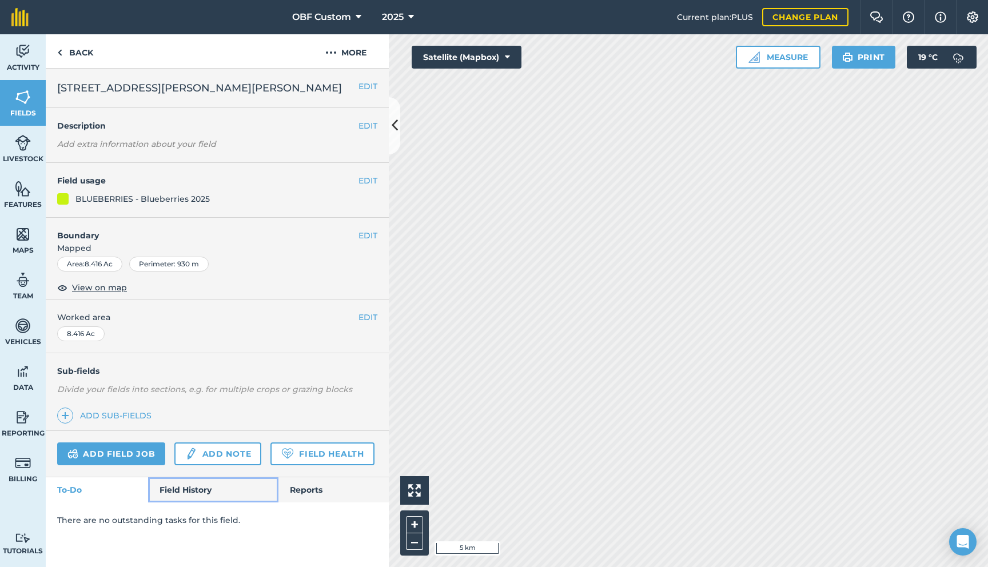
click at [190, 485] on link "Field History" at bounding box center [213, 489] width 130 height 25
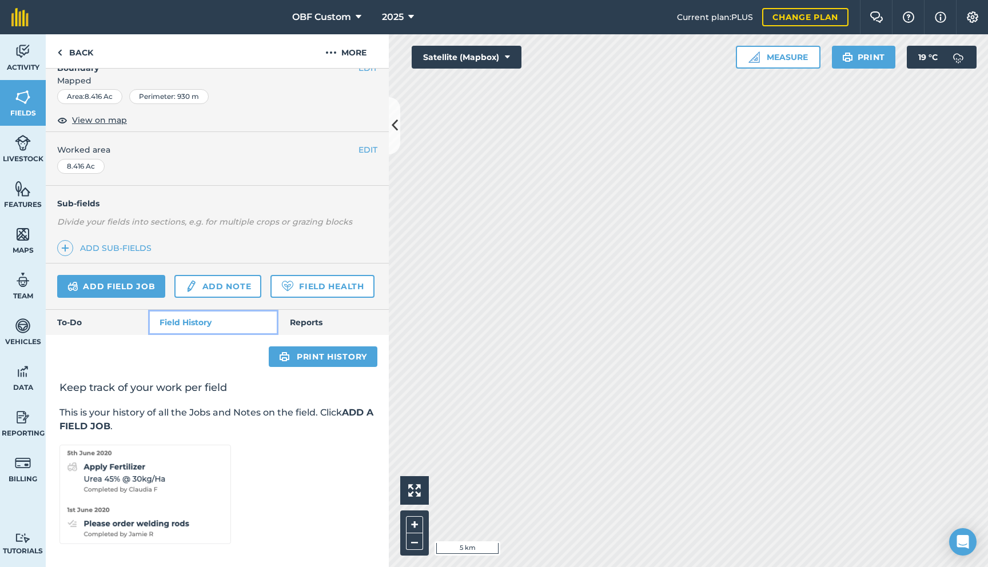
scroll to position [169, 0]
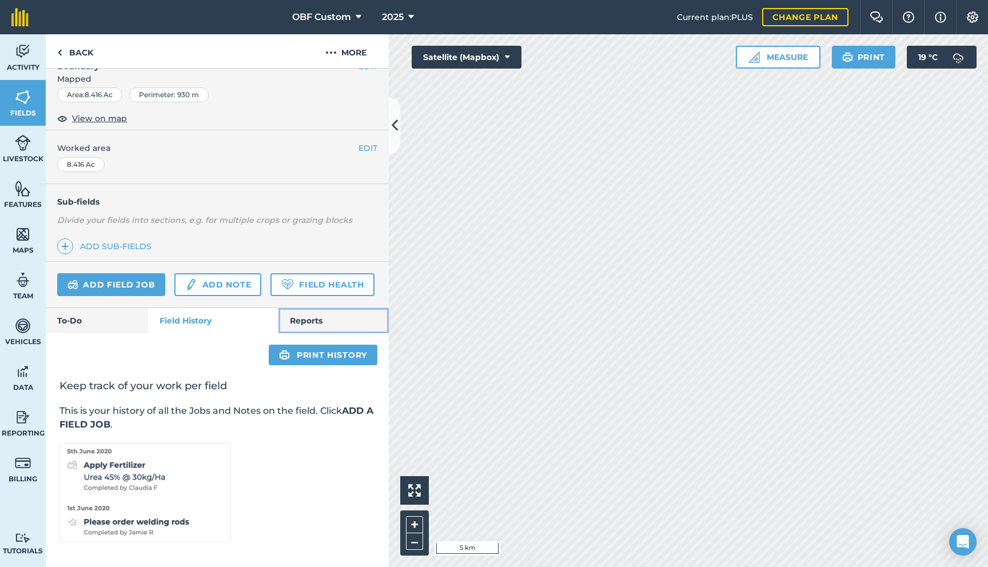
click at [310, 324] on link "Reports" at bounding box center [333, 320] width 110 height 25
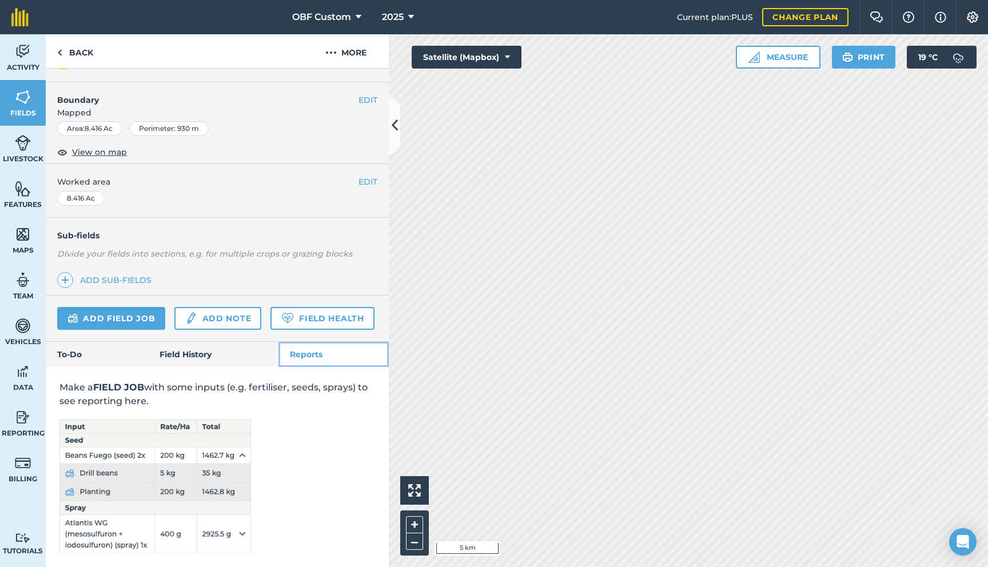
scroll to position [135, 0]
click at [193, 362] on link "Field History" at bounding box center [213, 354] width 130 height 25
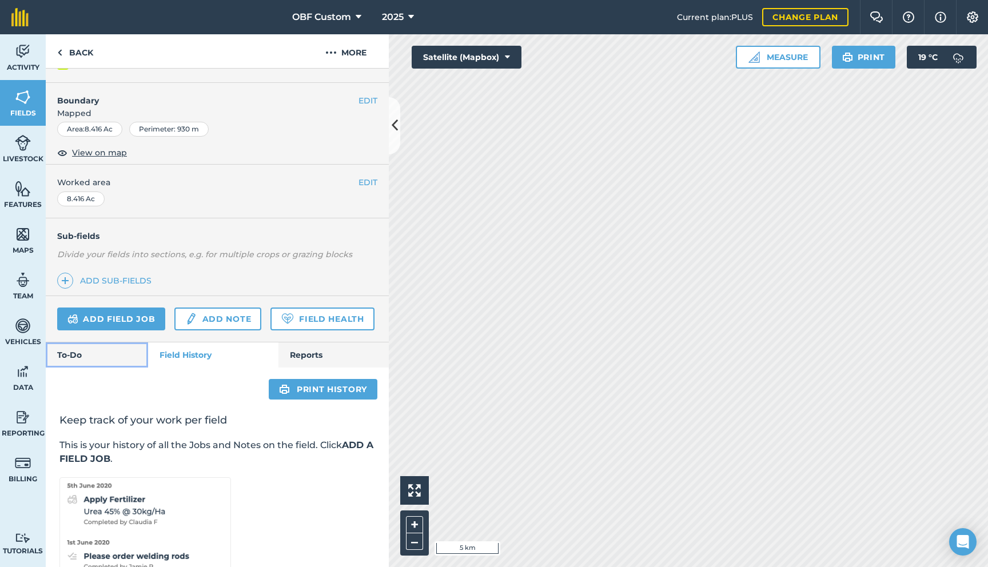
click at [126, 352] on link "To-Do" at bounding box center [97, 354] width 102 height 25
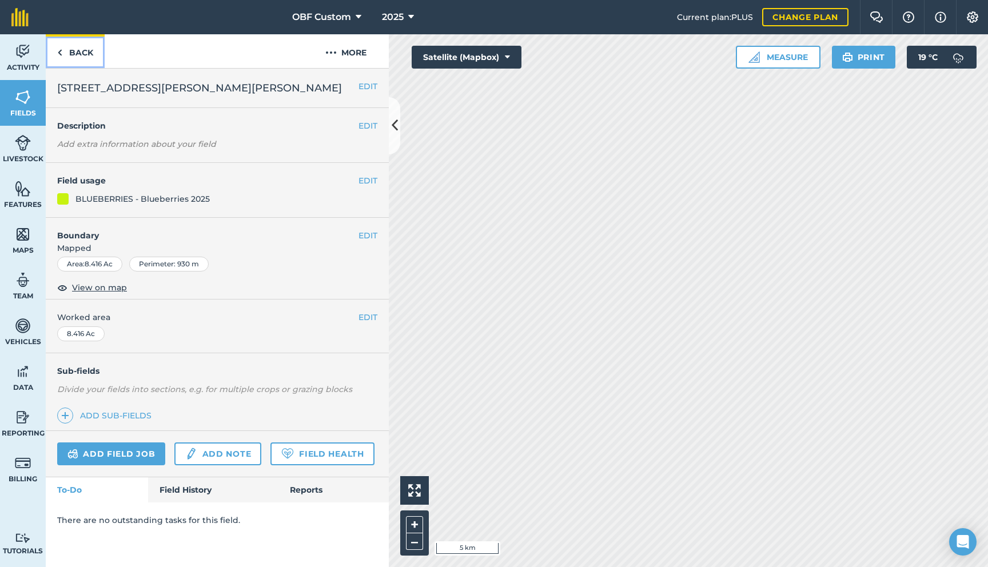
click at [82, 50] on link "Back" at bounding box center [75, 51] width 59 height 34
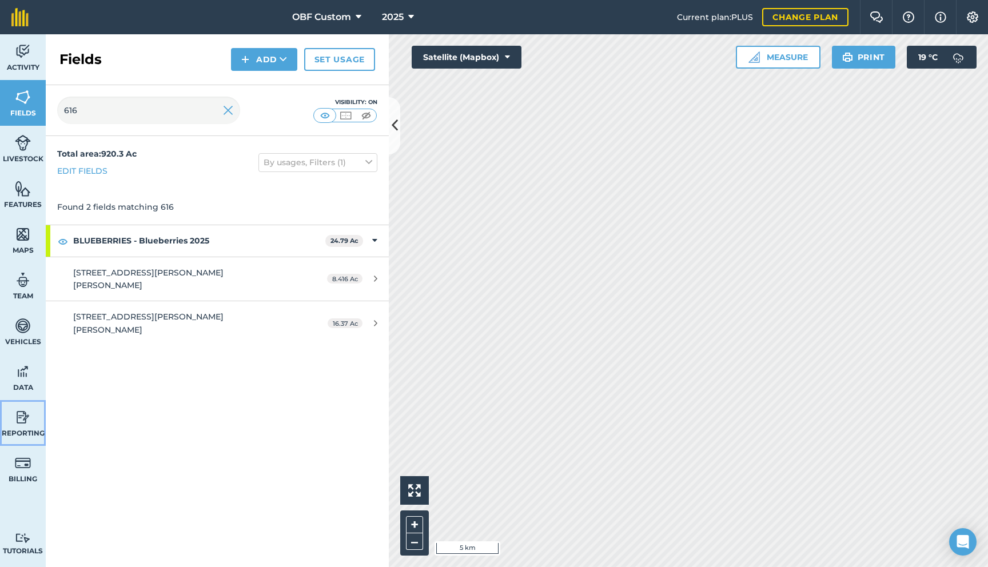
click at [19, 409] on img at bounding box center [23, 417] width 16 height 17
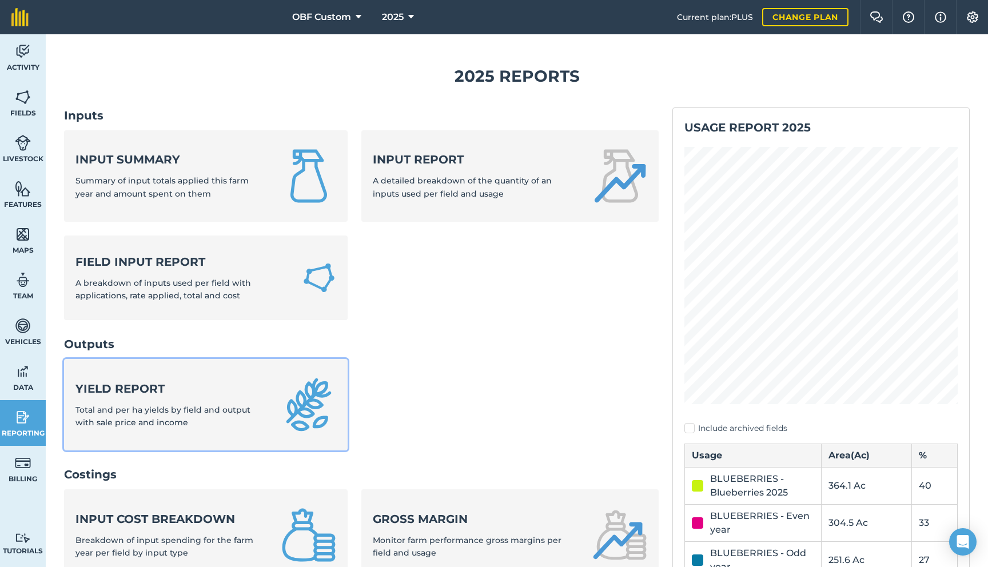
click at [211, 397] on div "Yield report Total and per ha yields by field and output with sale price and in…" at bounding box center [171, 405] width 192 height 49
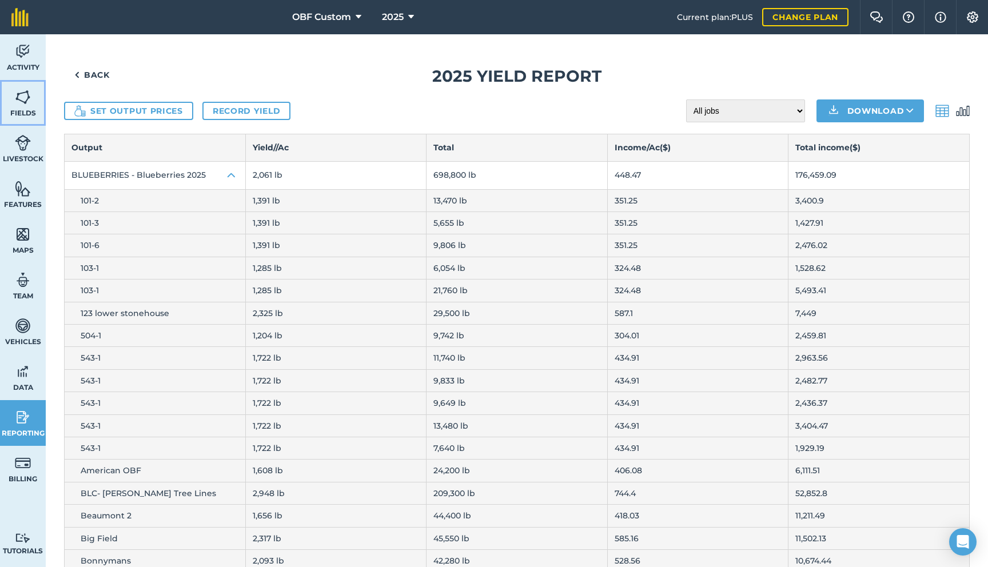
click at [13, 103] on link "Fields" at bounding box center [23, 103] width 46 height 46
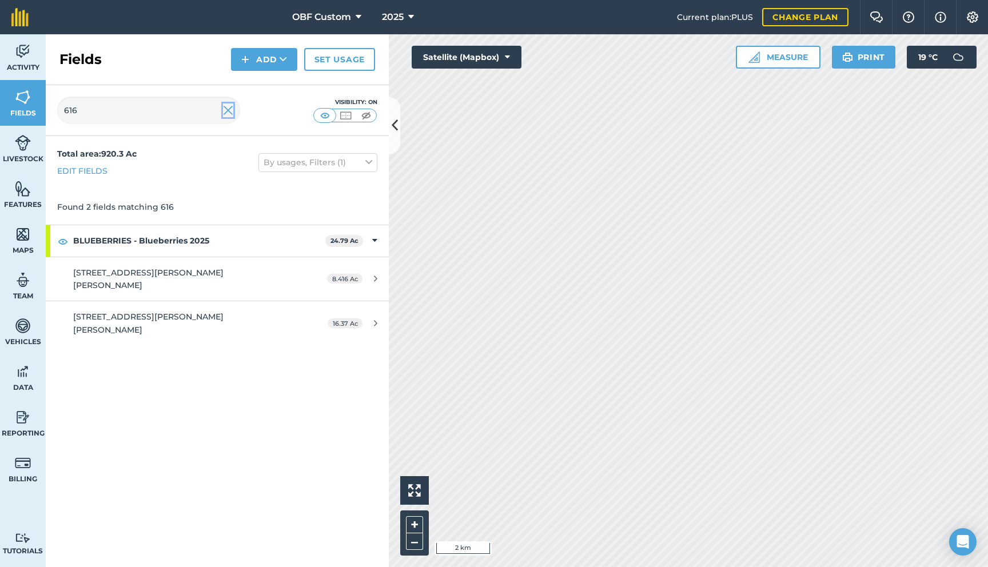
click at [229, 113] on img at bounding box center [228, 110] width 10 height 14
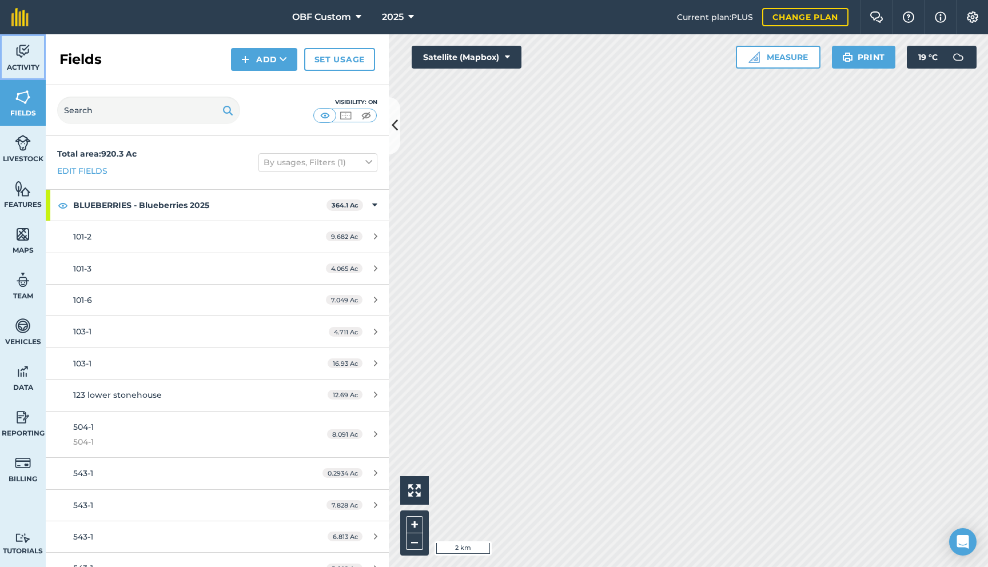
click at [25, 73] on link "Activity" at bounding box center [23, 57] width 46 height 46
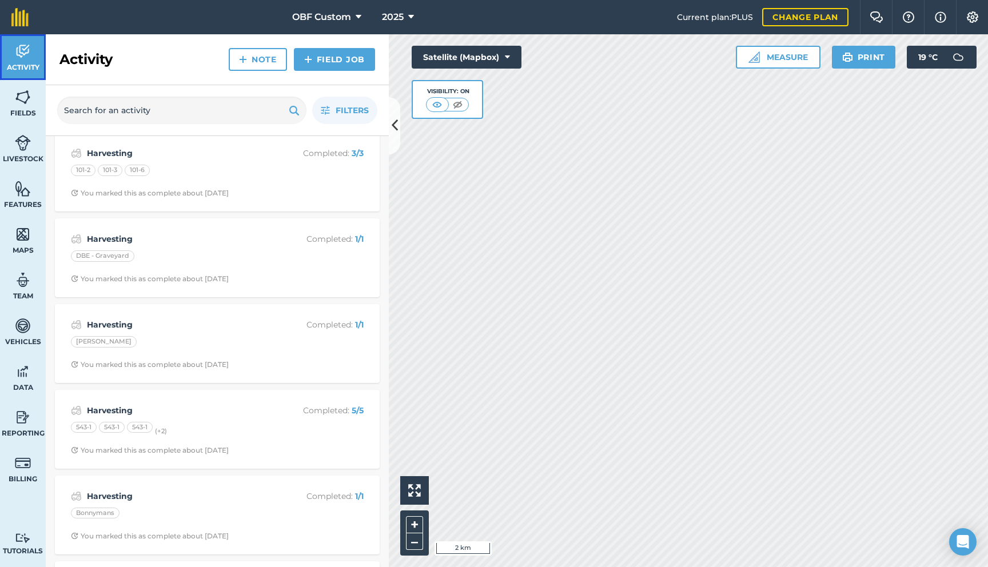
scroll to position [352, 0]
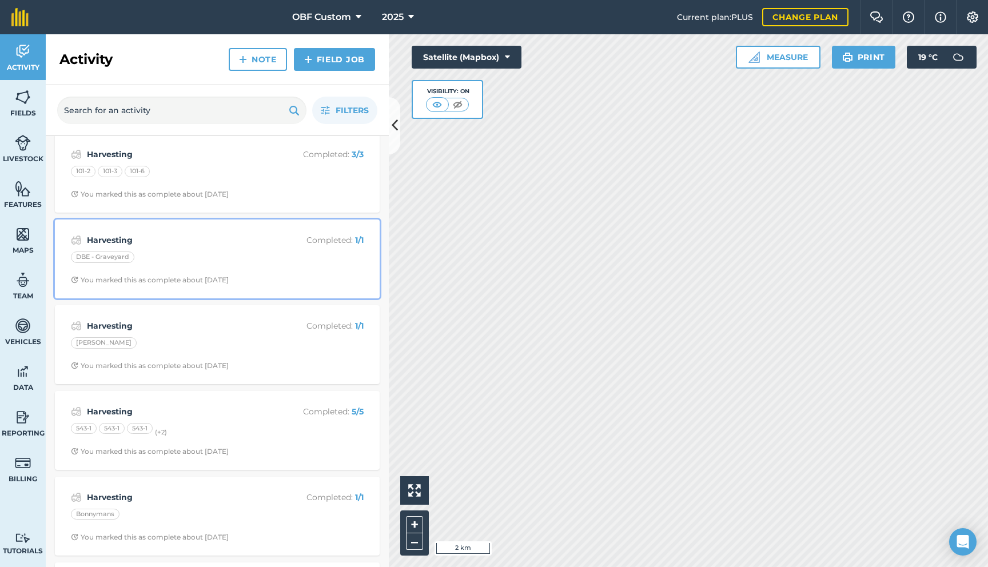
click at [167, 258] on div "DBE - Graveyard" at bounding box center [217, 258] width 293 height 15
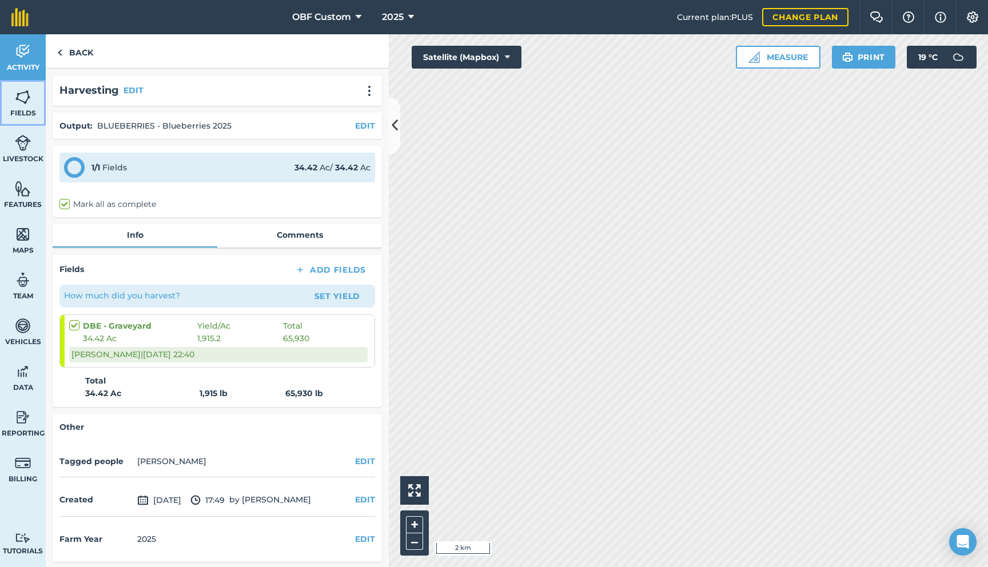
click at [26, 117] on link "Fields" at bounding box center [23, 103] width 46 height 46
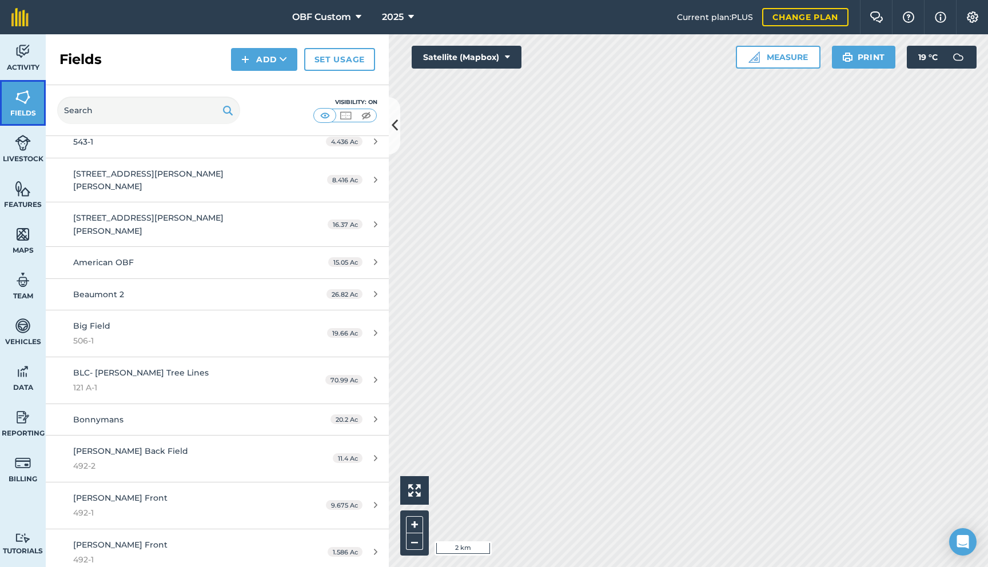
scroll to position [494, 0]
